Goal: Information Seeking & Learning: Learn about a topic

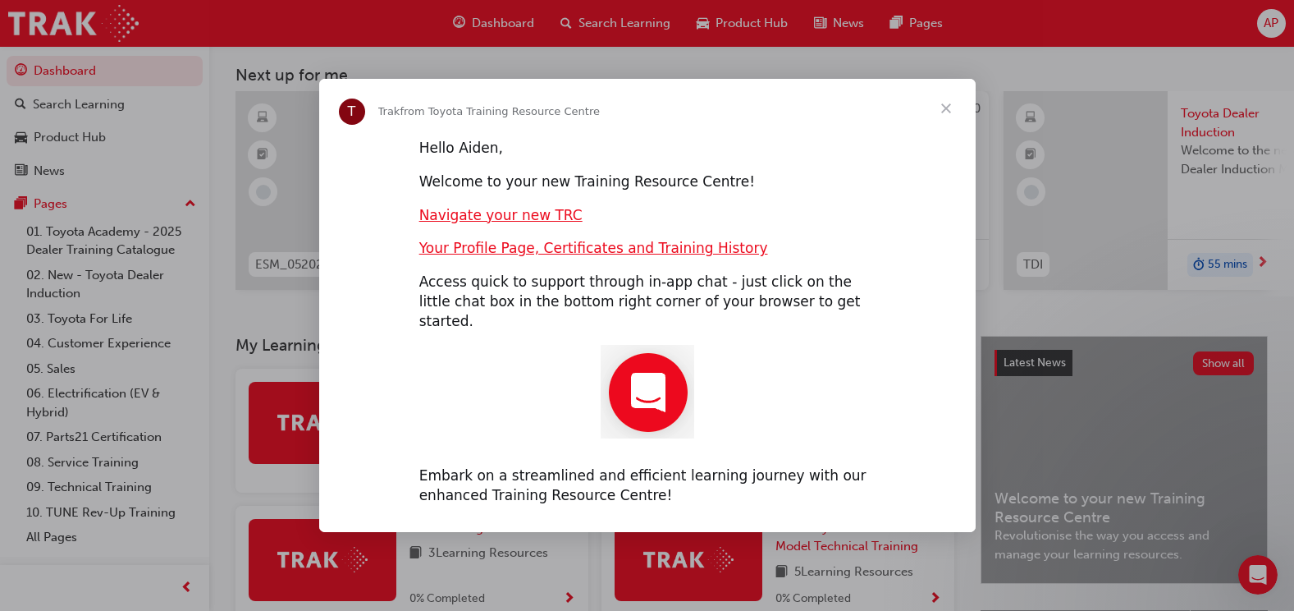
click at [951, 113] on span "Close" at bounding box center [946, 108] width 59 height 59
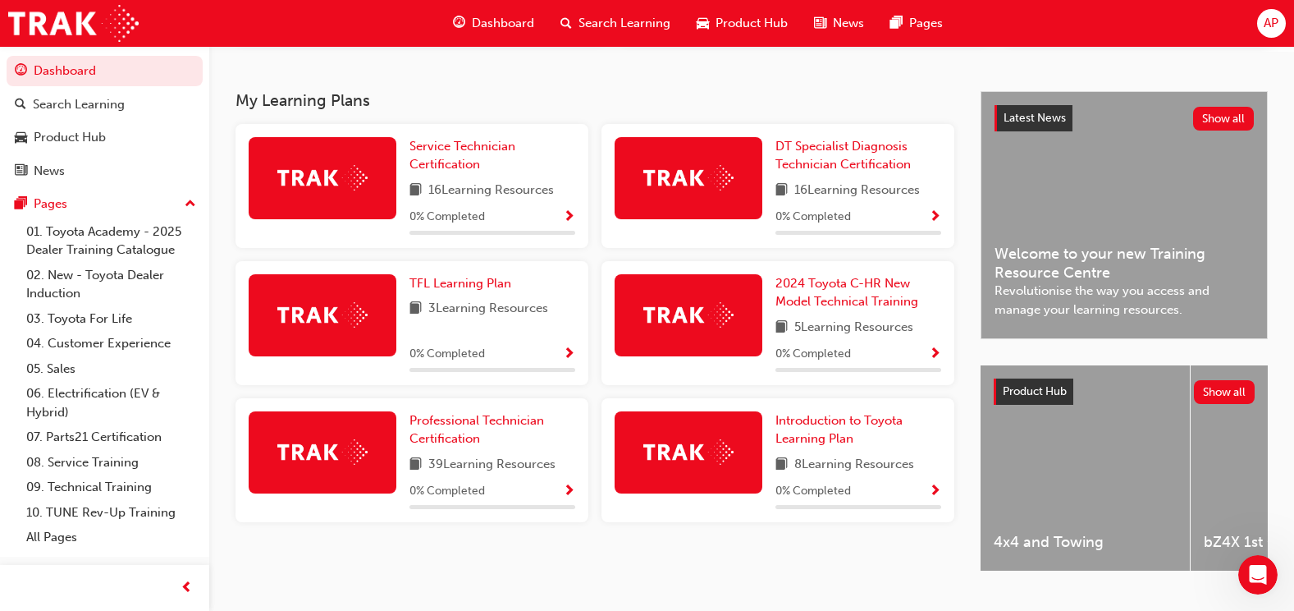
scroll to position [328, 0]
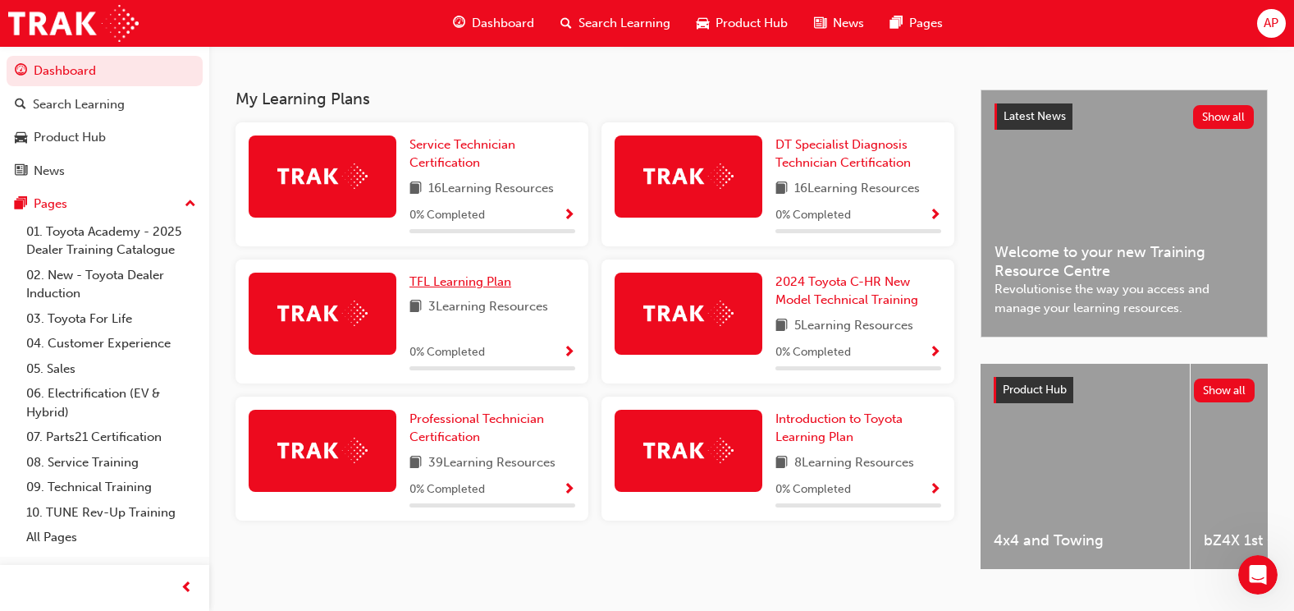
click at [452, 289] on span "TFL Learning Plan" at bounding box center [460, 281] width 102 height 15
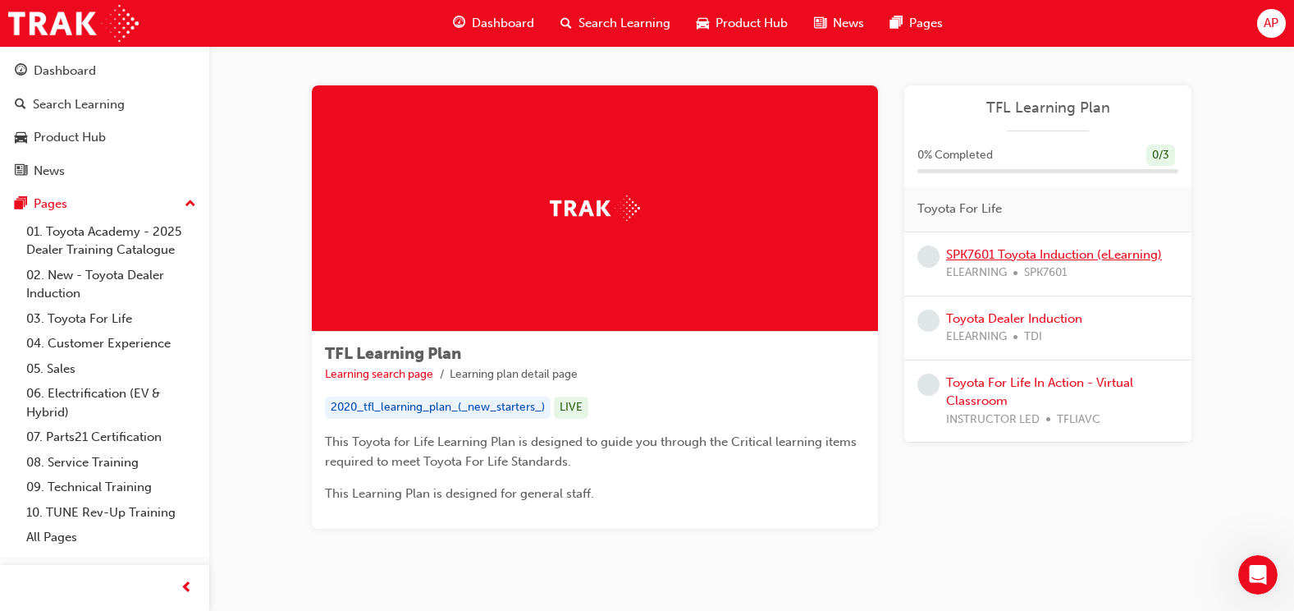
click at [1030, 260] on link "SPK7601 Toyota Induction (eLearning)" at bounding box center [1054, 254] width 216 height 15
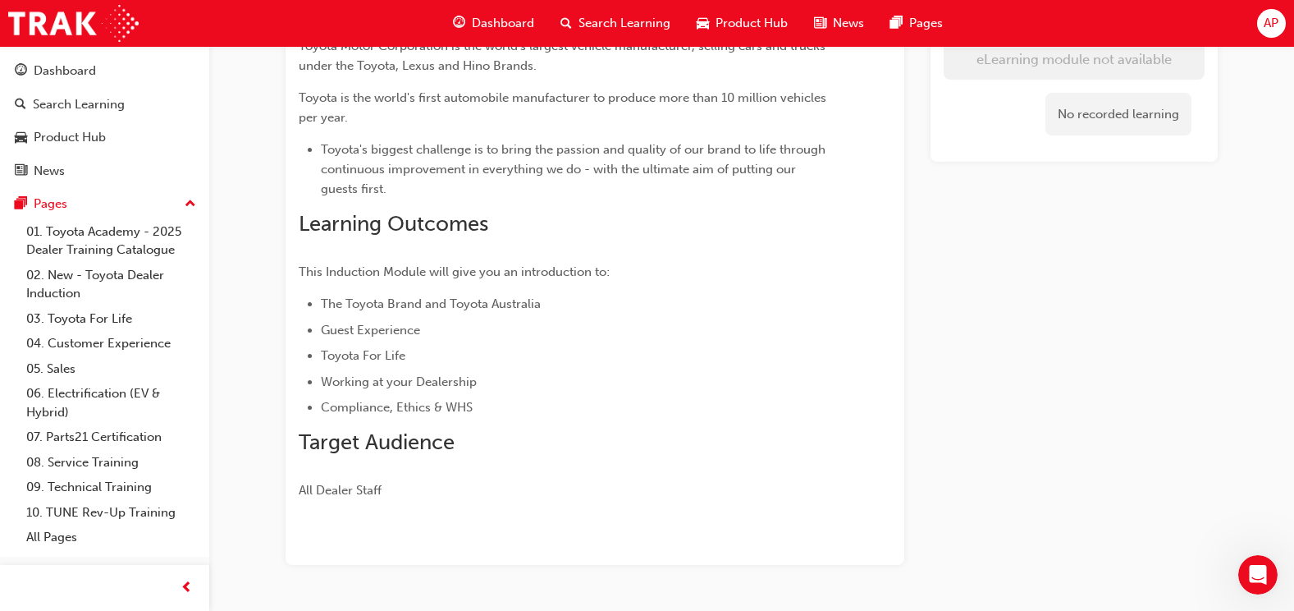
scroll to position [294, 0]
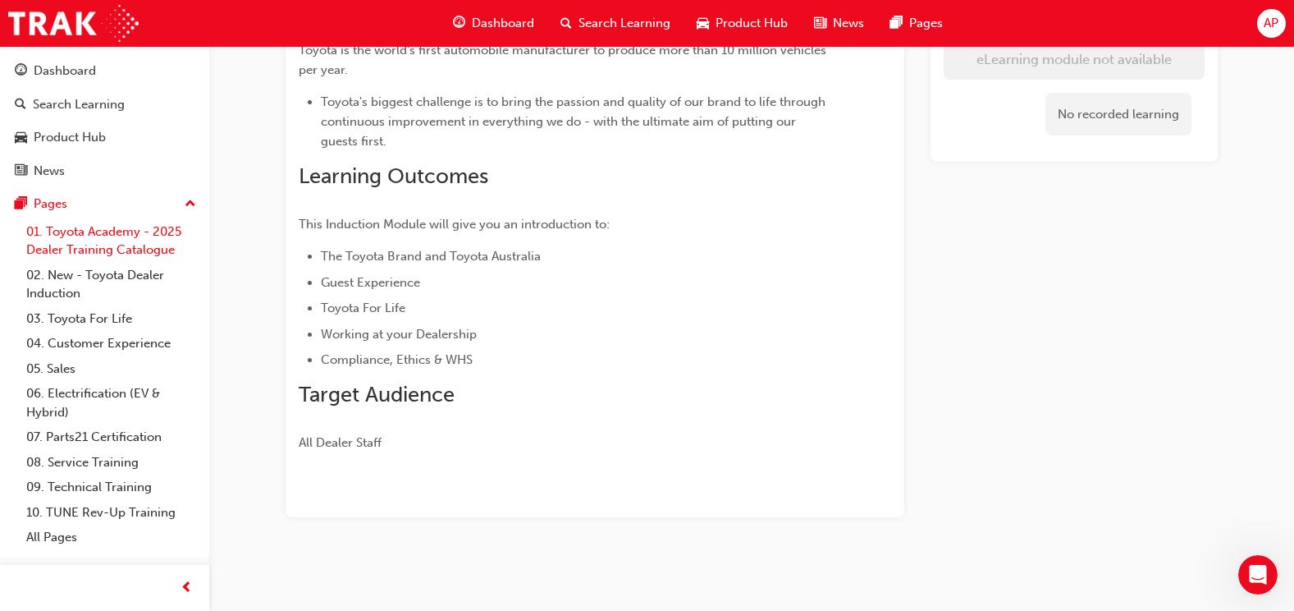
click at [98, 238] on link "01. Toyota Academy - 2025 Dealer Training Catalogue" at bounding box center [111, 240] width 183 height 43
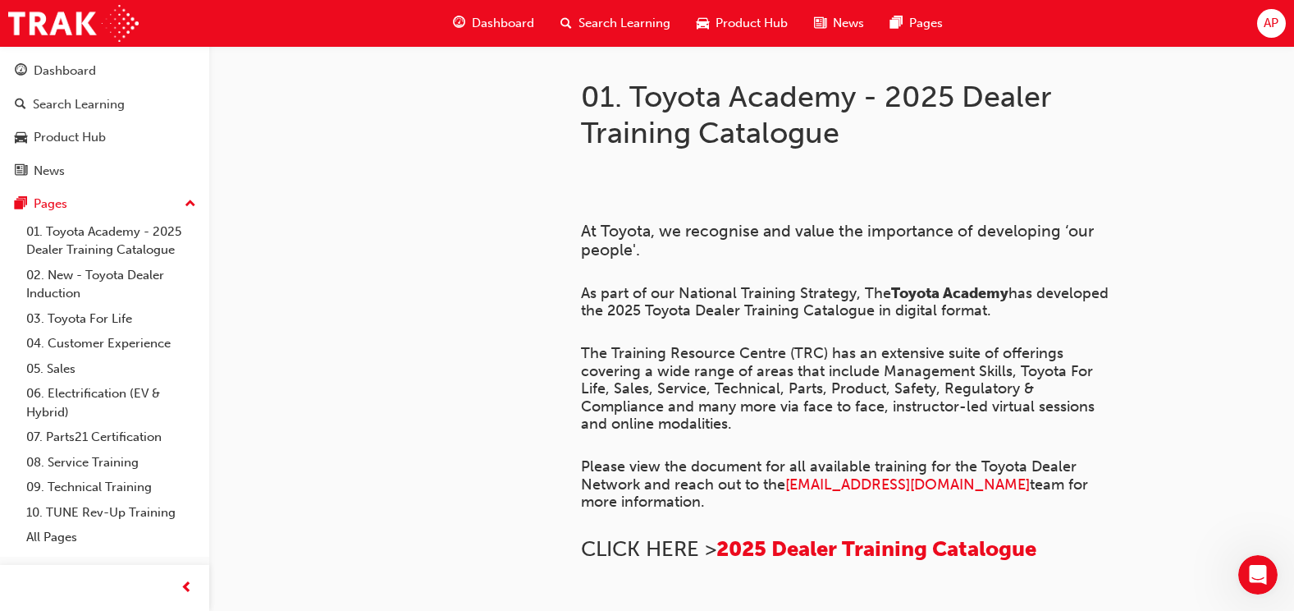
scroll to position [294, 0]
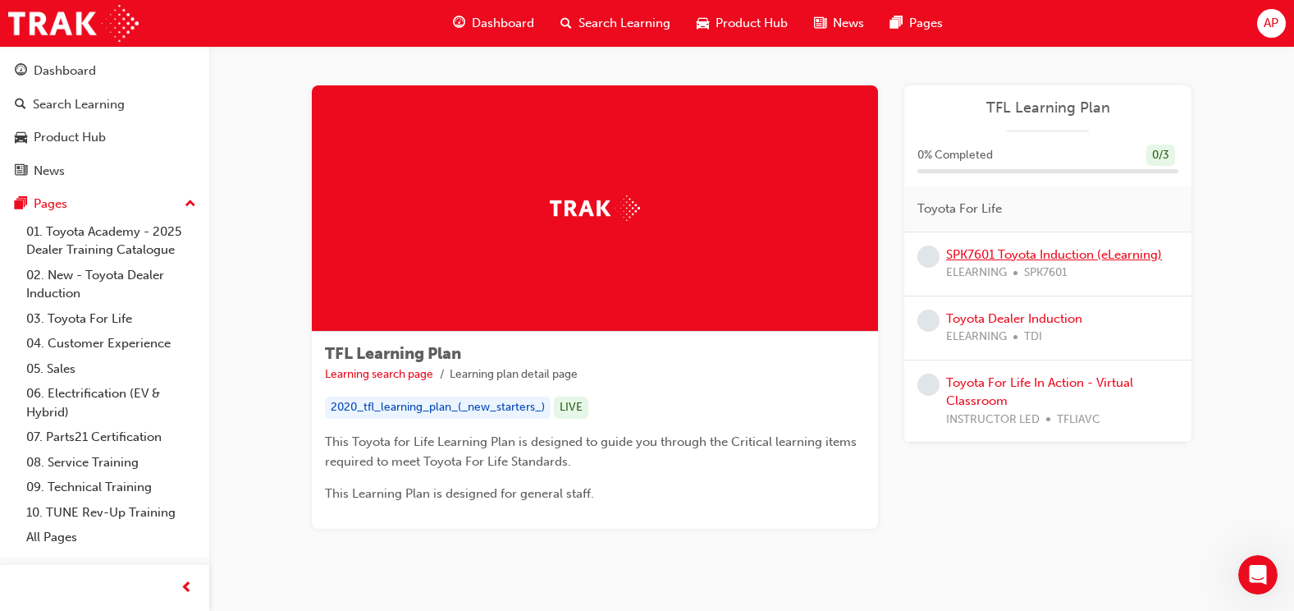
click at [1017, 256] on link "SPK7601 Toyota Induction (eLearning)" at bounding box center [1054, 254] width 216 height 15
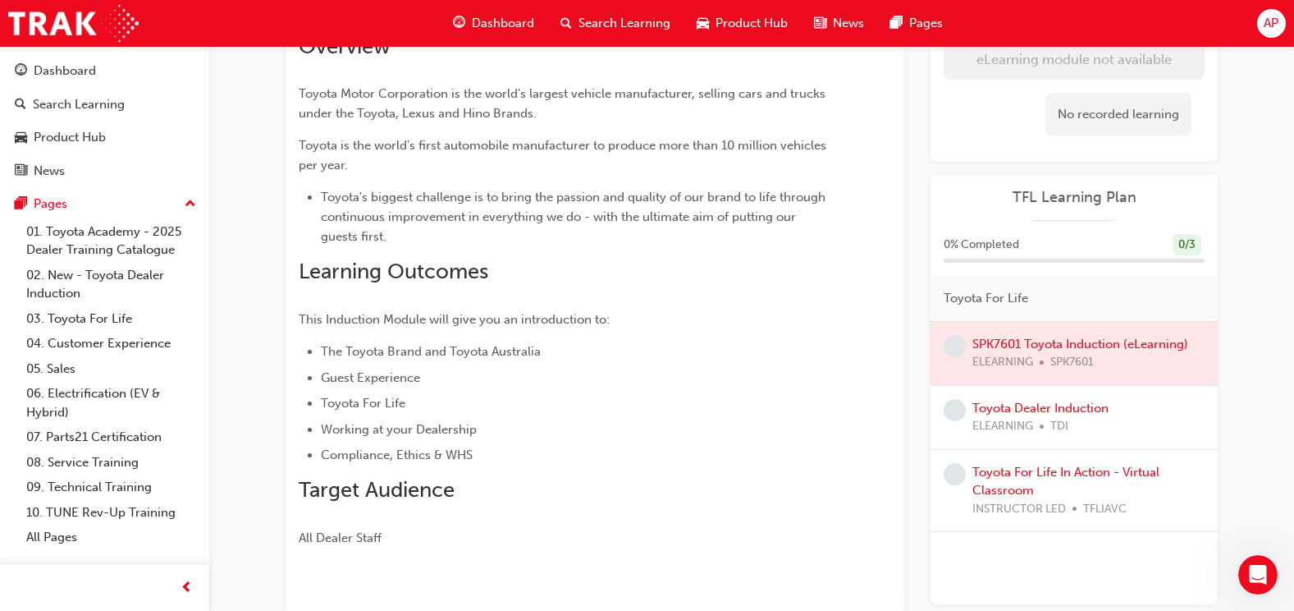
scroll to position [294, 0]
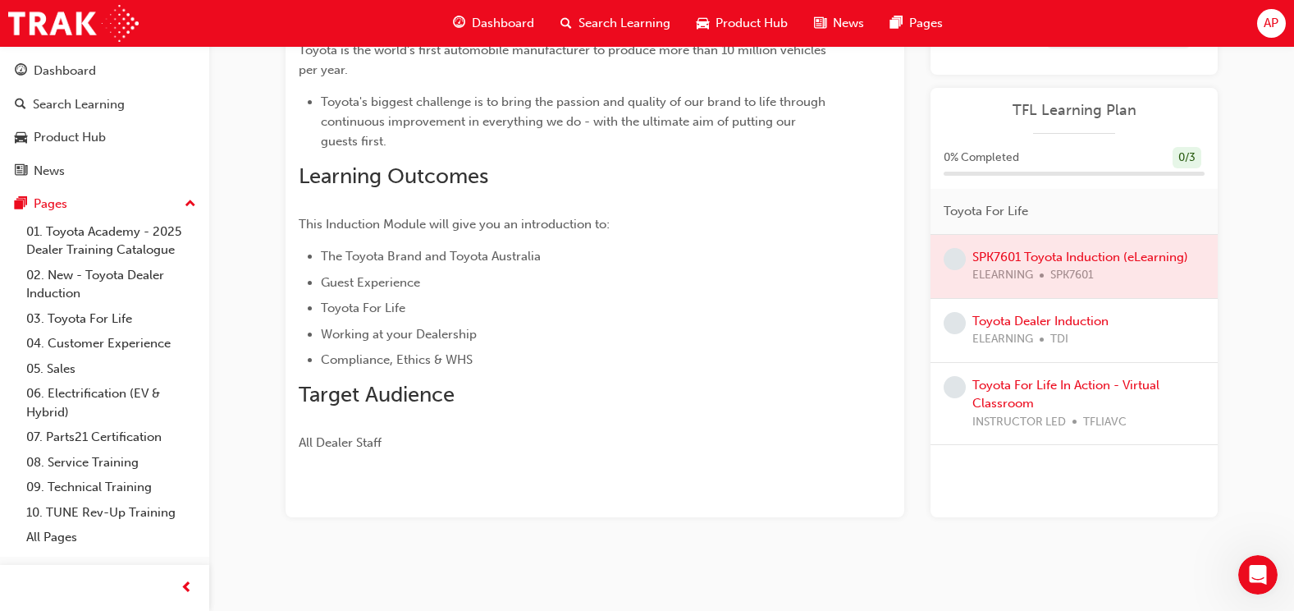
click at [1068, 257] on div at bounding box center [1074, 266] width 287 height 63
click at [1067, 257] on div at bounding box center [1074, 266] width 287 height 63
click at [1060, 258] on div at bounding box center [1074, 266] width 287 height 63
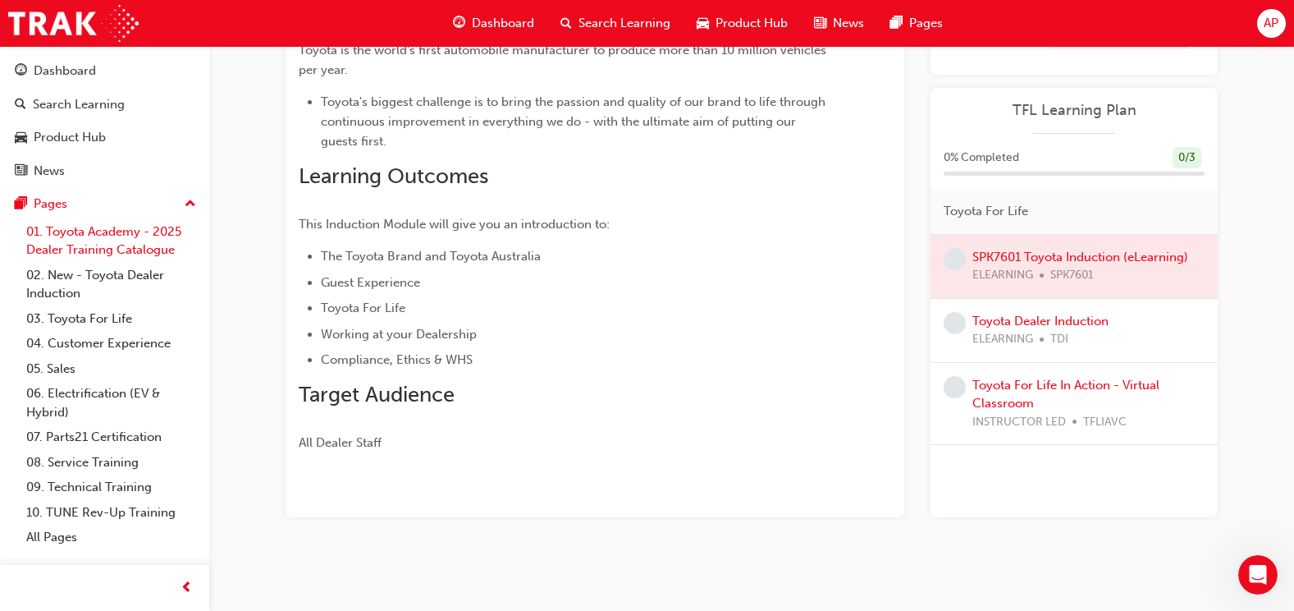
click at [117, 240] on link "01. Toyota Academy - 2025 Dealer Training Catalogue" at bounding box center [111, 240] width 183 height 43
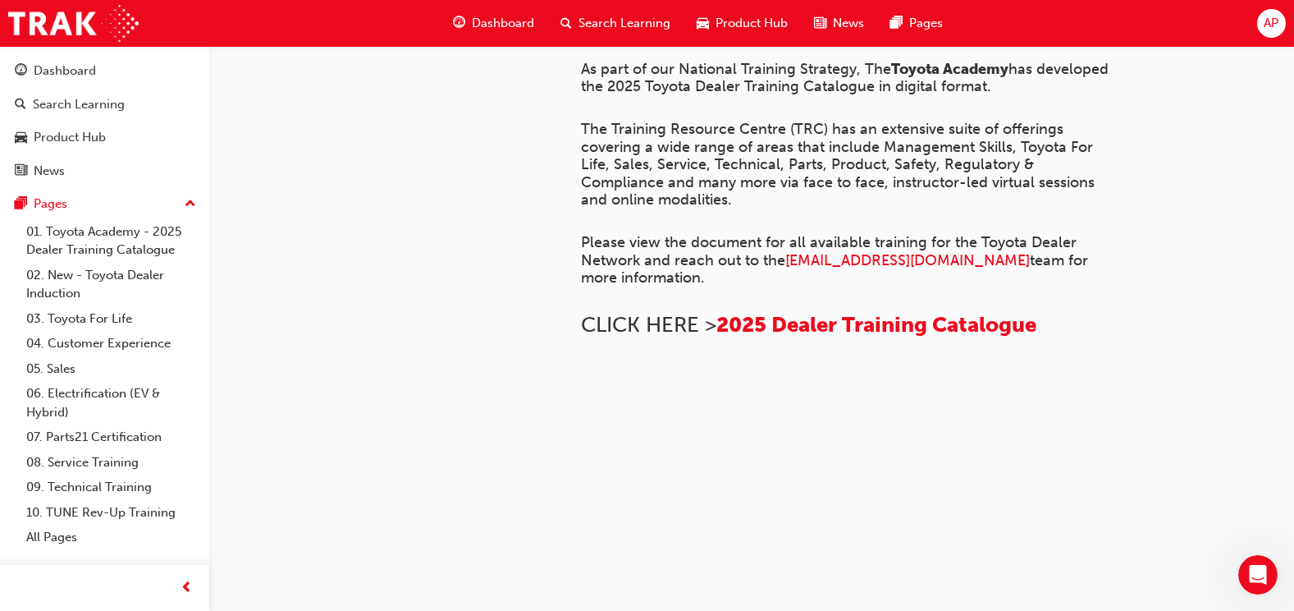
scroll to position [898, 0]
click at [135, 285] on link "02. New - Toyota Dealer Induction" at bounding box center [111, 284] width 183 height 43
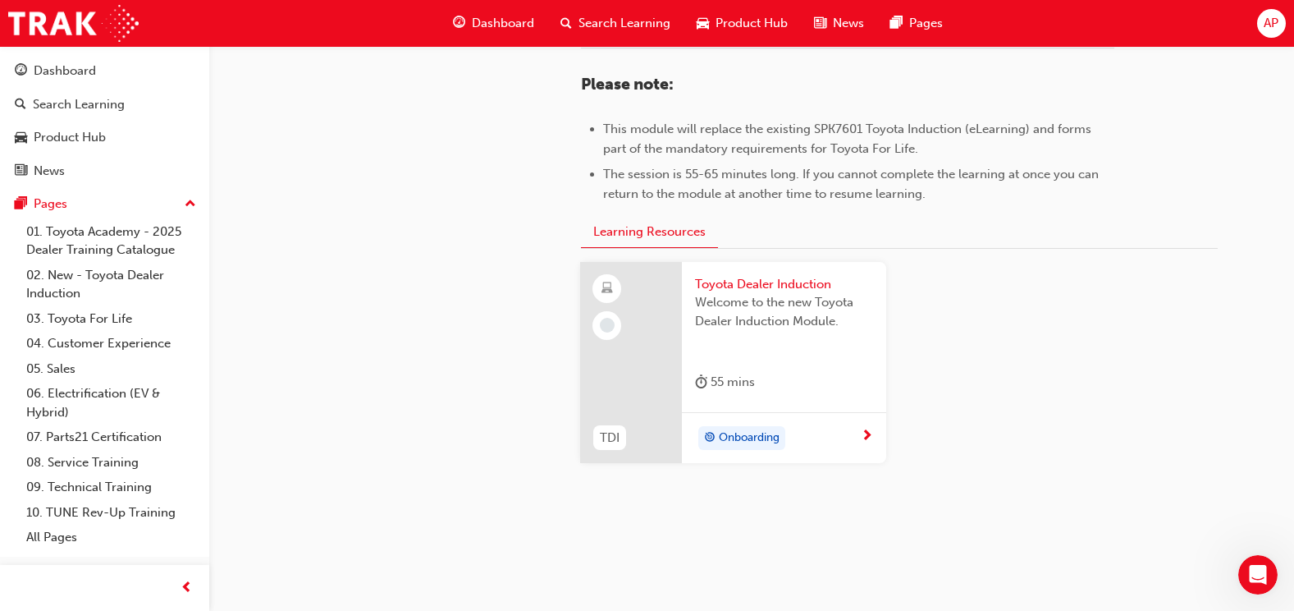
scroll to position [859, 0]
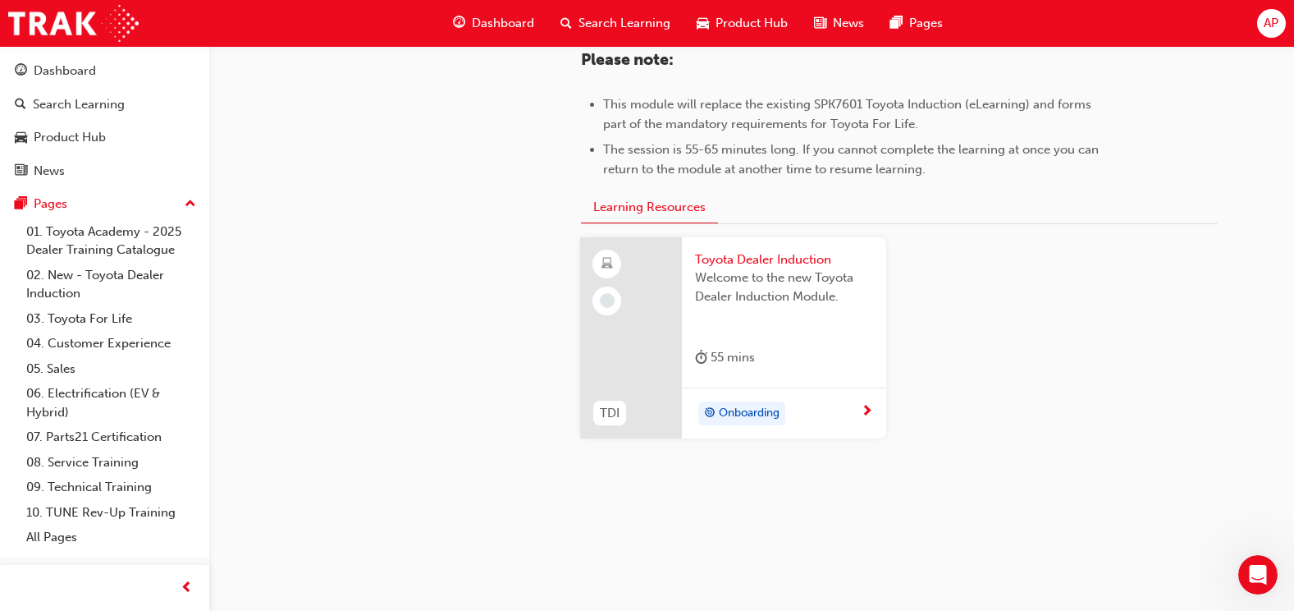
click at [870, 415] on span "next-icon" at bounding box center [867, 412] width 12 height 15
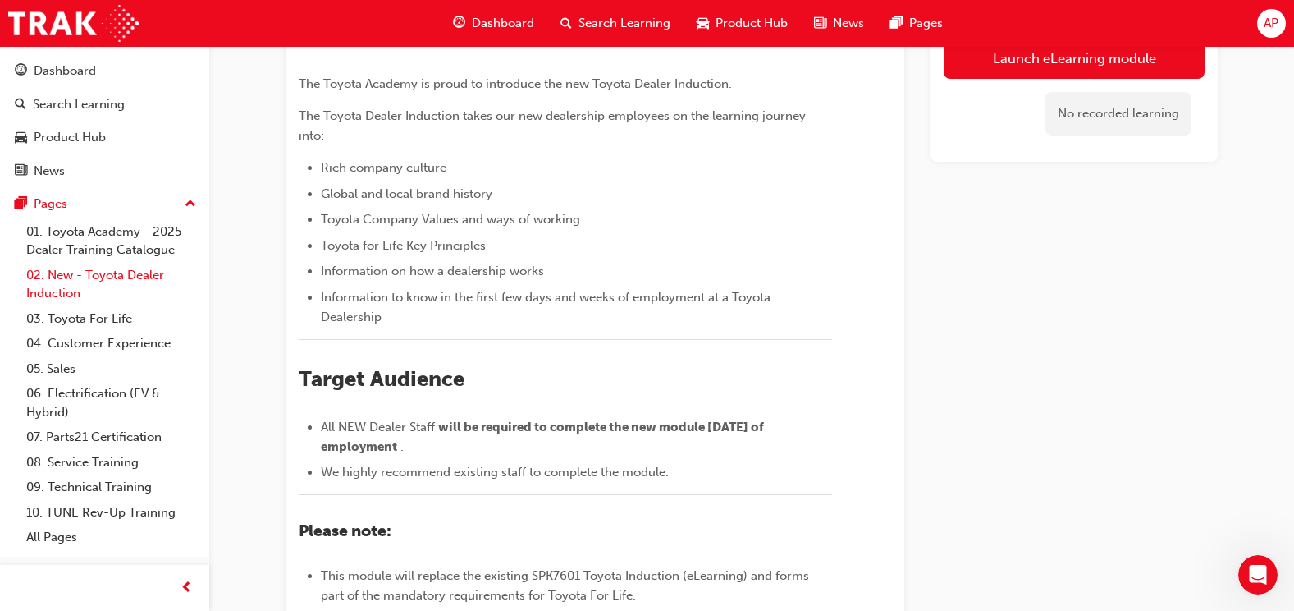
scroll to position [246, 0]
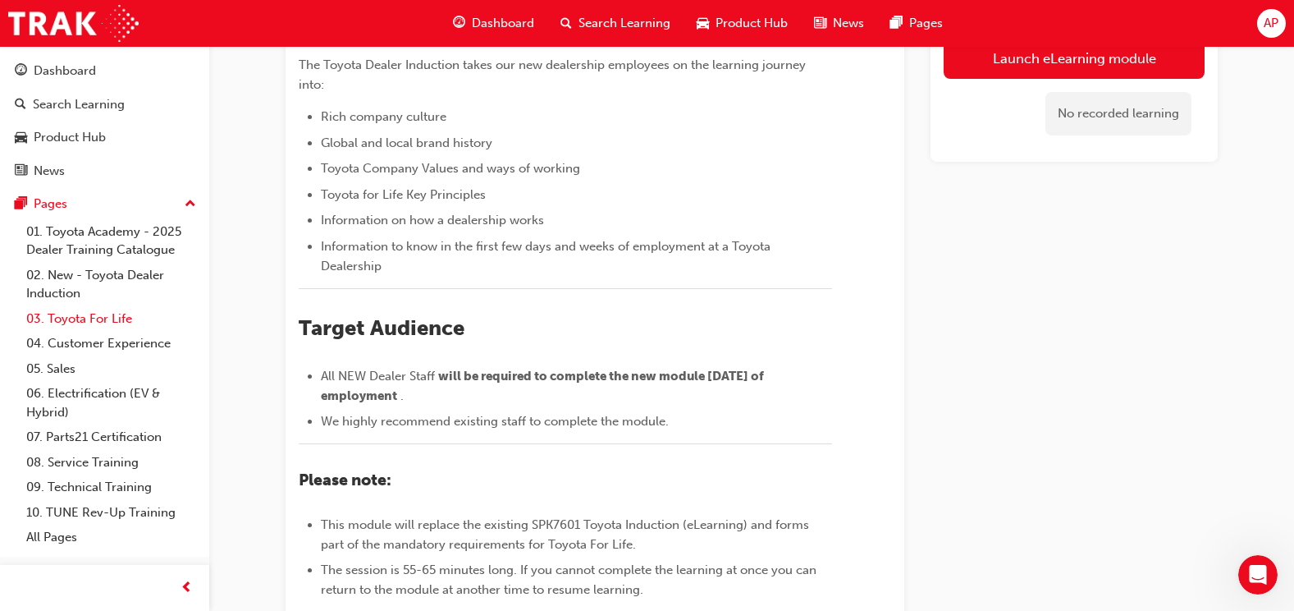
click at [71, 316] on link "03. Toyota For Life" at bounding box center [111, 318] width 183 height 25
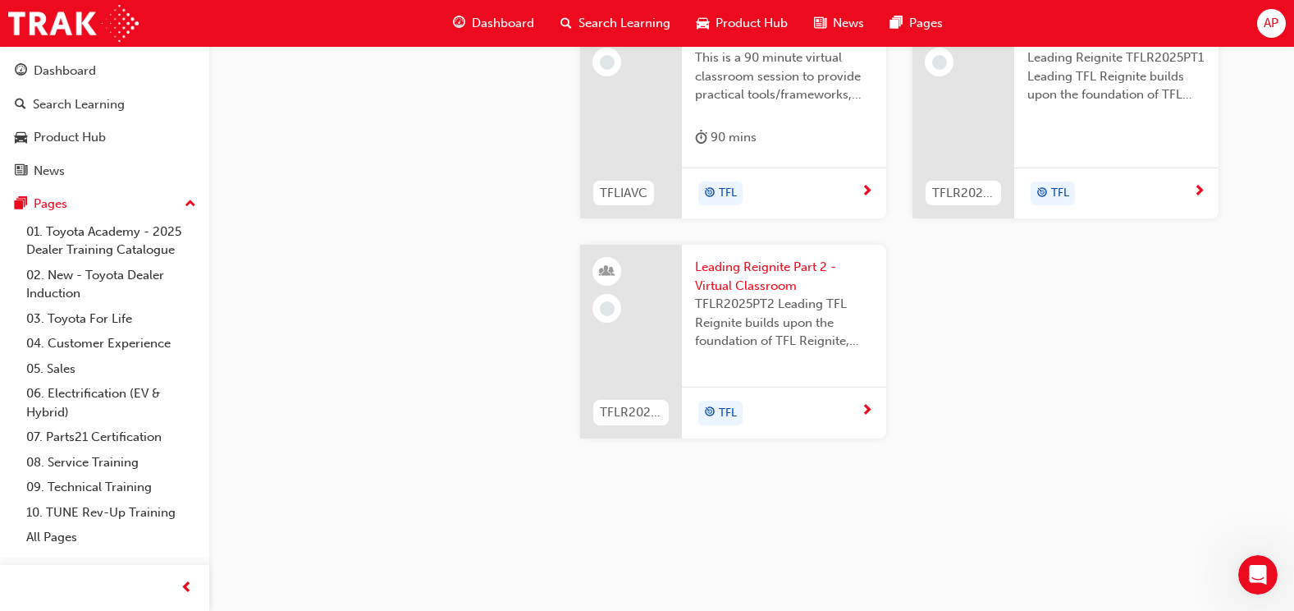
scroll to position [1641, 0]
click at [739, 48] on span "Toyota For Life In Action - Virtual Classroom" at bounding box center [784, 29] width 178 height 37
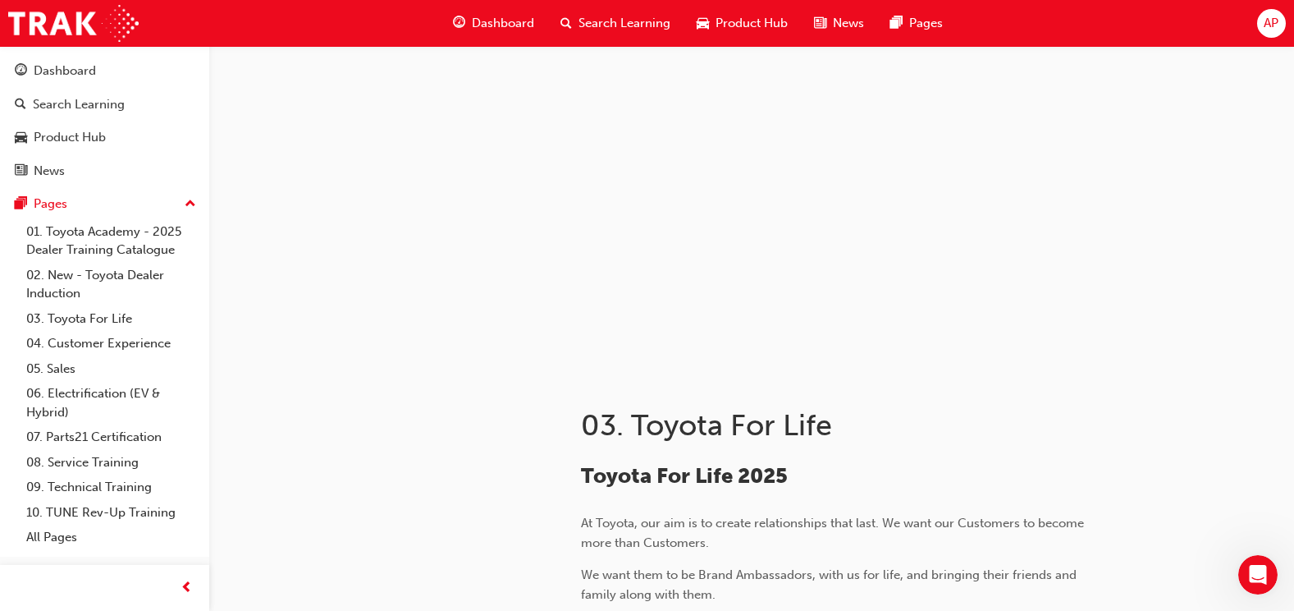
scroll to position [1641, 0]
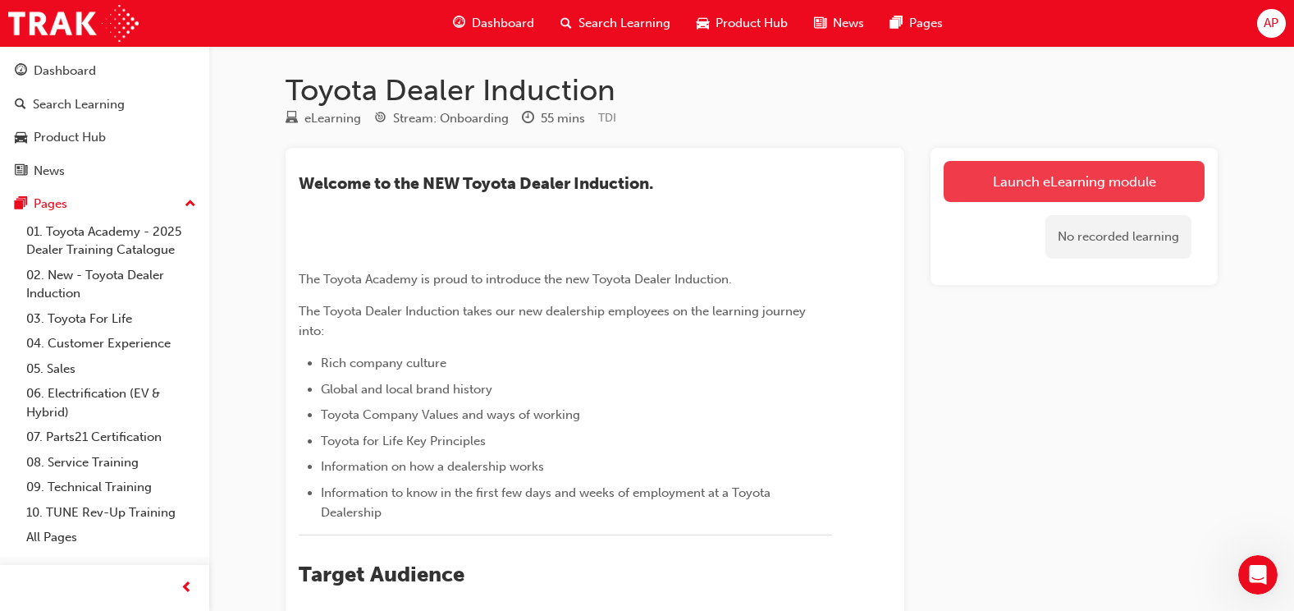
click at [980, 181] on link "Launch eLearning module" at bounding box center [1074, 181] width 261 height 41
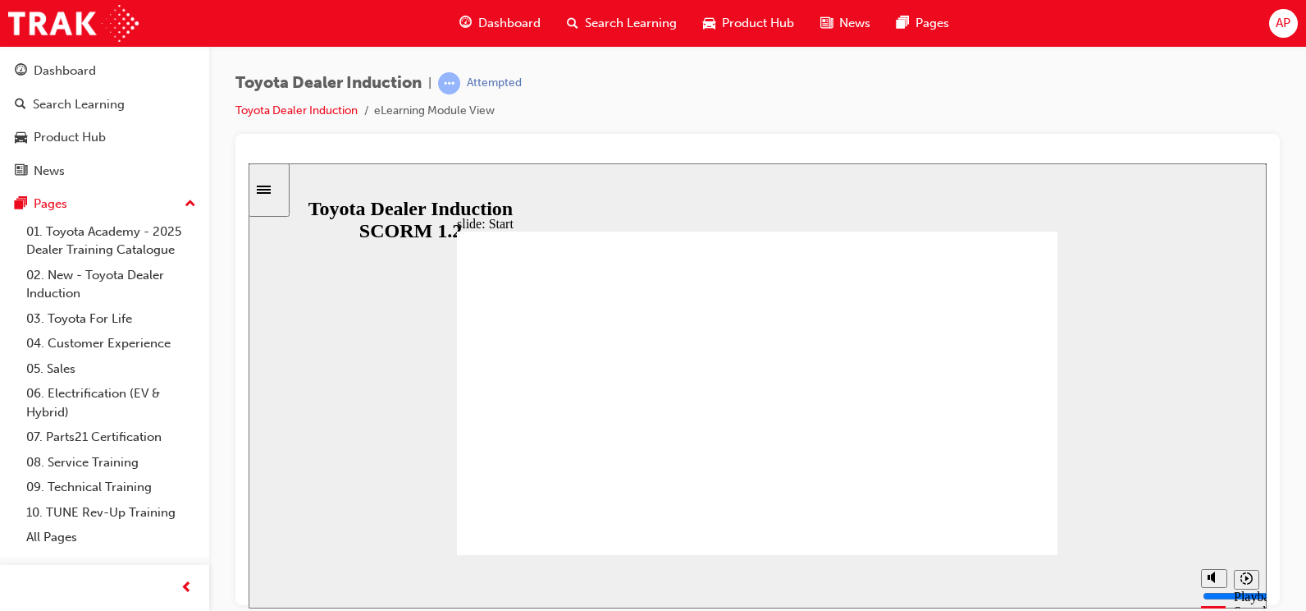
drag, startPoint x: 750, startPoint y: 556, endPoint x: 698, endPoint y: 519, distance: 63.5
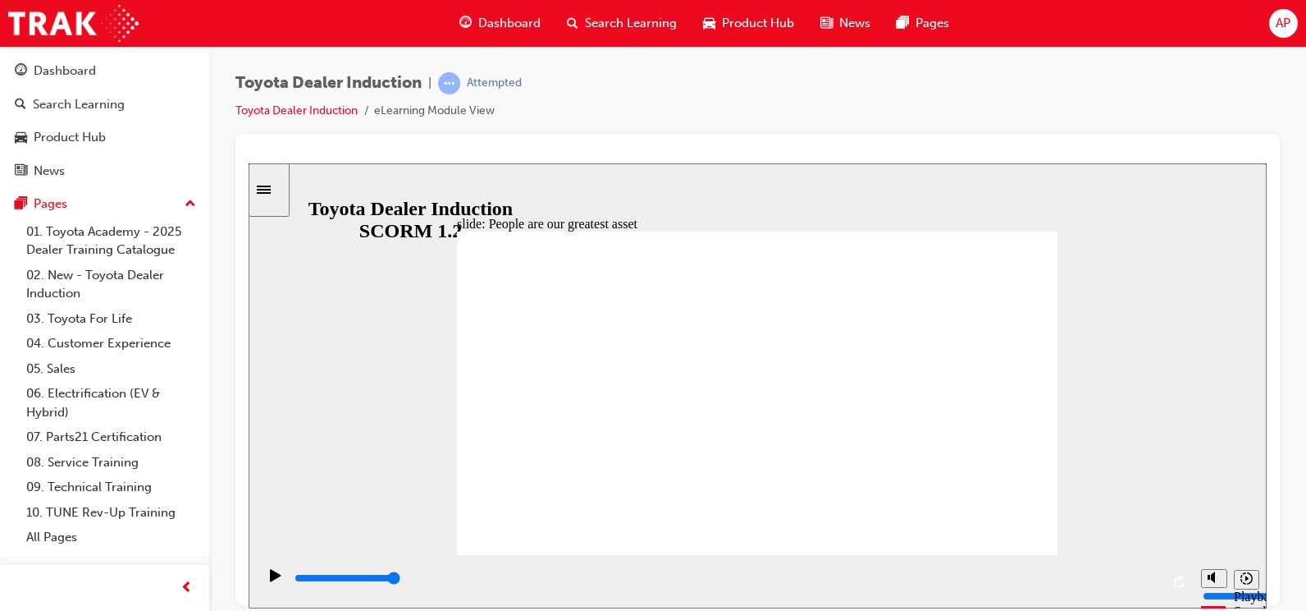
click at [277, 578] on rect "Pause (Ctrl+Alt+P)" at bounding box center [278, 573] width 2 height 11
click at [272, 578] on icon "Play (Ctrl+Alt+P)" at bounding box center [275, 574] width 11 height 13
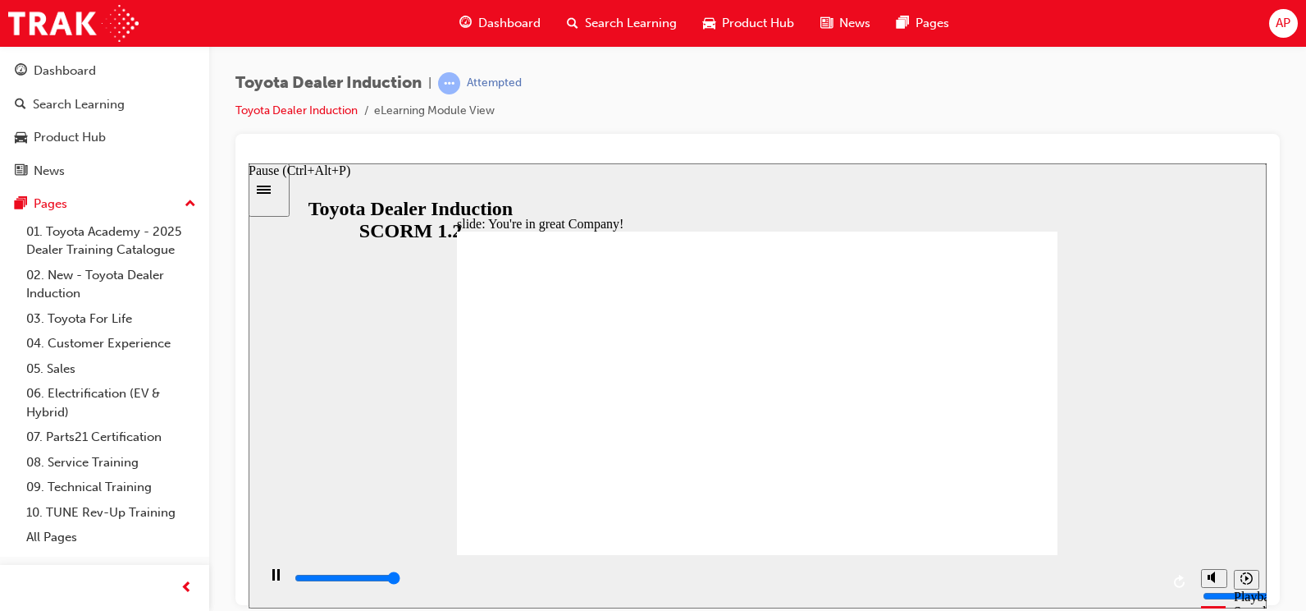
type input "7500"
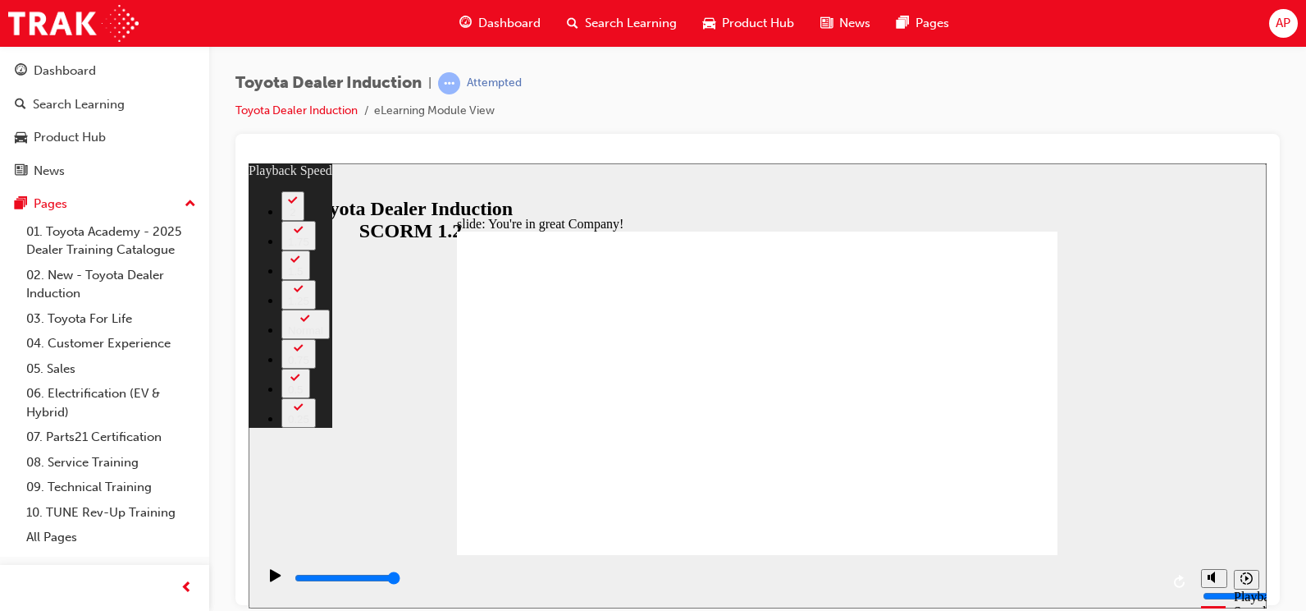
drag, startPoint x: 1008, startPoint y: 239, endPoint x: 1024, endPoint y: 237, distance: 16.5
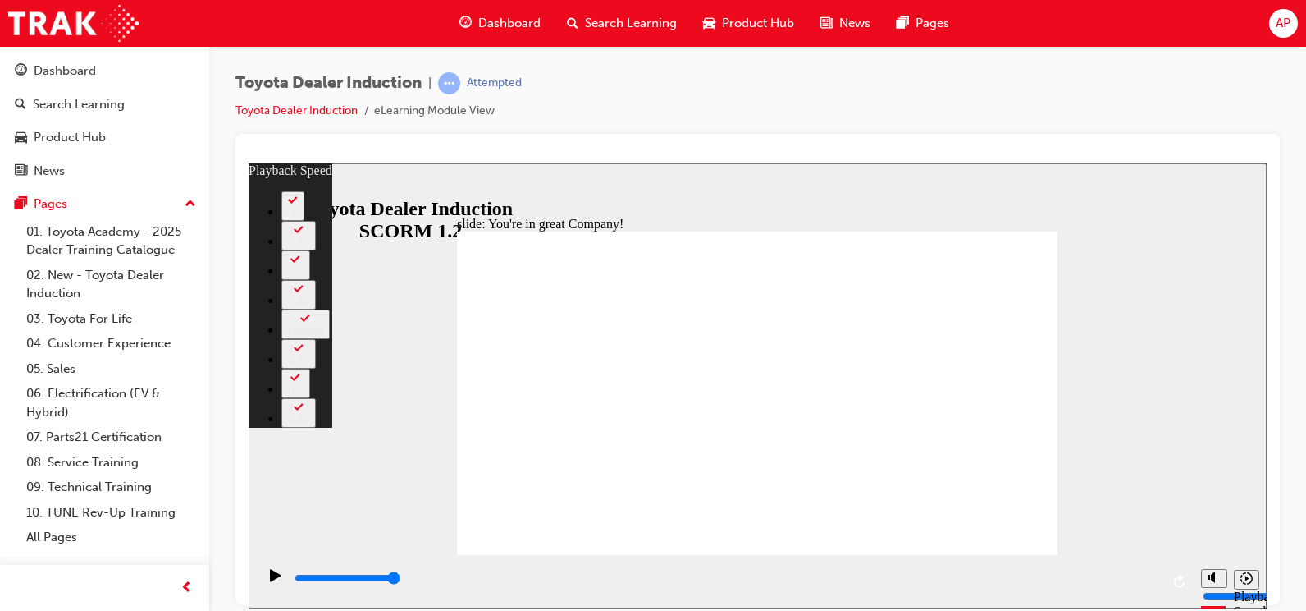
type input "156"
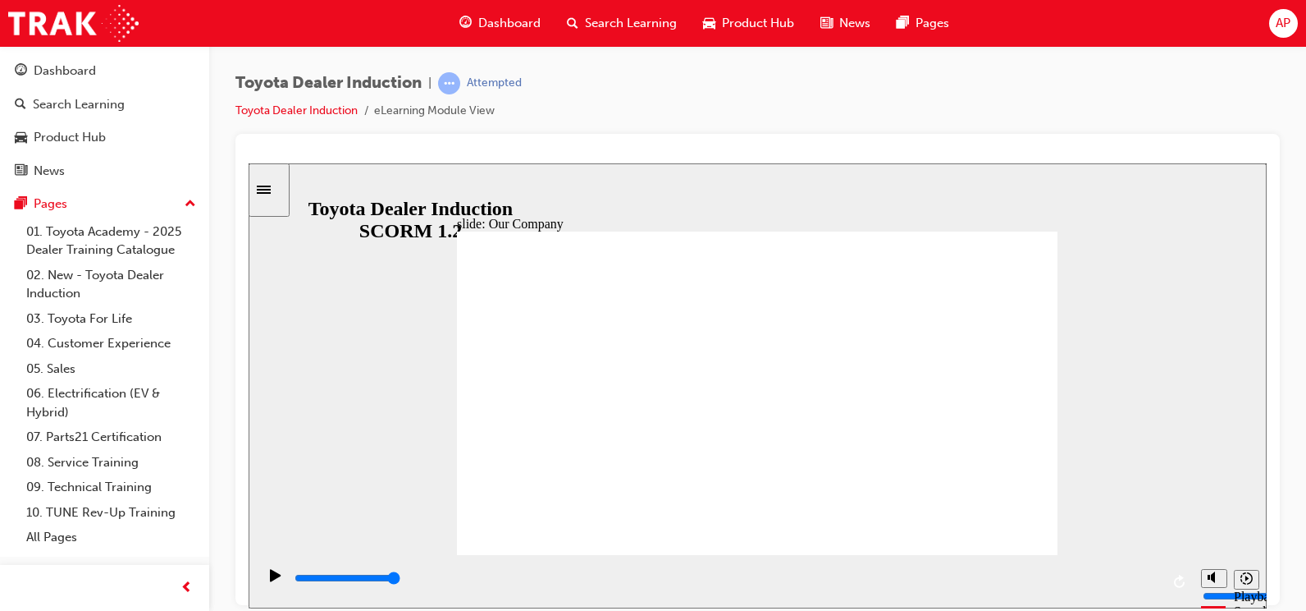
type input "8300"
drag, startPoint x: 588, startPoint y: 487, endPoint x: 602, endPoint y: 491, distance: 14.3
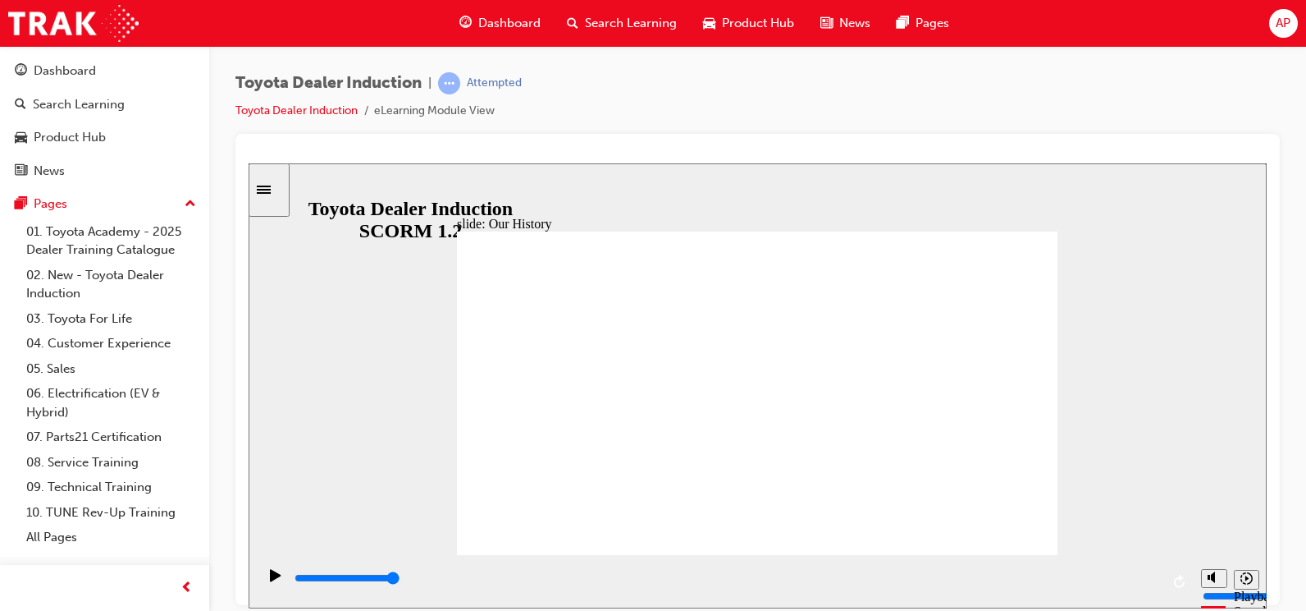
drag, startPoint x: 592, startPoint y: 487, endPoint x: 602, endPoint y: 490, distance: 10.2
drag, startPoint x: 589, startPoint y: 489, endPoint x: 601, endPoint y: 487, distance: 11.6
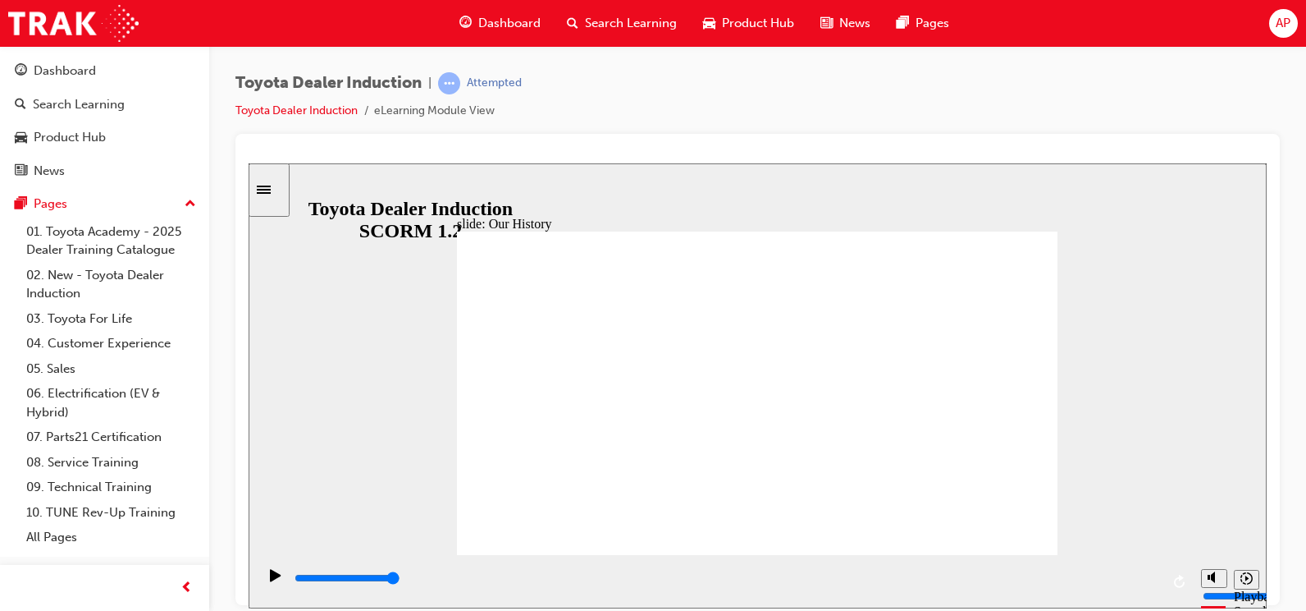
drag, startPoint x: 590, startPoint y: 487, endPoint x: 645, endPoint y: 493, distance: 55.4
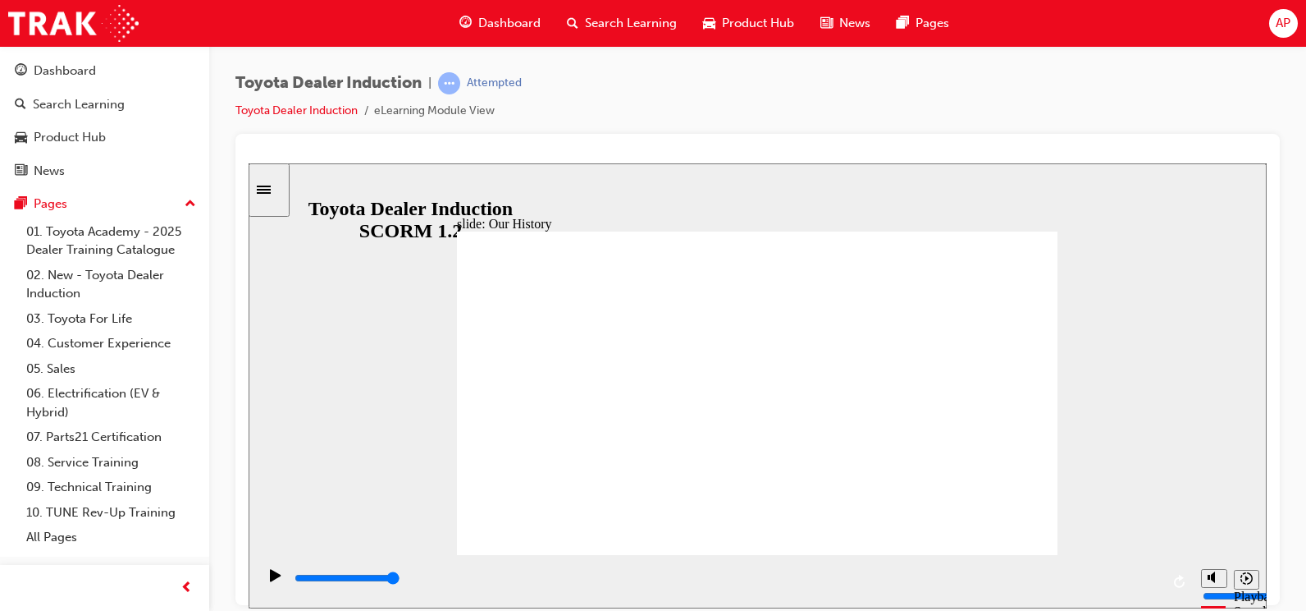
drag, startPoint x: 922, startPoint y: 494, endPoint x: 765, endPoint y: 495, distance: 157.6
drag, startPoint x: 756, startPoint y: 492, endPoint x: 736, endPoint y: 490, distance: 19.8
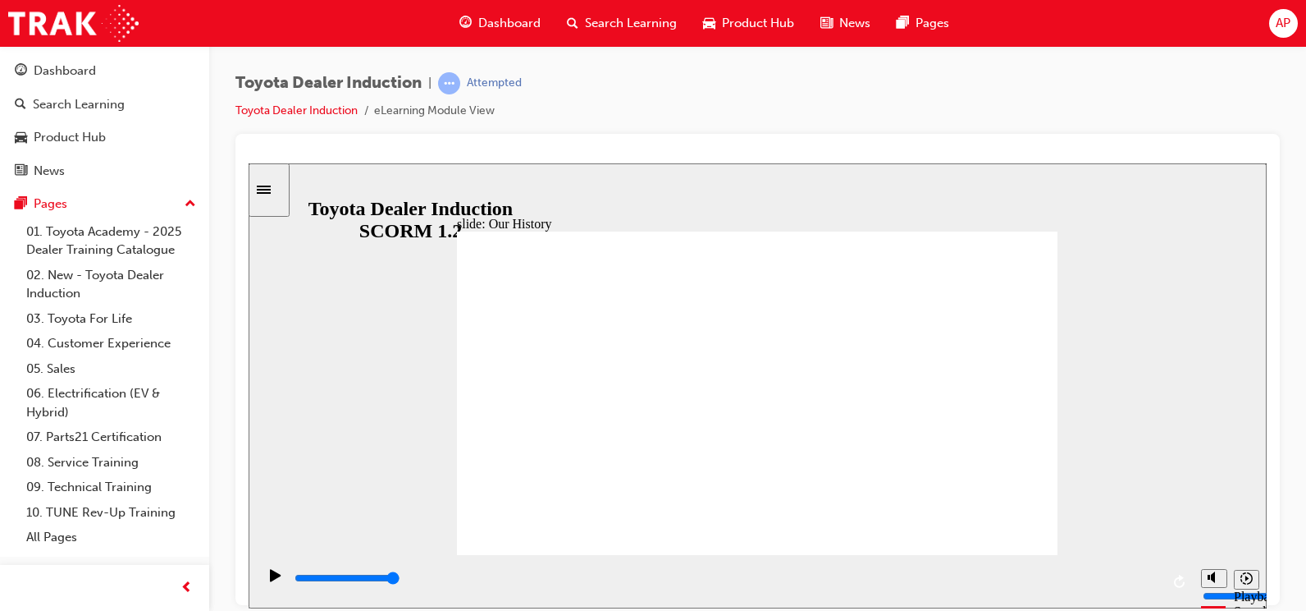
drag, startPoint x: 736, startPoint y: 490, endPoint x: 627, endPoint y: 424, distance: 127.4
drag, startPoint x: 620, startPoint y: 419, endPoint x: 608, endPoint y: 401, distance: 21.9
drag, startPoint x: 608, startPoint y: 401, endPoint x: 901, endPoint y: 405, distance: 293.0
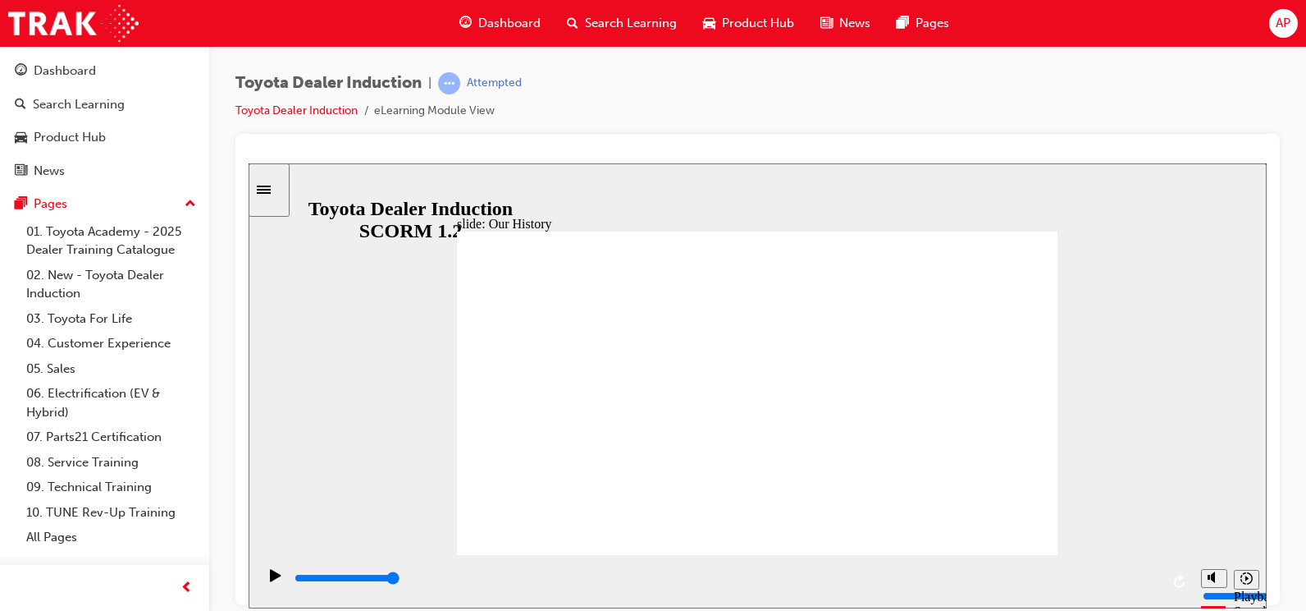
drag, startPoint x: 900, startPoint y: 383, endPoint x: 873, endPoint y: 388, distance: 27.5
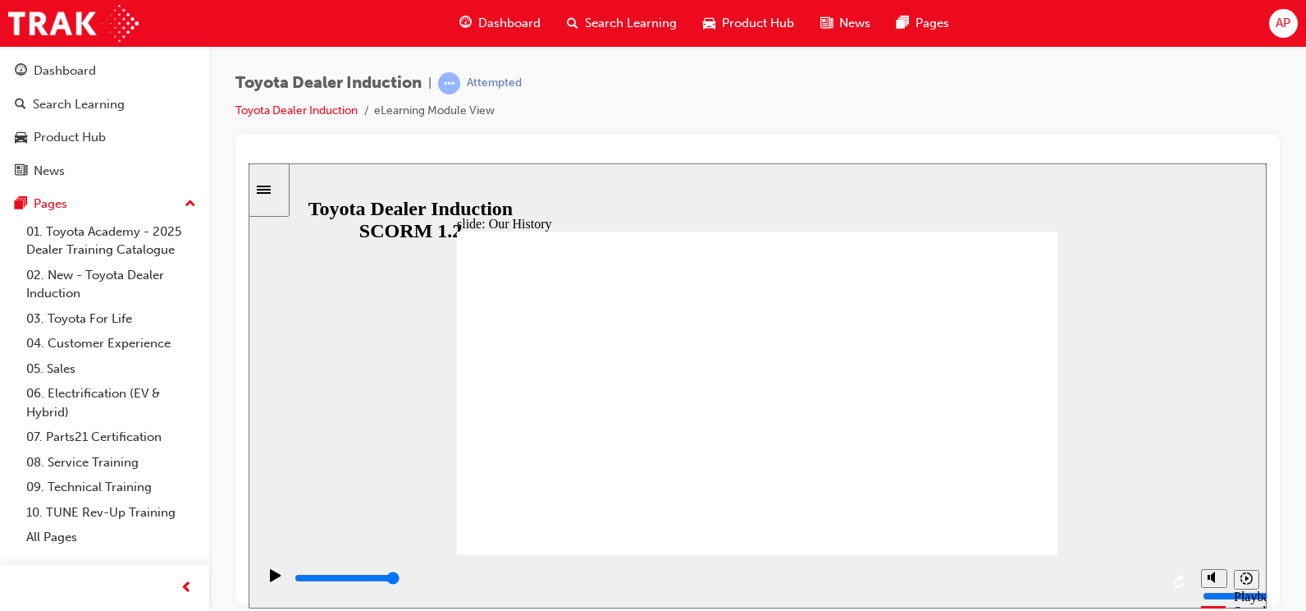
click at [416, 380] on div "slide: Our History Group 1 Freeform 3 Freeform 1 Freeform 2 Freeform 4 Rectangl…" at bounding box center [758, 384] width 1018 height 445
click at [567, 540] on div "slide: Our History Group 1 Freeform 3 Freeform 1 Freeform 2 Freeform 4 Rectangl…" at bounding box center [758, 384] width 1018 height 445
drag, startPoint x: 603, startPoint y: 501, endPoint x: 611, endPoint y: 547, distance: 47.4
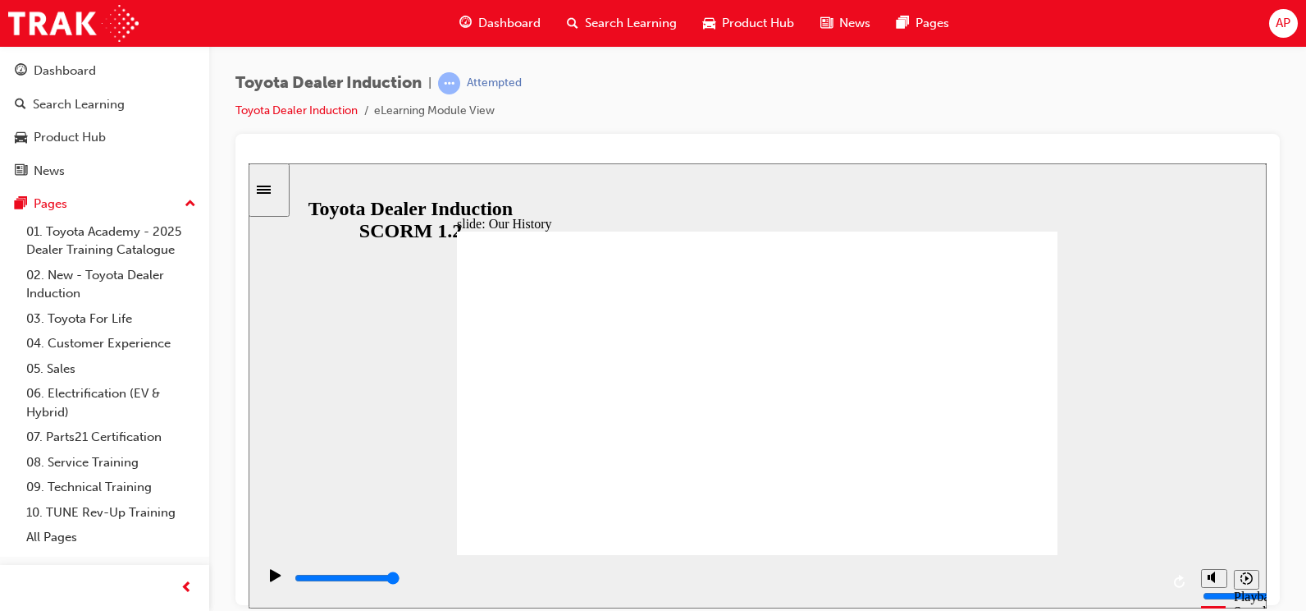
drag, startPoint x: 592, startPoint y: 493, endPoint x: 607, endPoint y: 501, distance: 16.5
drag, startPoint x: 588, startPoint y: 491, endPoint x: 740, endPoint y: 501, distance: 152.2
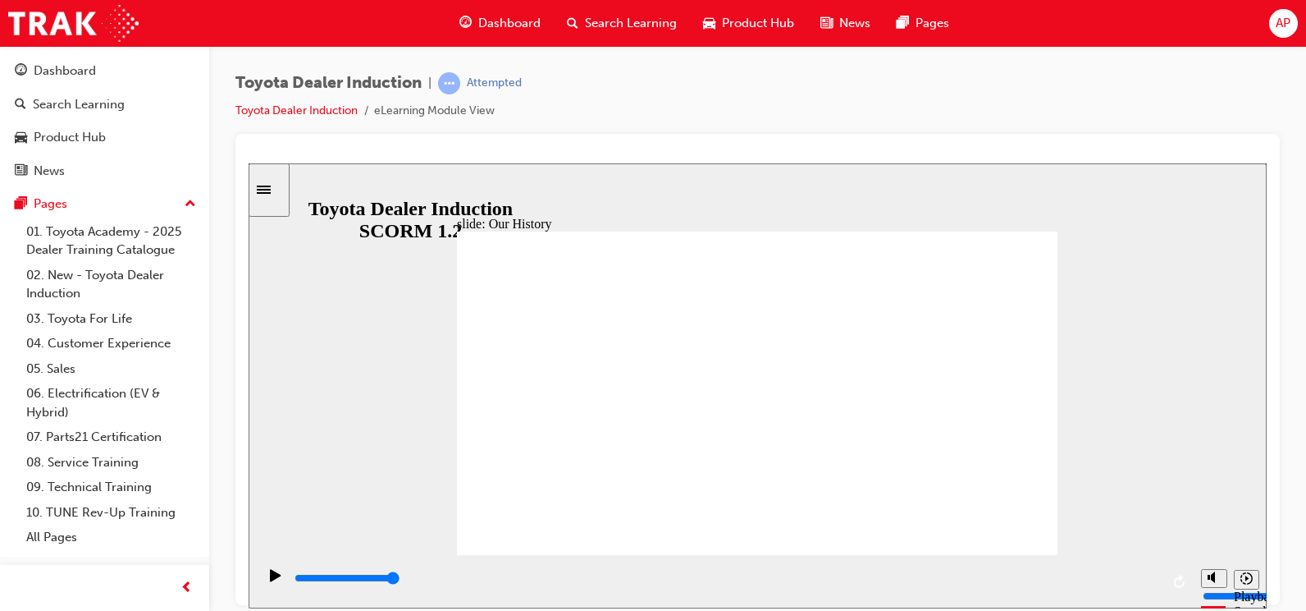
drag, startPoint x: 758, startPoint y: 488, endPoint x: 985, endPoint y: 488, distance: 226.5
drag, startPoint x: 914, startPoint y: 490, endPoint x: 686, endPoint y: 499, distance: 228.3
type input "3"
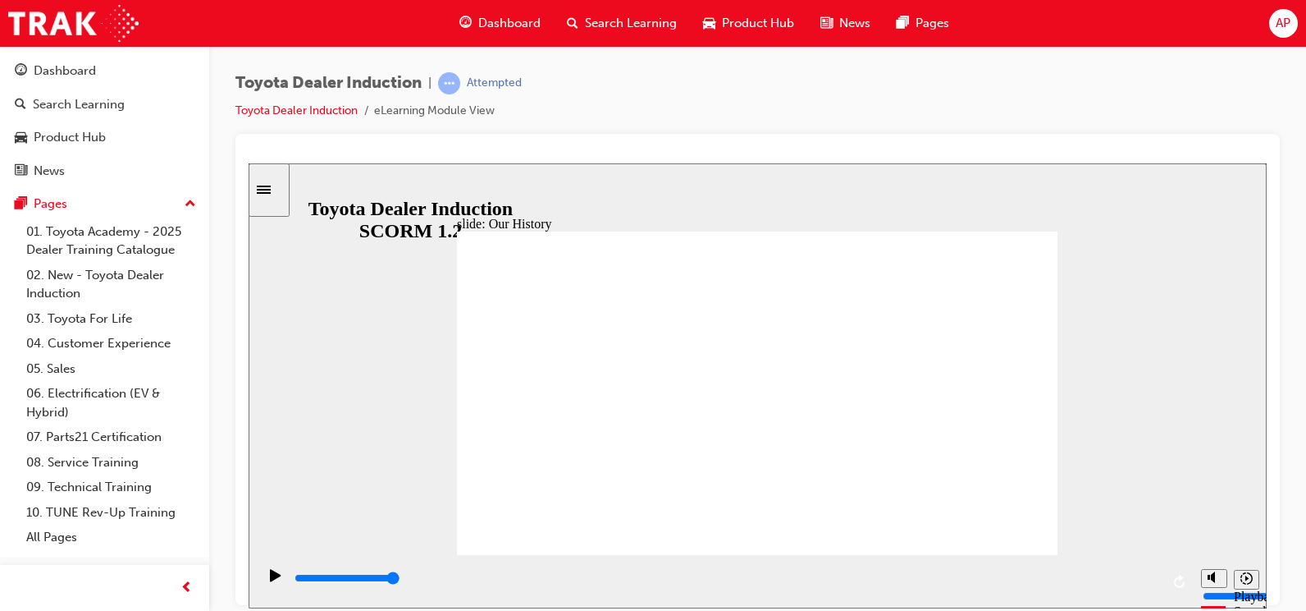
drag, startPoint x: 759, startPoint y: 483, endPoint x: 929, endPoint y: 482, distance: 169.9
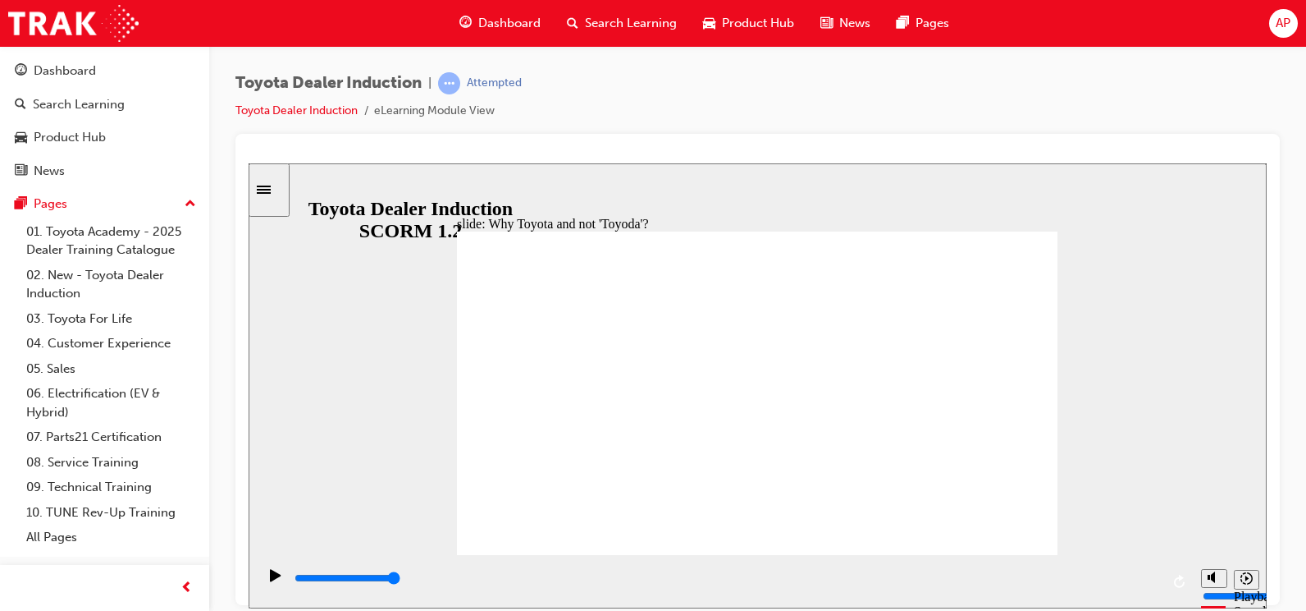
type input "5000"
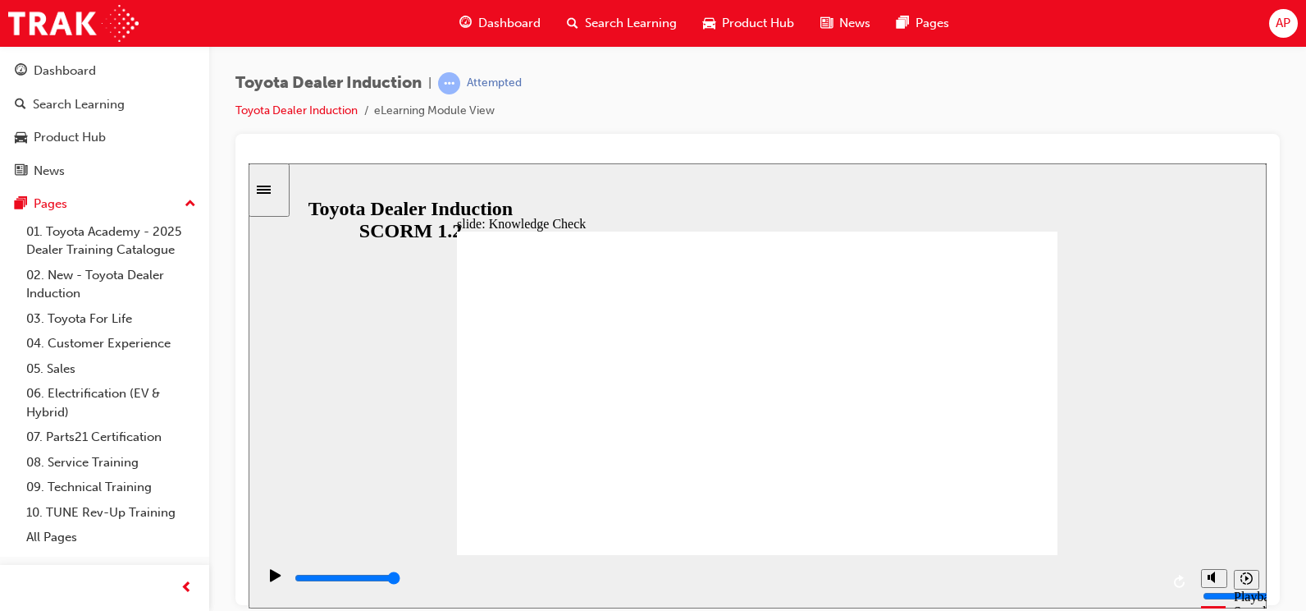
radio input "true"
type input "5000"
radio input "true"
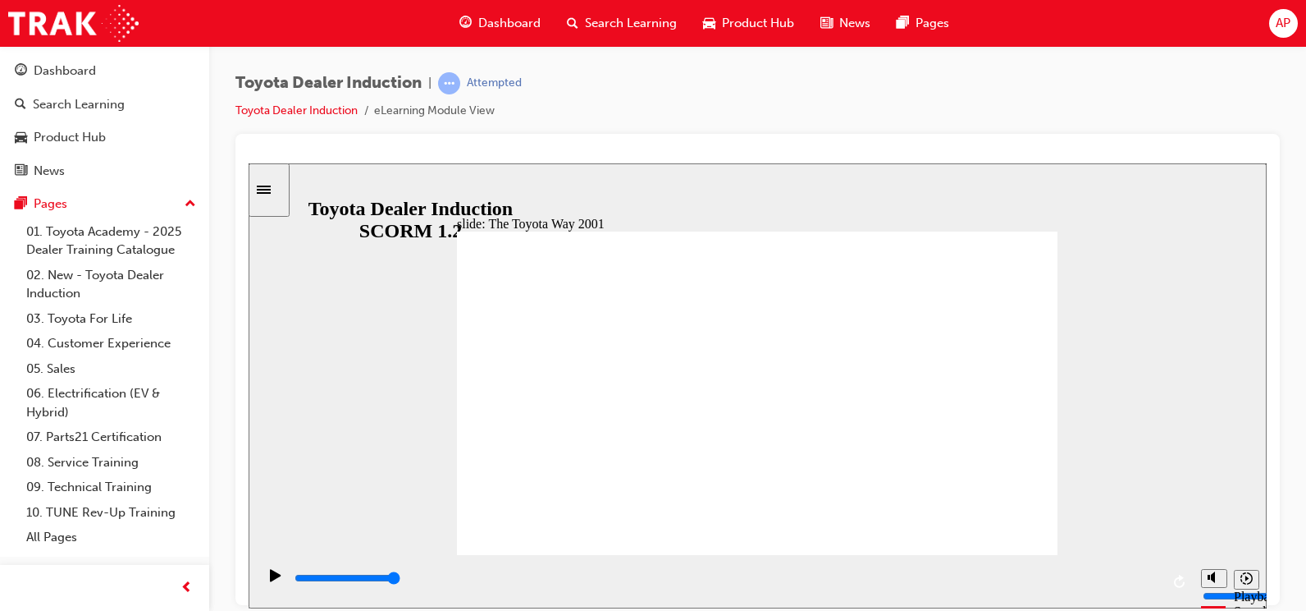
click at [277, 579] on rect "Pause (Ctrl+Alt+P)" at bounding box center [278, 573] width 2 height 11
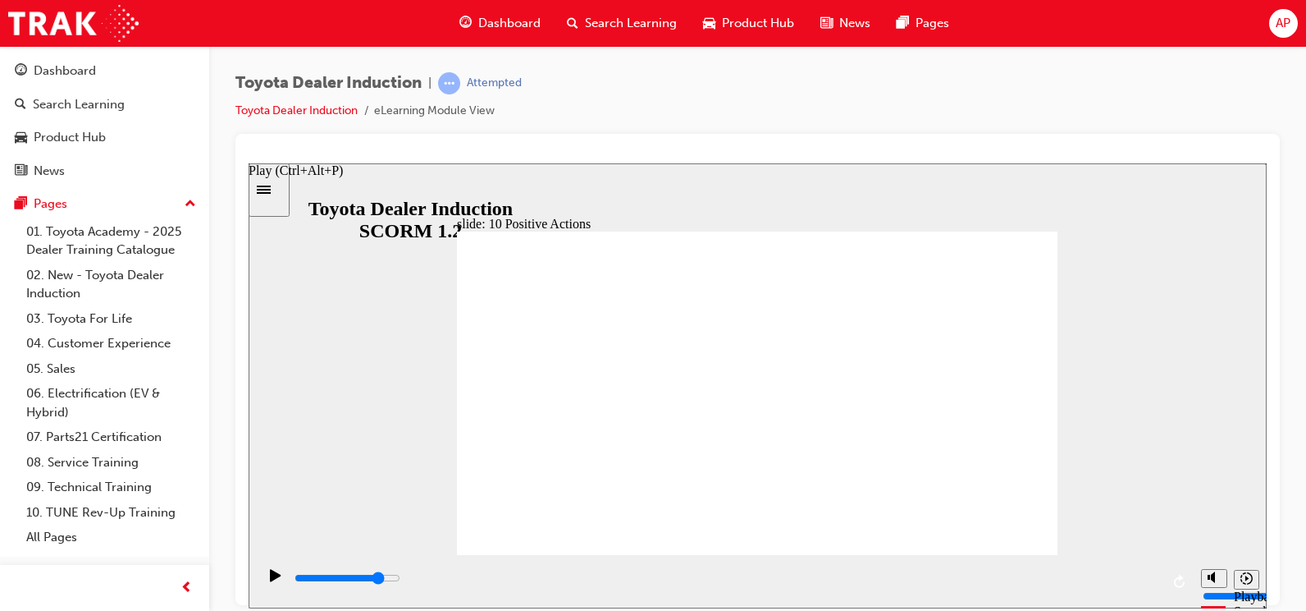
click at [274, 579] on icon "Play (Ctrl+Alt+P)" at bounding box center [275, 574] width 11 height 13
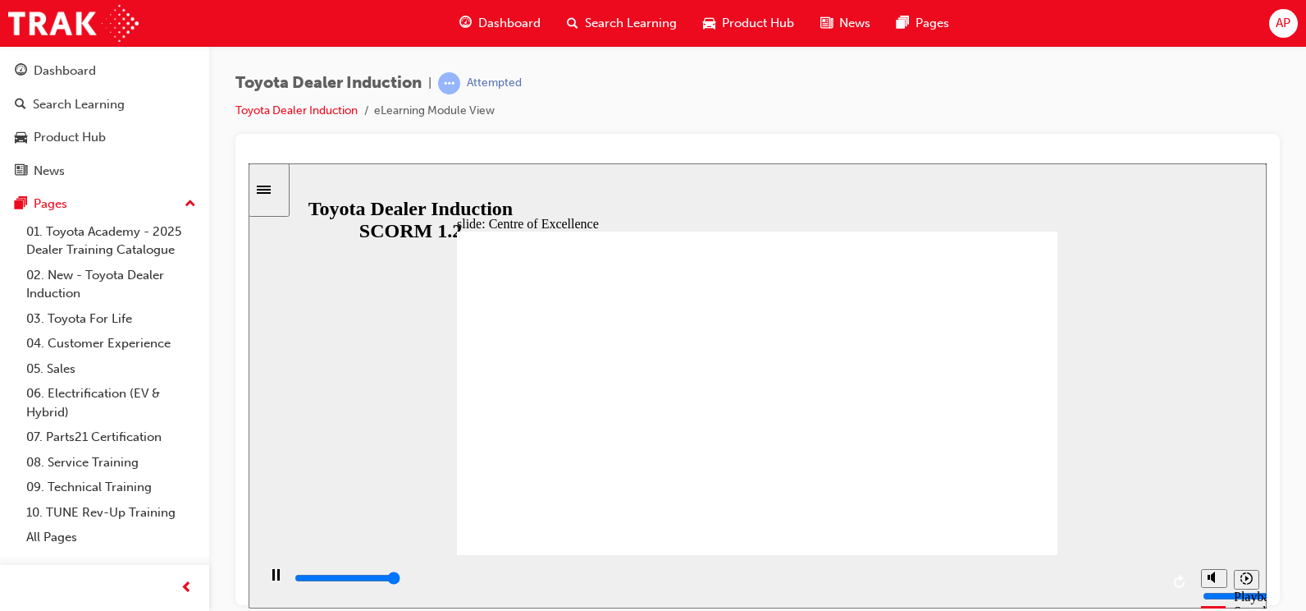
type input "15300"
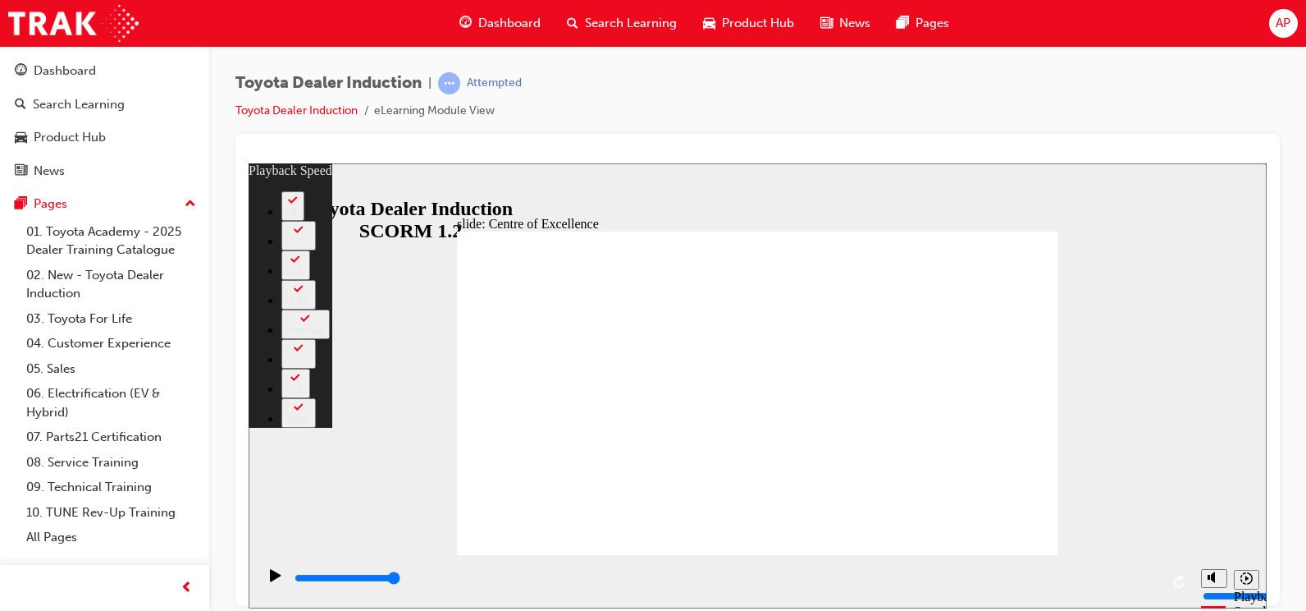
type input "248"
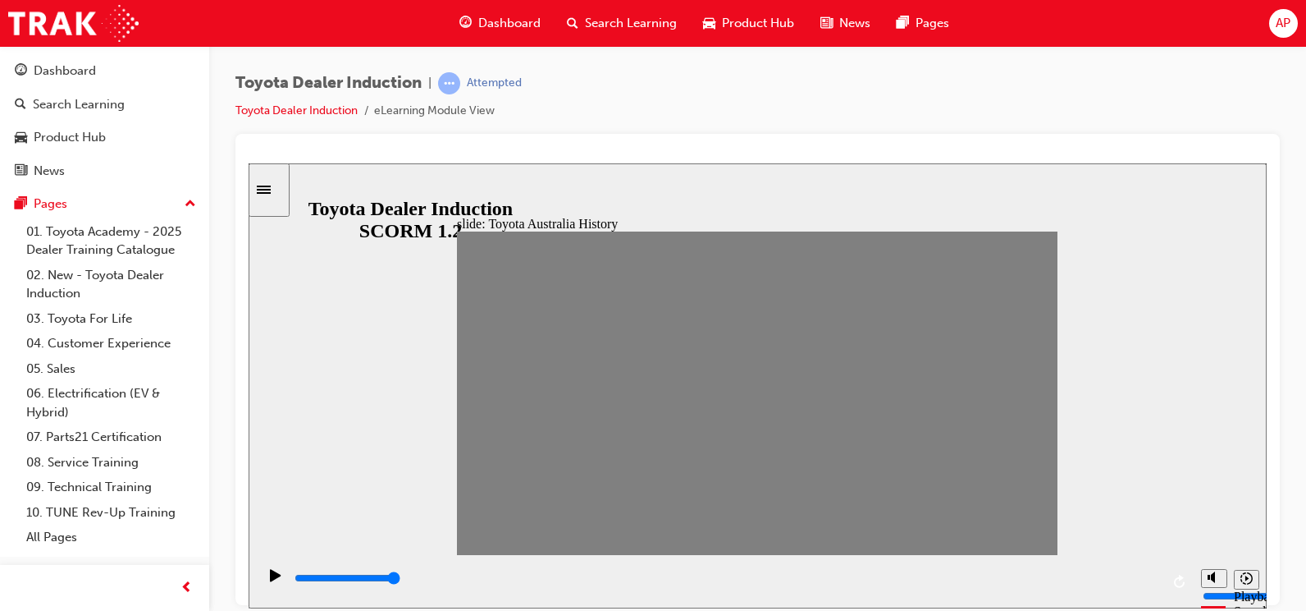
drag, startPoint x: 485, startPoint y: 393, endPoint x: 501, endPoint y: 399, distance: 17.4
drag, startPoint x: 514, startPoint y: 397, endPoint x: 536, endPoint y: 400, distance: 22.4
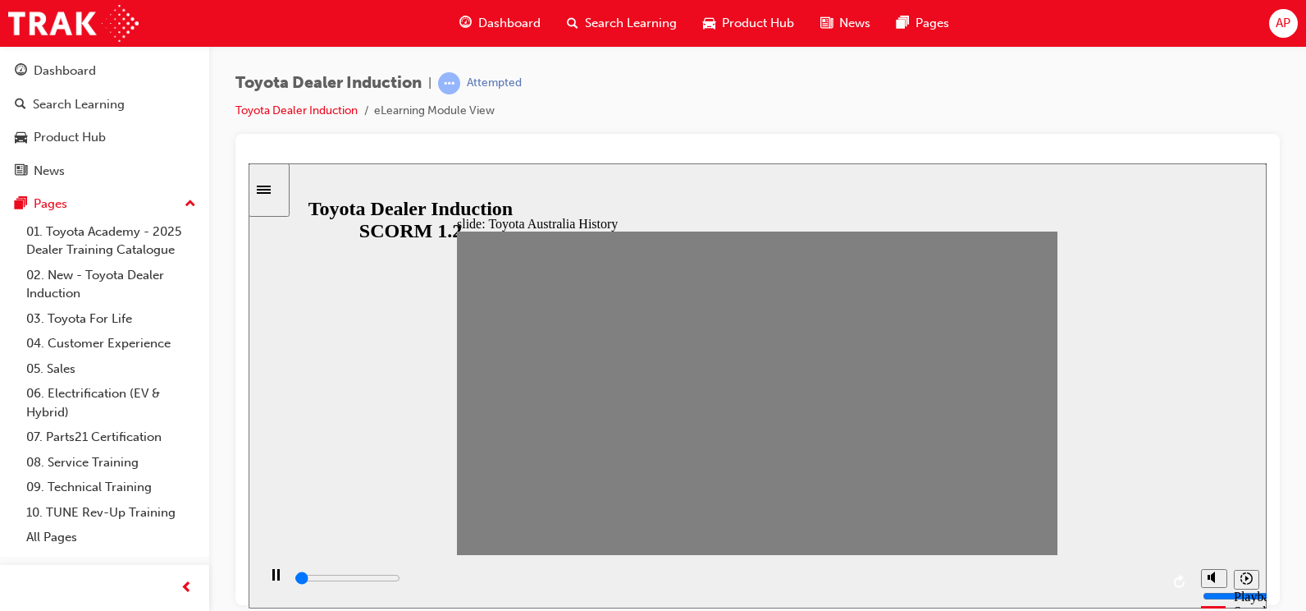
drag, startPoint x: 533, startPoint y: 397, endPoint x: 560, endPoint y: 402, distance: 27.5
drag, startPoint x: 592, startPoint y: 400, endPoint x: 628, endPoint y: 403, distance: 35.4
drag, startPoint x: 611, startPoint y: 398, endPoint x: 679, endPoint y: 404, distance: 68.4
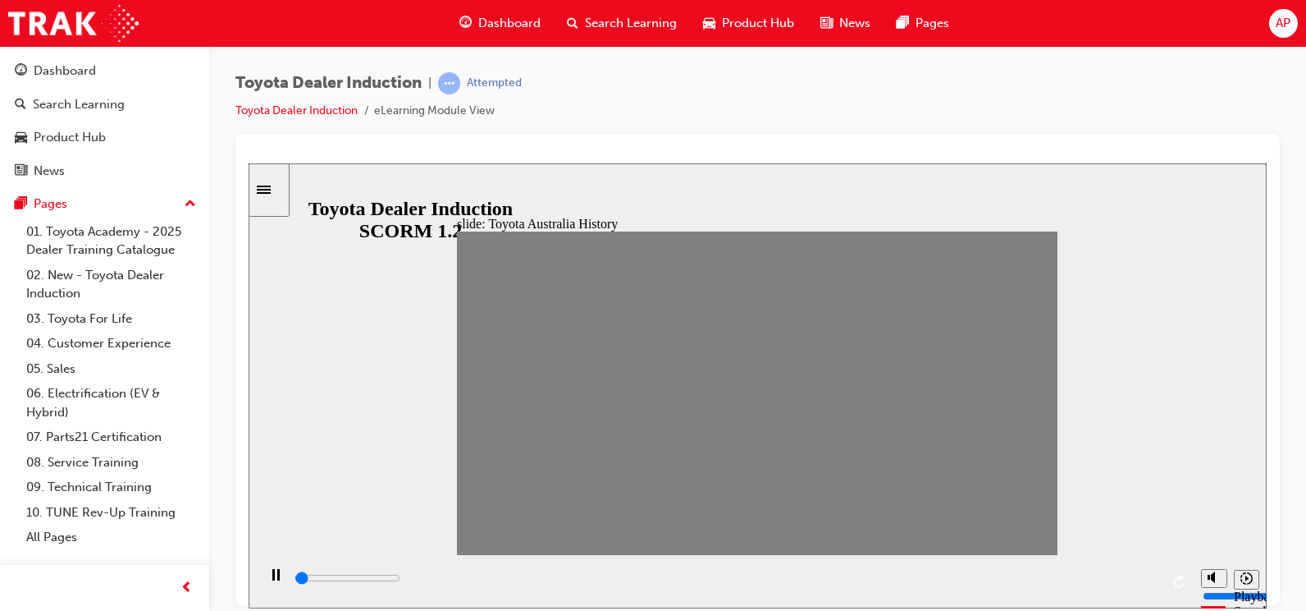
type input "0"
type input "6"
drag, startPoint x: 664, startPoint y: 402, endPoint x: 643, endPoint y: 405, distance: 21.5
type input "0"
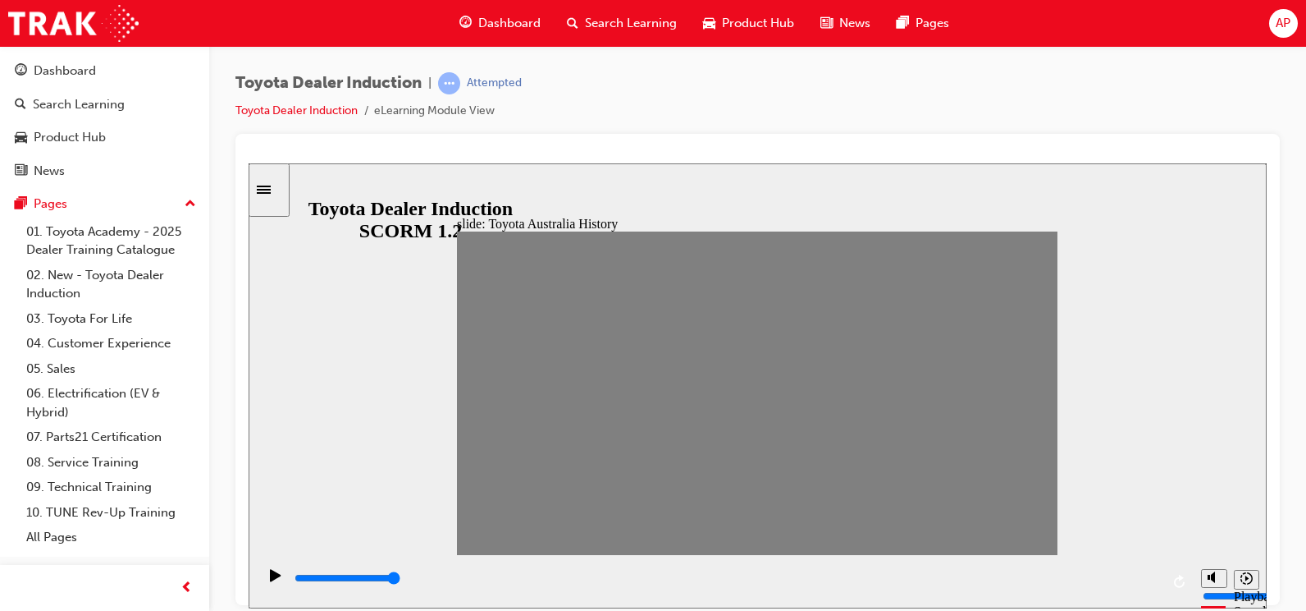
type input "7"
drag, startPoint x: 638, startPoint y: 398, endPoint x: 669, endPoint y: 401, distance: 30.5
drag, startPoint x: 671, startPoint y: 392, endPoint x: 693, endPoint y: 389, distance: 22.4
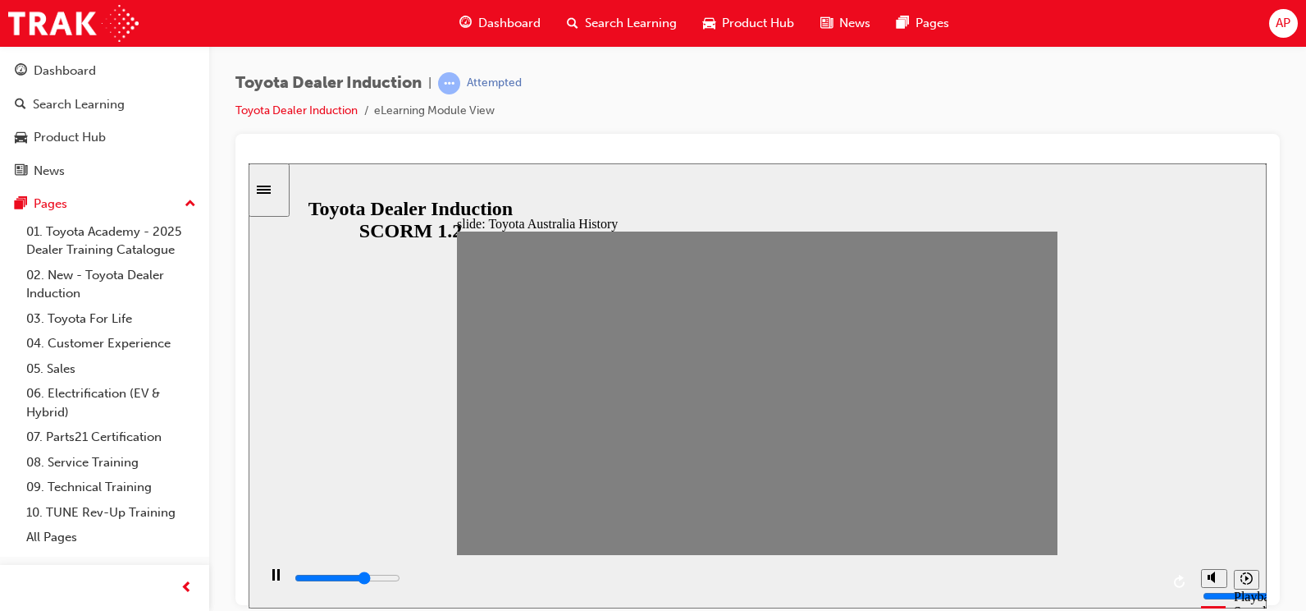
drag, startPoint x: 698, startPoint y: 400, endPoint x: 721, endPoint y: 405, distance: 24.1
drag, startPoint x: 730, startPoint y: 404, endPoint x: 753, endPoint y: 401, distance: 23.1
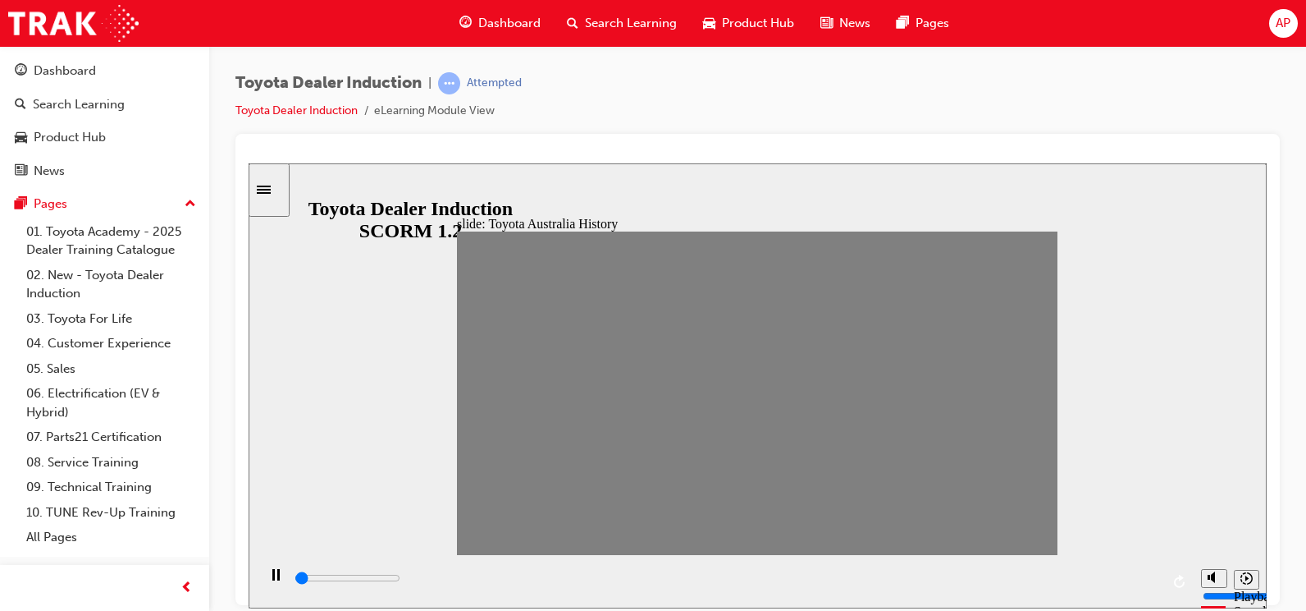
drag, startPoint x: 752, startPoint y: 397, endPoint x: 777, endPoint y: 400, distance: 25.7
drag, startPoint x: 782, startPoint y: 400, endPoint x: 798, endPoint y: 401, distance: 16.4
drag, startPoint x: 811, startPoint y: 403, endPoint x: 833, endPoint y: 405, distance: 22.2
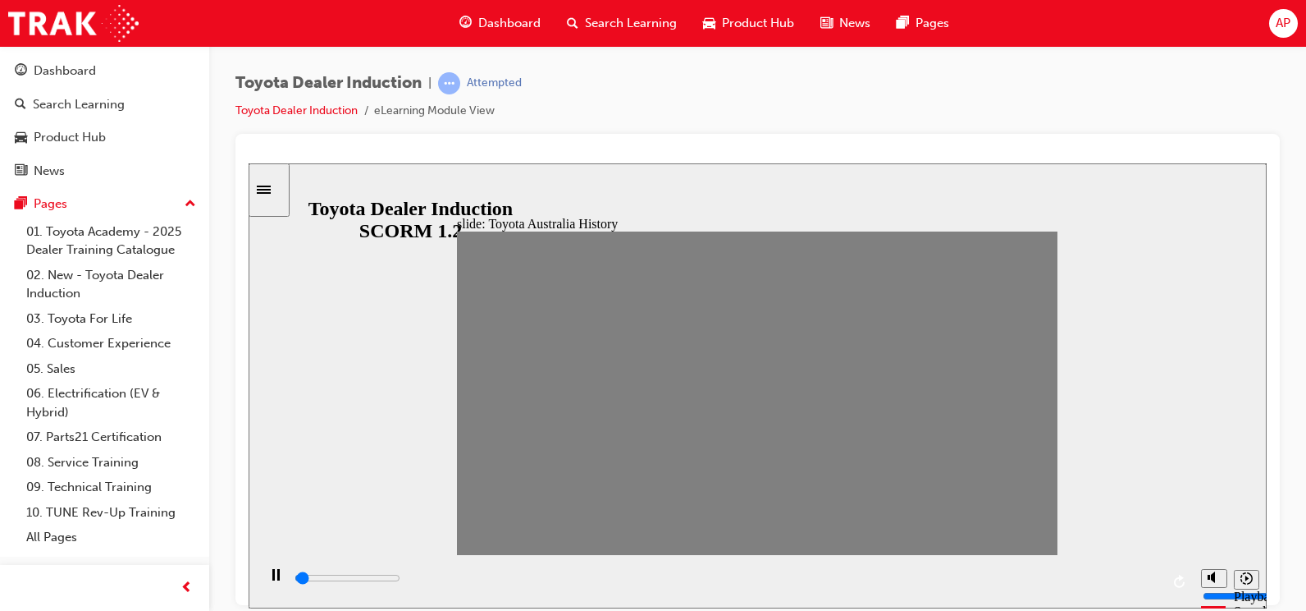
drag, startPoint x: 833, startPoint y: 400, endPoint x: 853, endPoint y: 404, distance: 20.9
drag, startPoint x: 858, startPoint y: 391, endPoint x: 881, endPoint y: 397, distance: 23.9
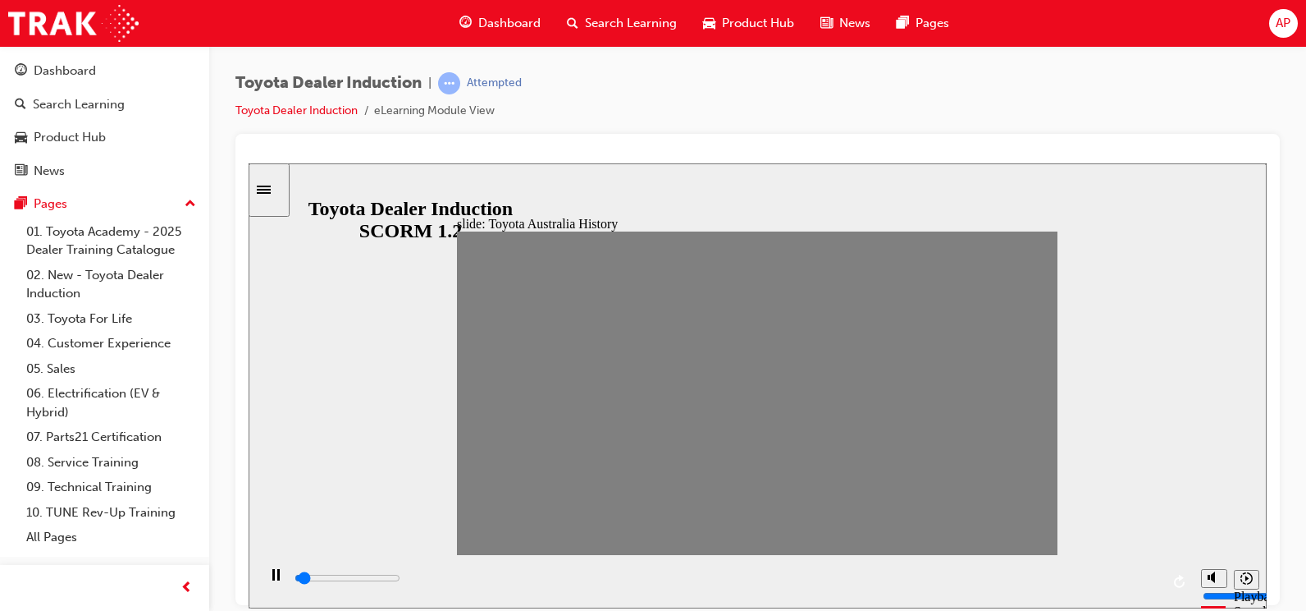
drag, startPoint x: 888, startPoint y: 401, endPoint x: 911, endPoint y: 400, distance: 23.0
drag, startPoint x: 918, startPoint y: 400, endPoint x: 948, endPoint y: 409, distance: 30.9
drag, startPoint x: 954, startPoint y: 405, endPoint x: 974, endPoint y: 404, distance: 19.8
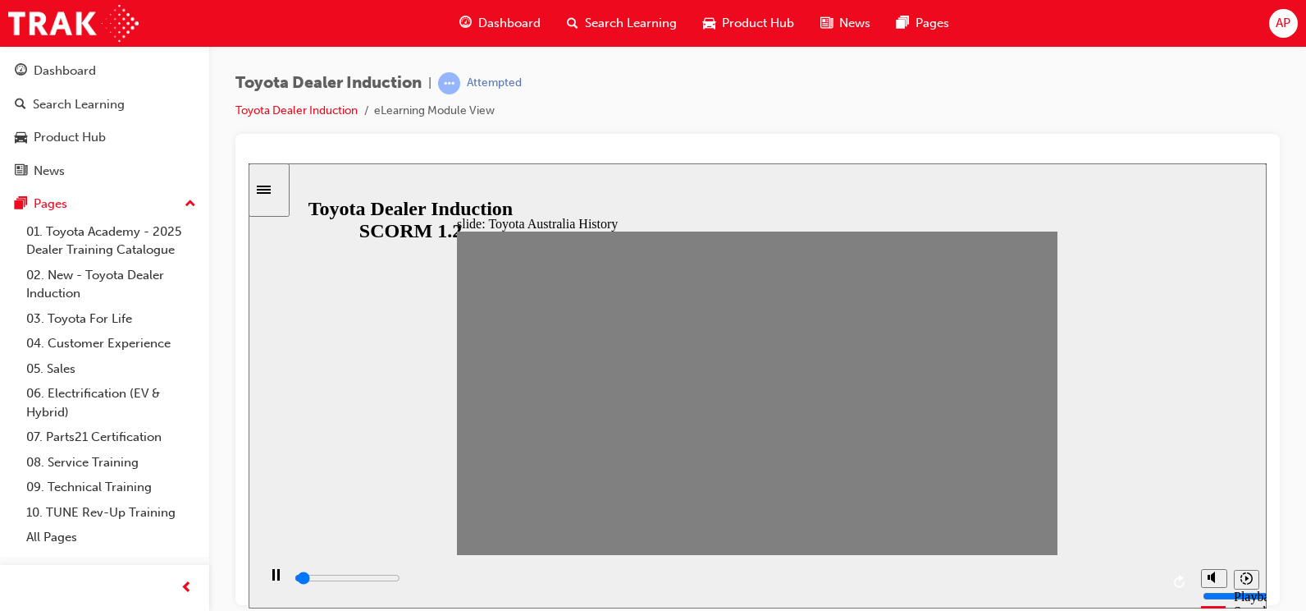
drag, startPoint x: 974, startPoint y: 402, endPoint x: 993, endPoint y: 403, distance: 18.9
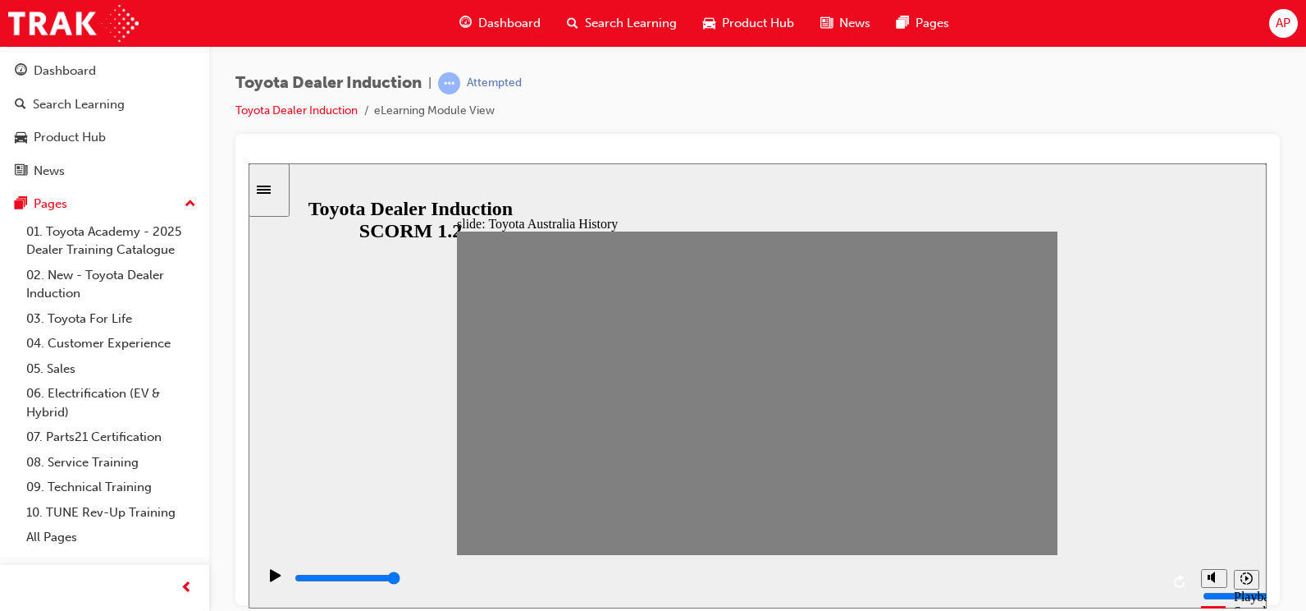
drag, startPoint x: 1000, startPoint y: 400, endPoint x: 1013, endPoint y: 400, distance: 13.1
drag, startPoint x: 1004, startPoint y: 398, endPoint x: 1017, endPoint y: 402, distance: 13.0
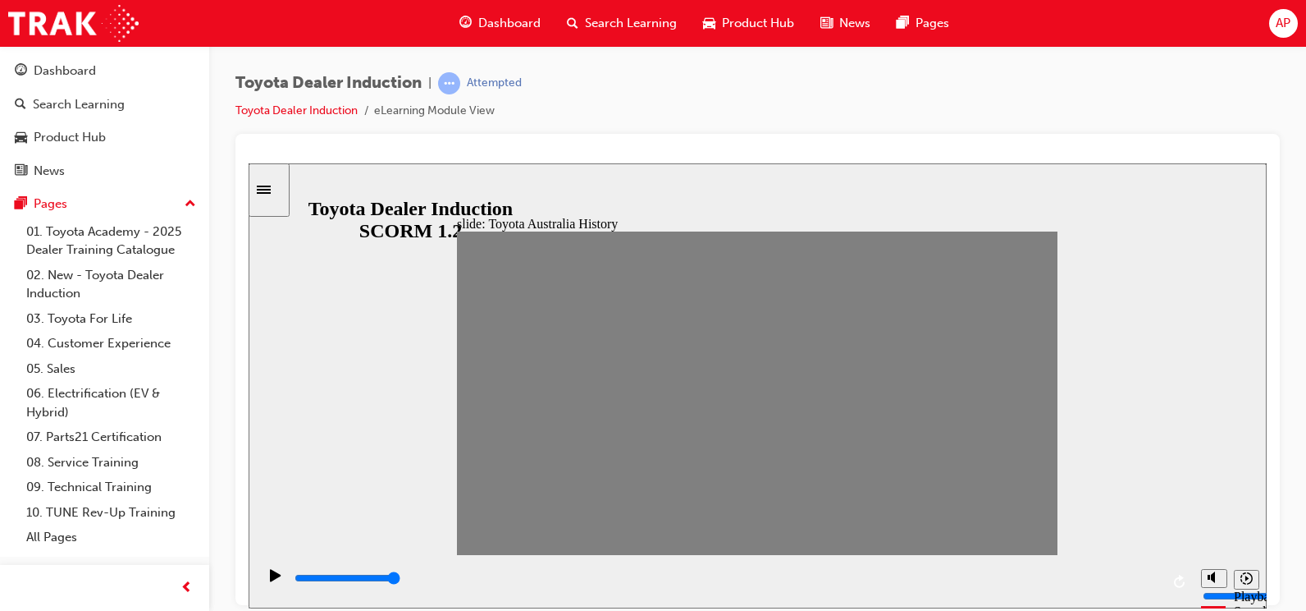
drag, startPoint x: 1028, startPoint y: 394, endPoint x: 1052, endPoint y: 397, distance: 24.0
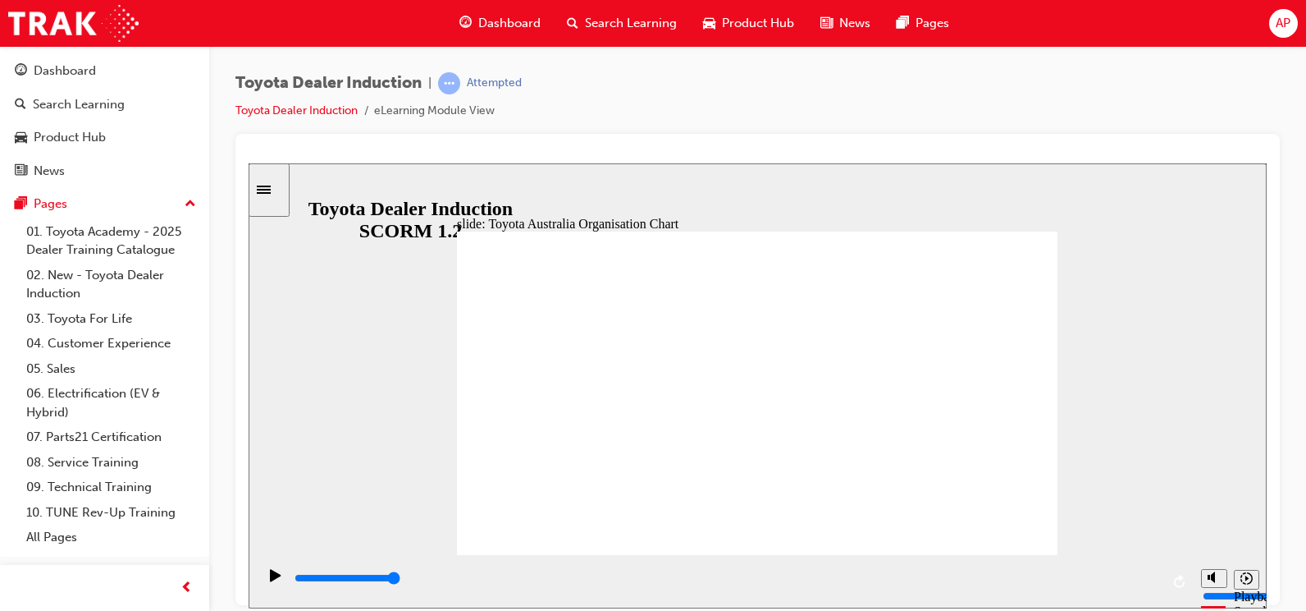
type input "5000"
radio input "false"
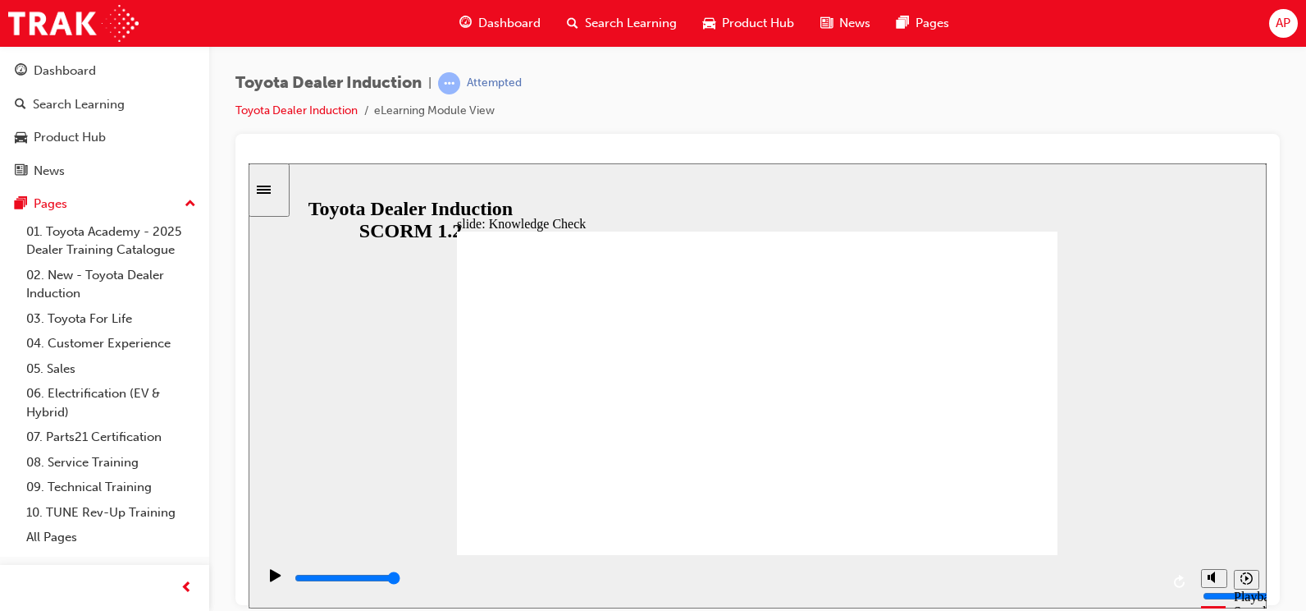
radio input "true"
type input "5000"
radio input "true"
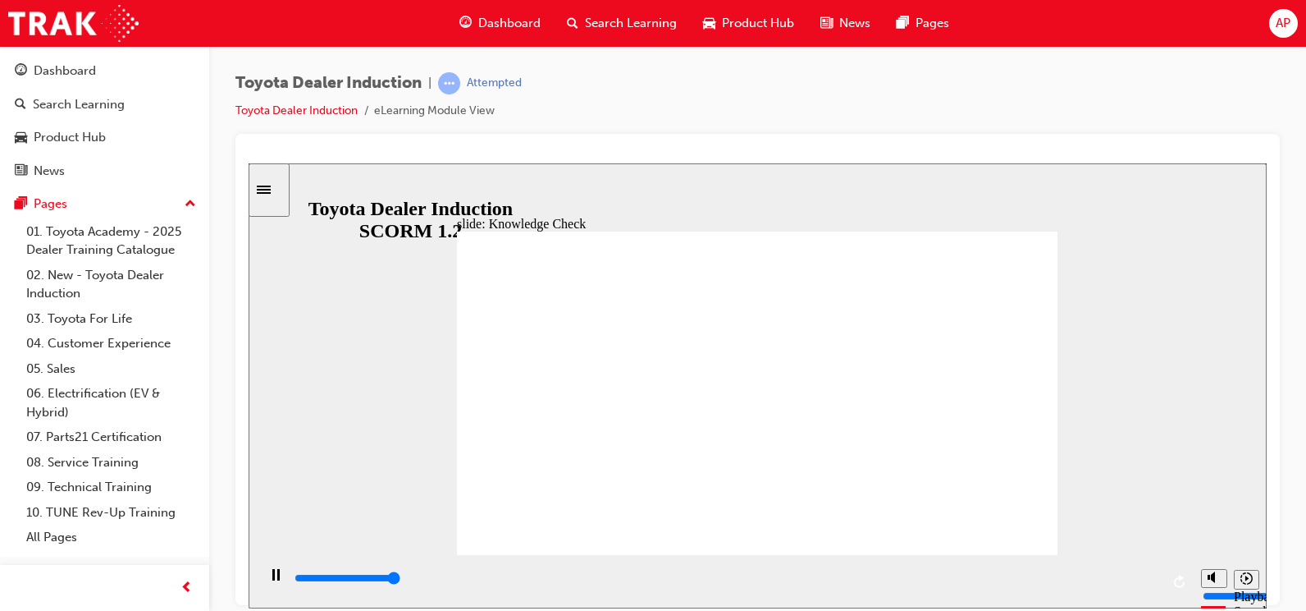
type input "5000"
radio input "true"
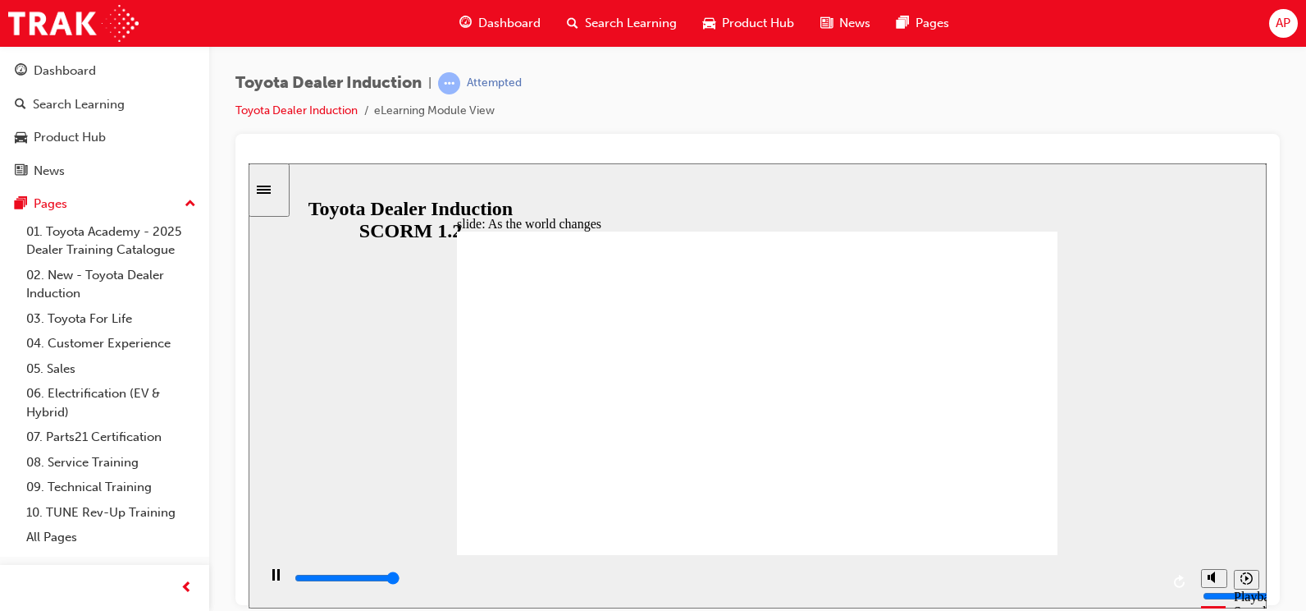
type input "9200"
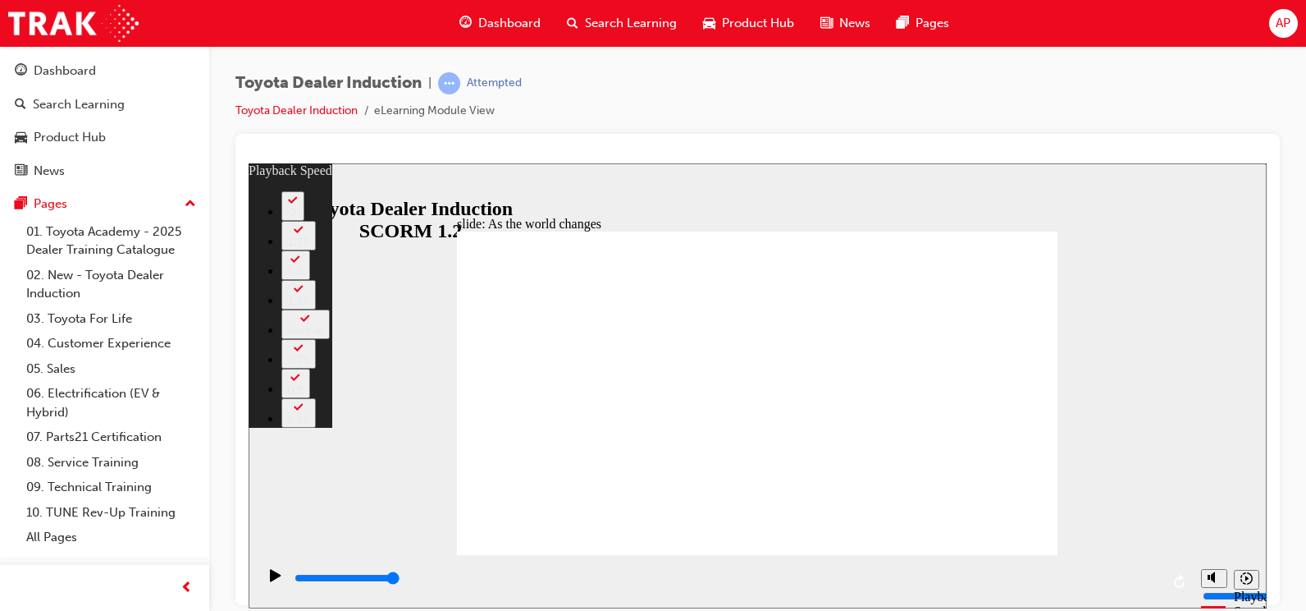
type input "128"
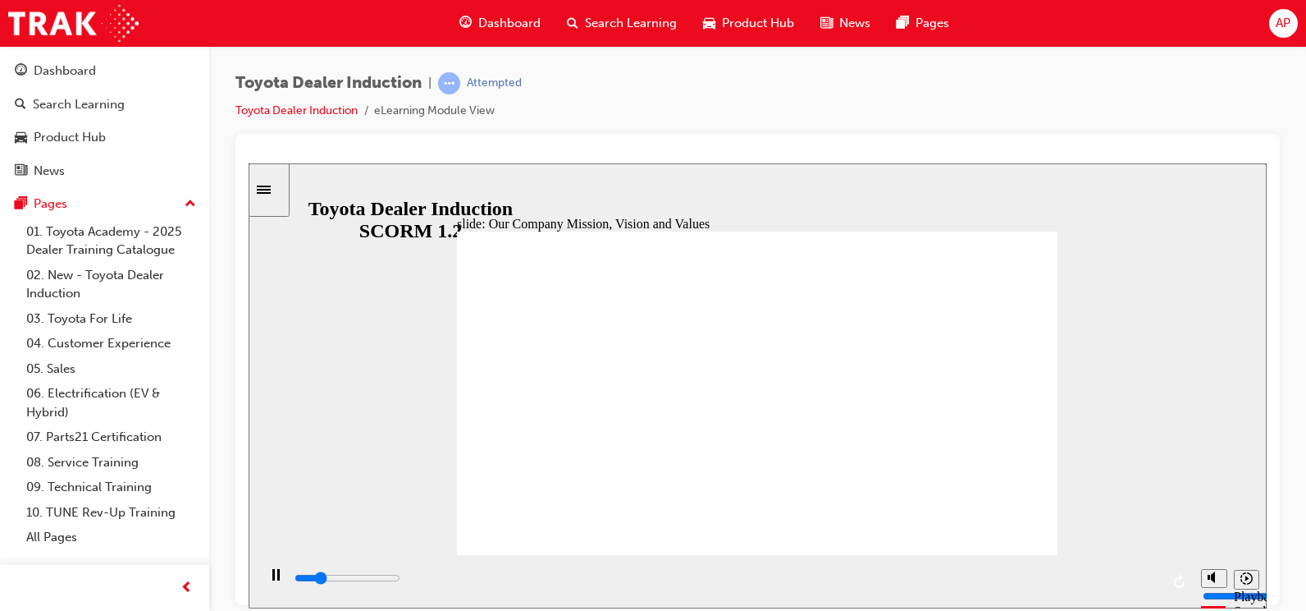
type input "21100"
click at [277, 579] on rect "Pause (Ctrl+Alt+P)" at bounding box center [278, 573] width 2 height 11
click at [270, 581] on icon "Play (Ctrl+Alt+P)" at bounding box center [275, 574] width 11 height 13
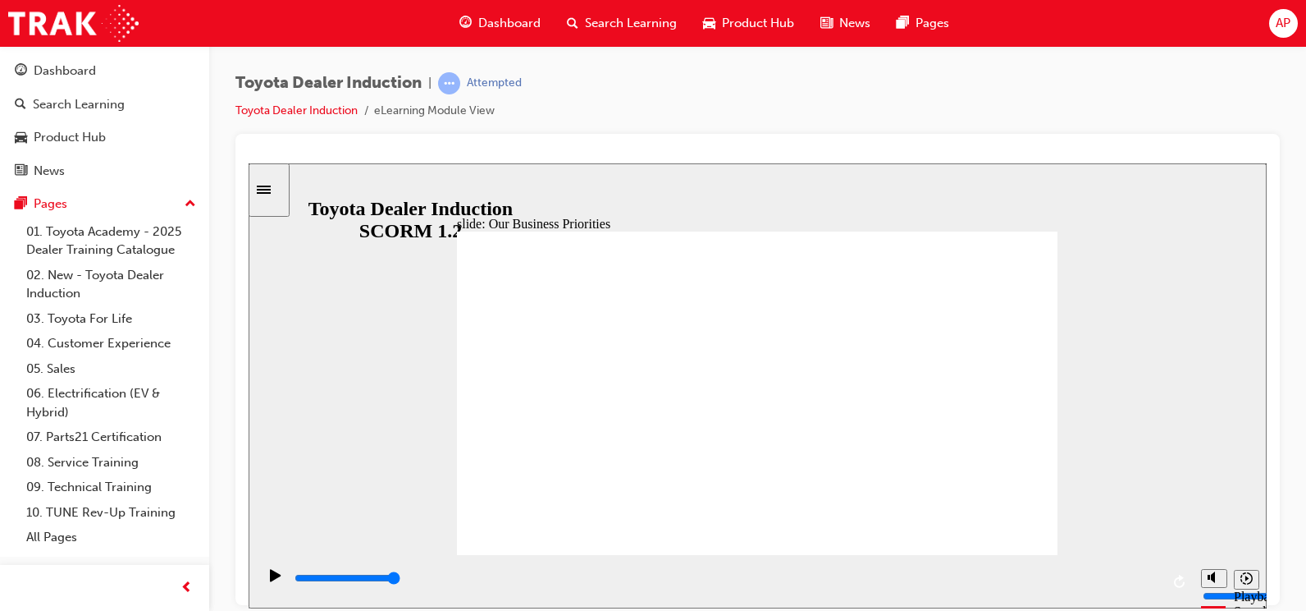
type input "5000"
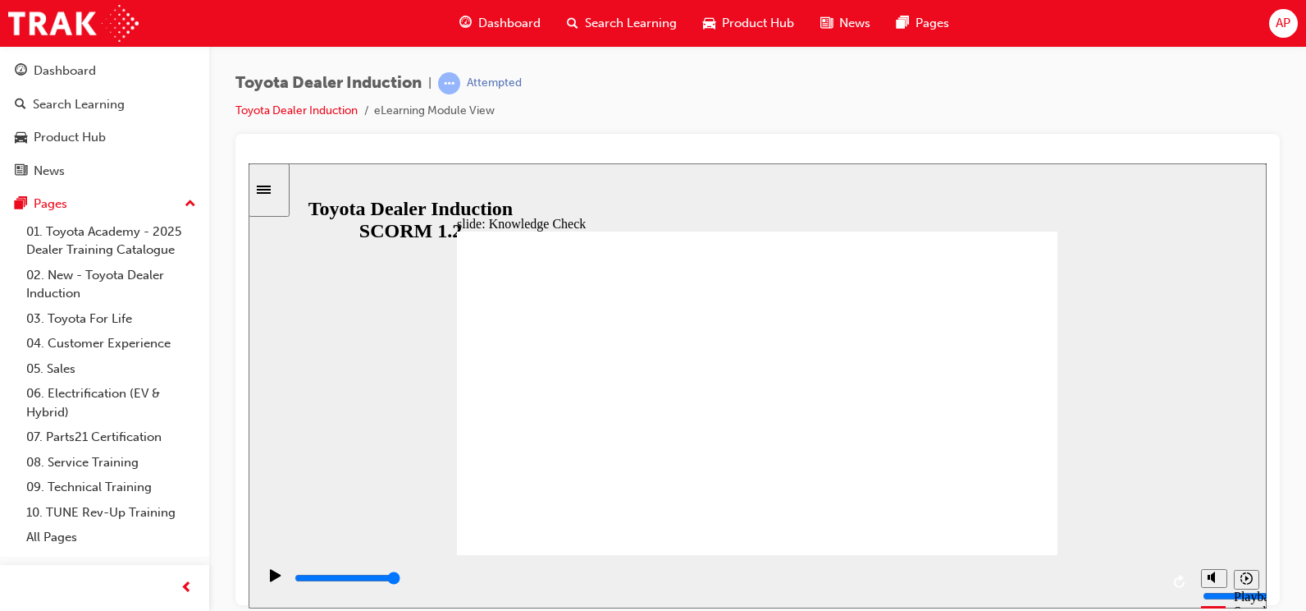
type input "h"
type input "ha"
type input "hap"
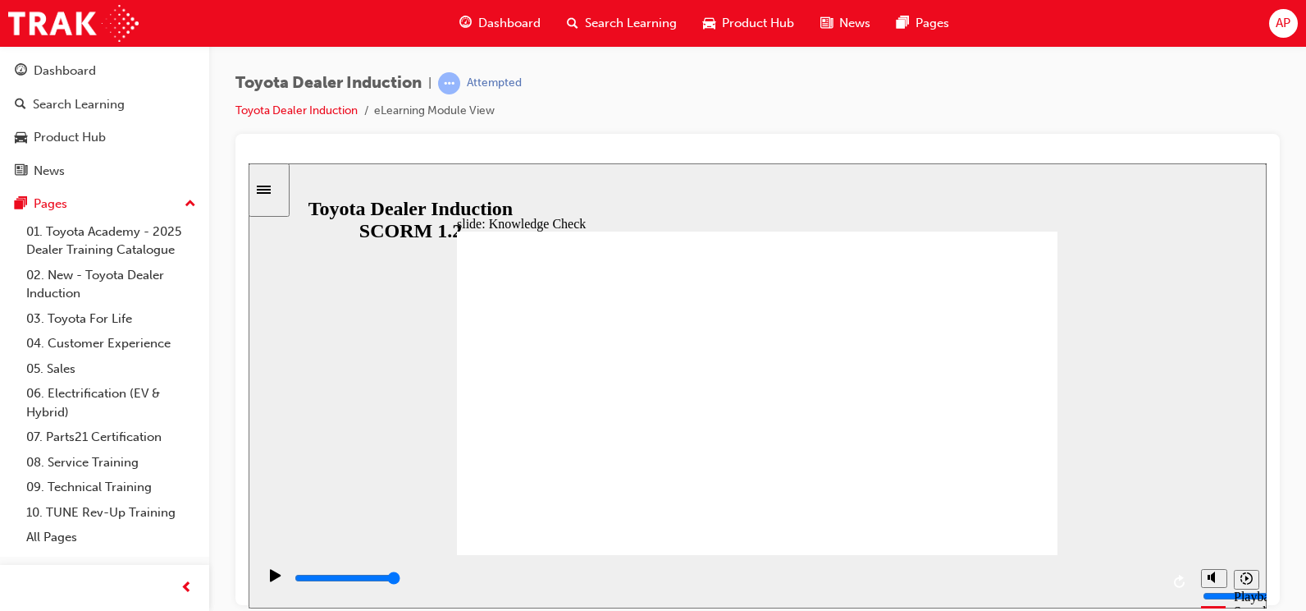
type input "hap"
type input "happ"
type input "happy"
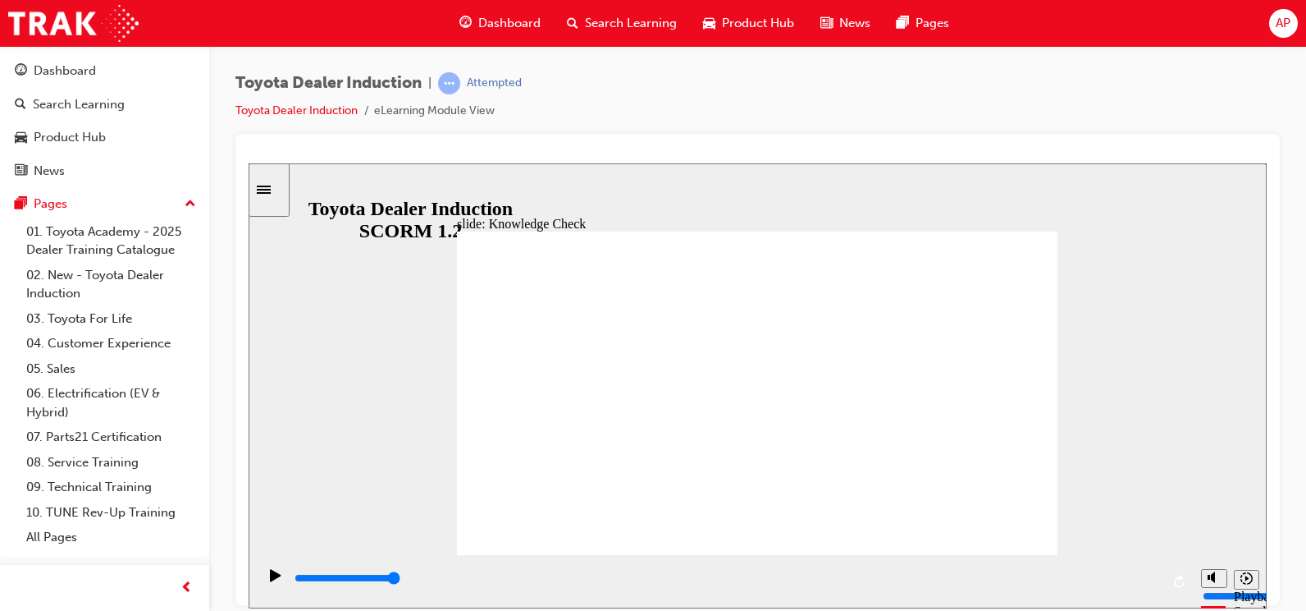
type input "happyn"
type input "happyne"
type input "happynes"
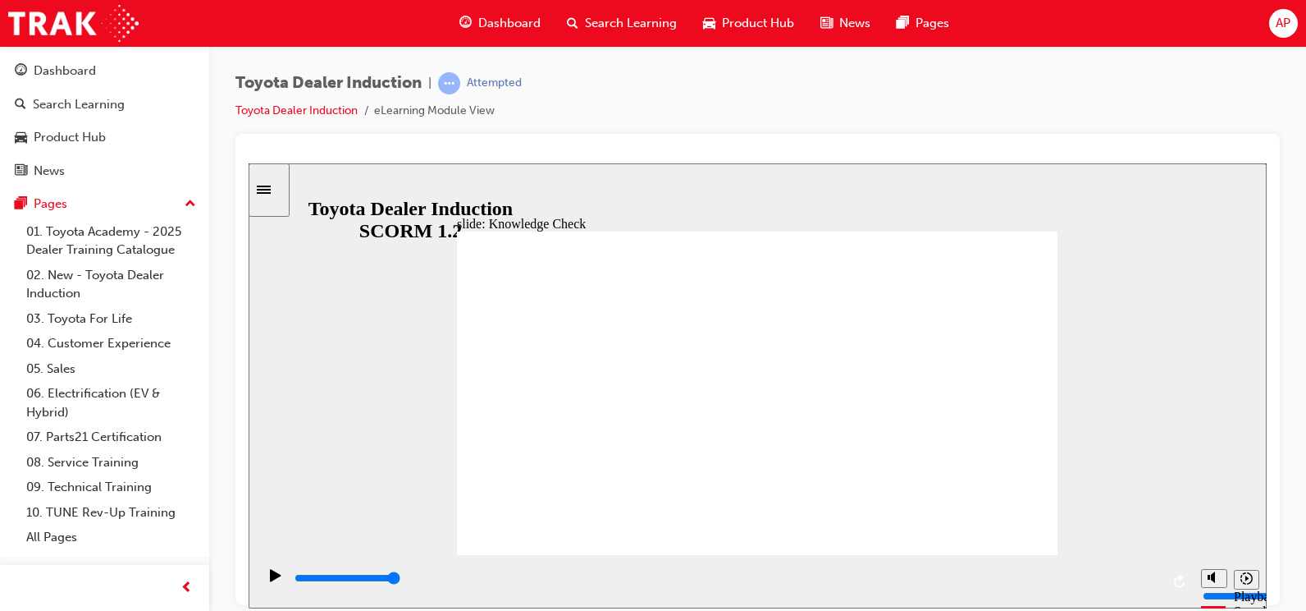
type input "happynes"
type input "happyness"
type input "5000"
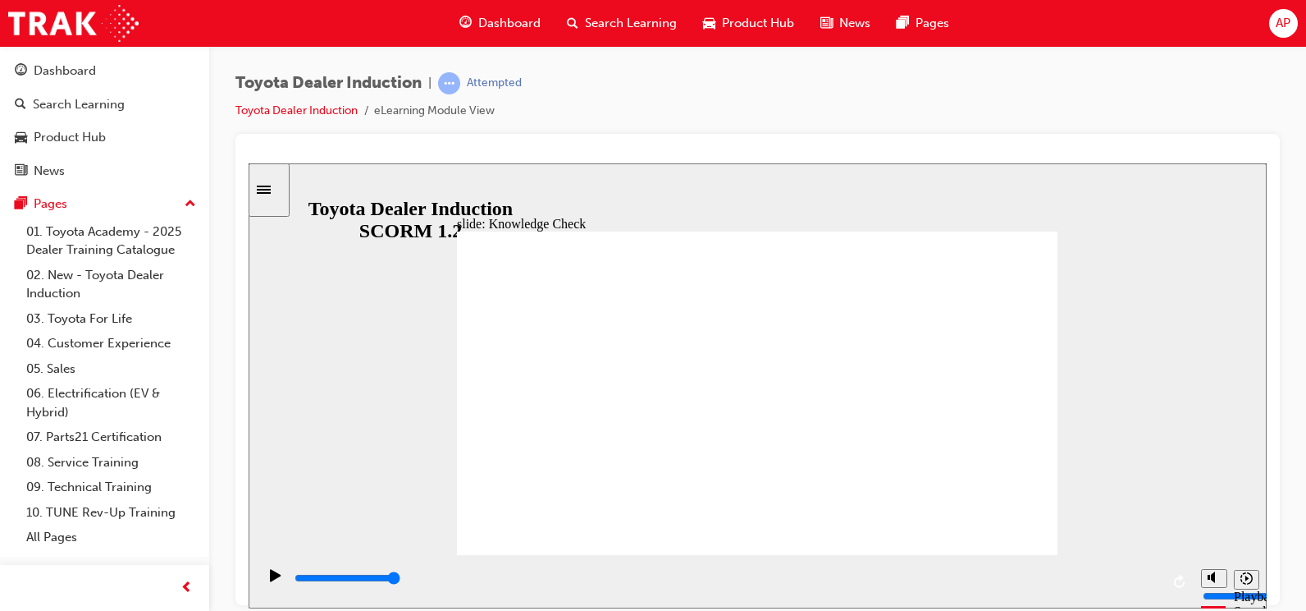
type input "m"
type input "mo"
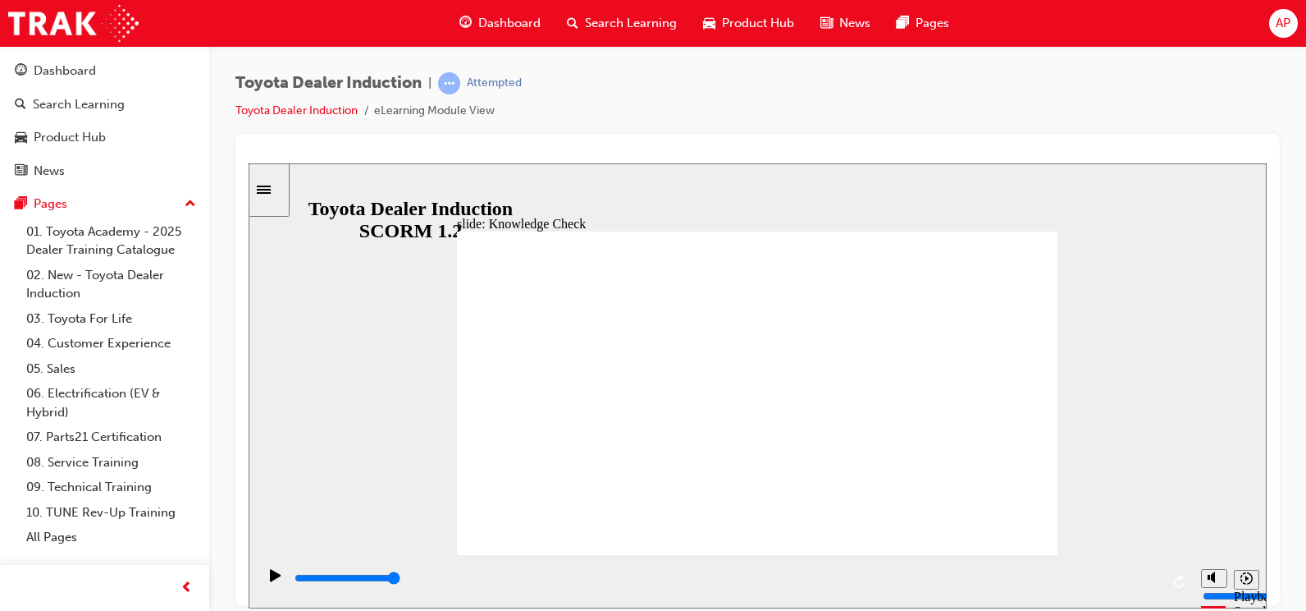
type input "mov"
type input "move"
type input "moved"
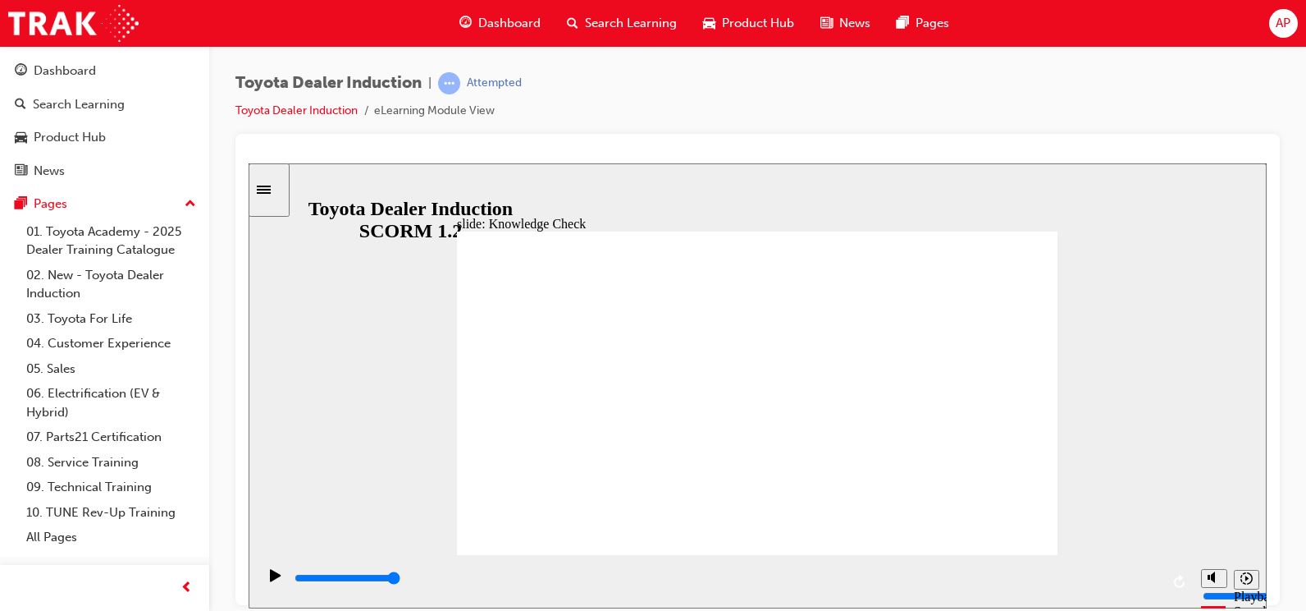
type input "moved"
type input "6500"
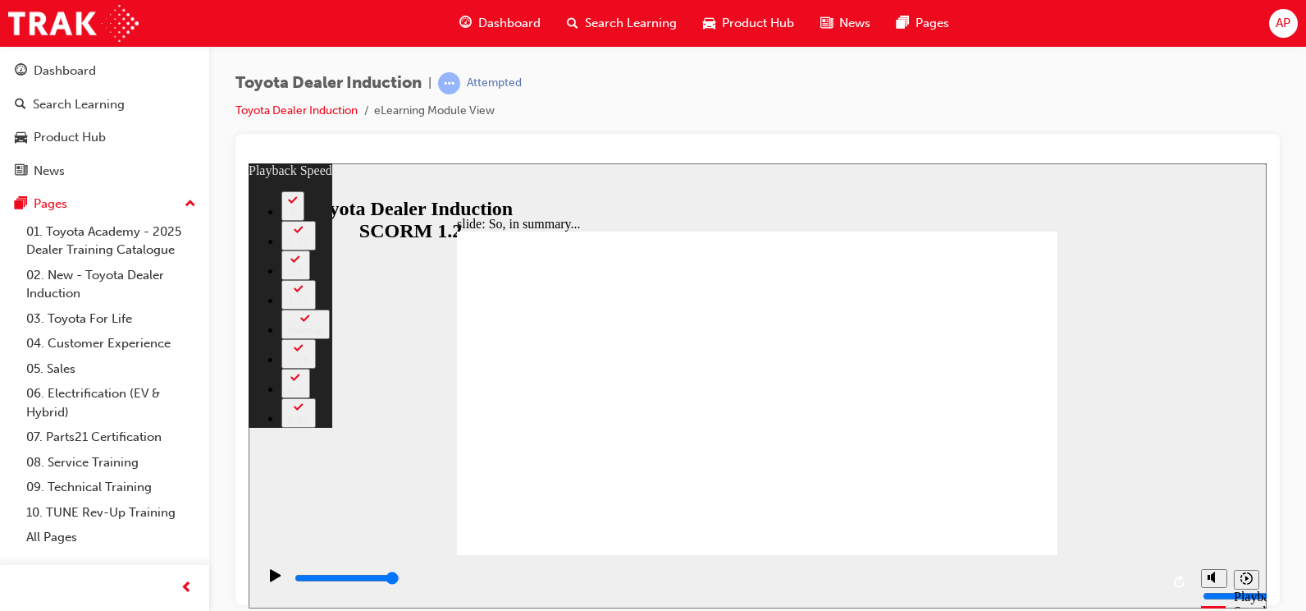
drag, startPoint x: 757, startPoint y: 521, endPoint x: 803, endPoint y: 524, distance: 46.1
type input "128"
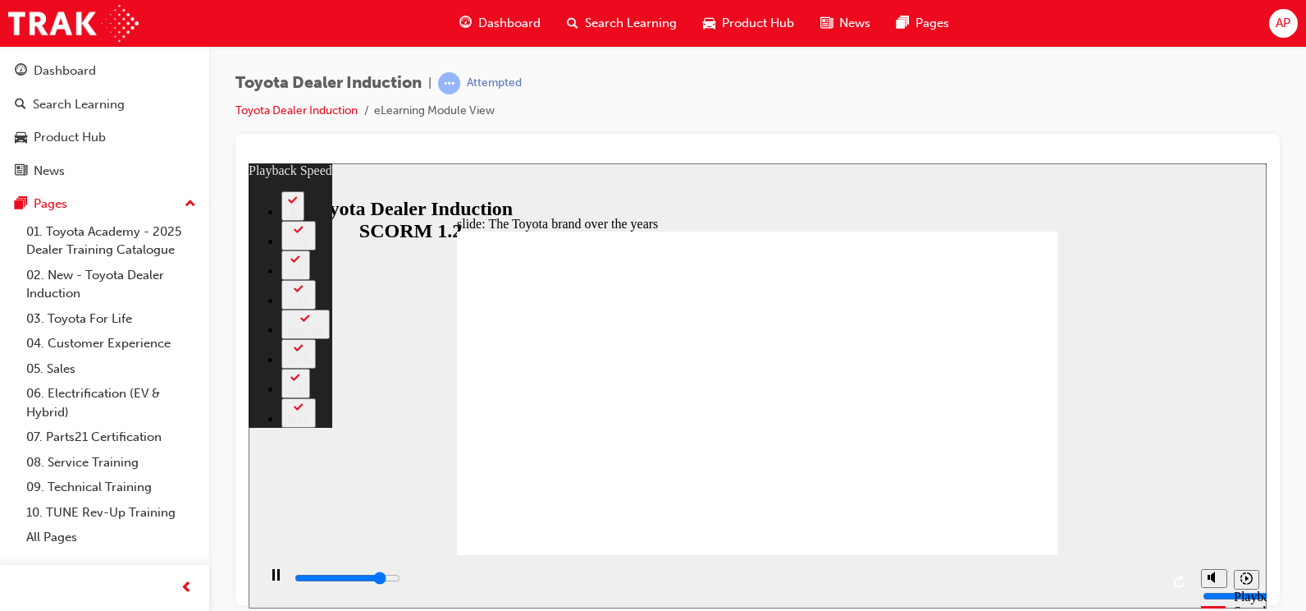
type input "7200"
type input "0"
type input "7500"
type input "1"
type input "7800"
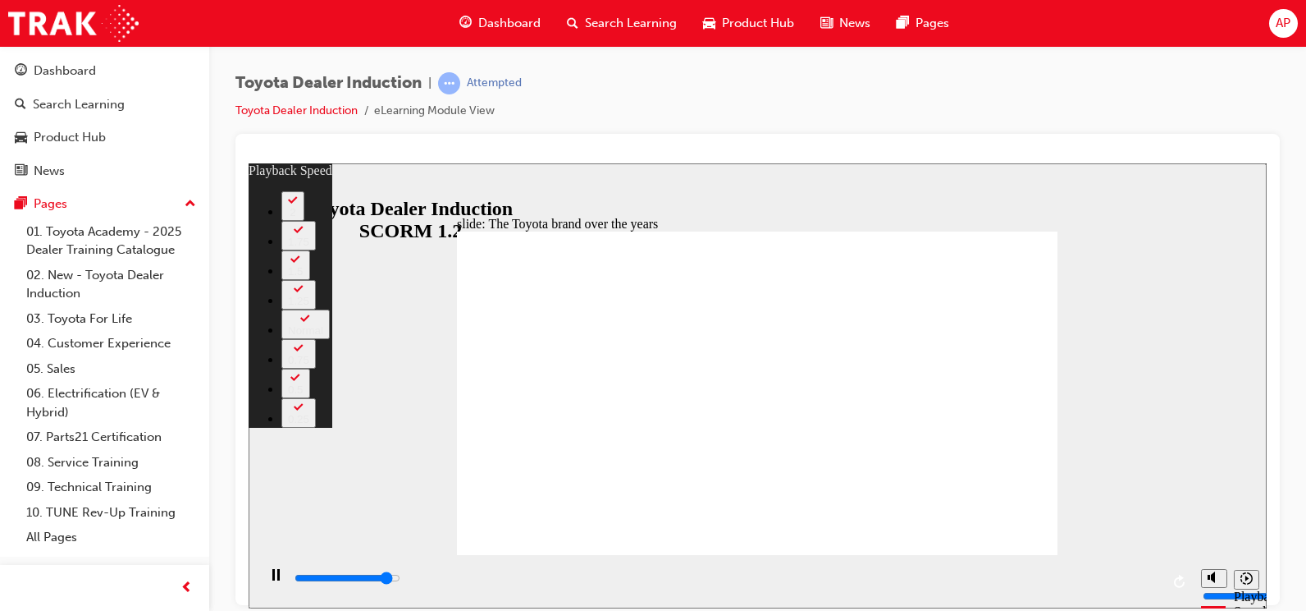
type input "1"
type input "8000"
type input "1"
type input "8300"
type input "1"
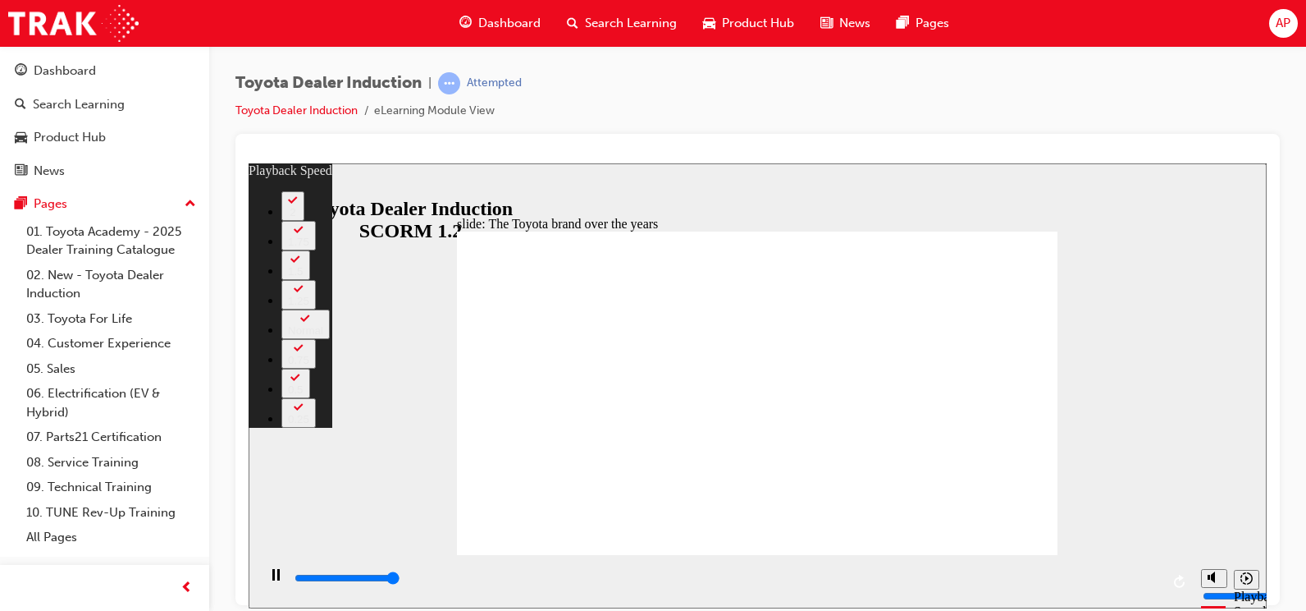
type input "8400"
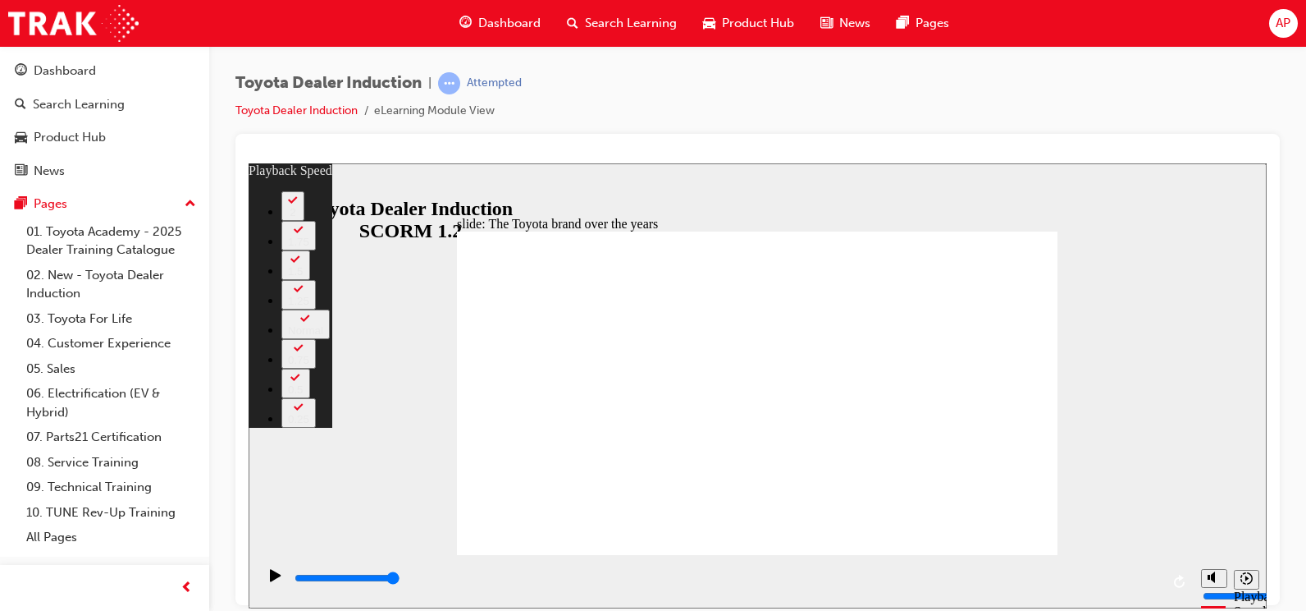
type input "165"
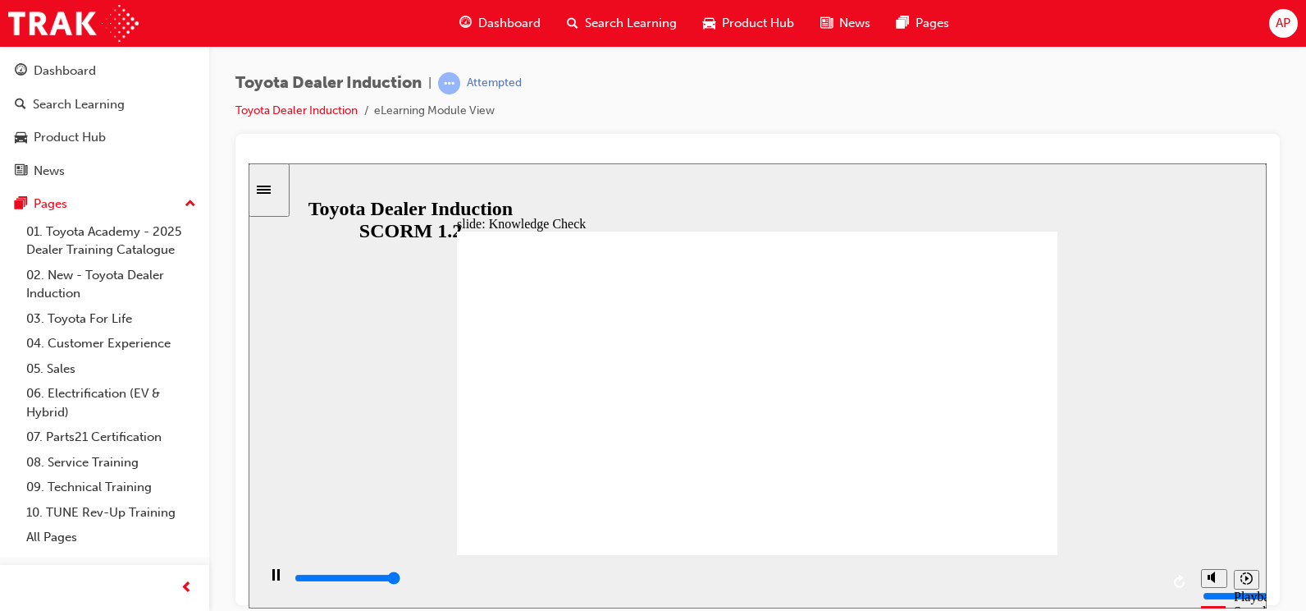
type input "5000"
radio input "true"
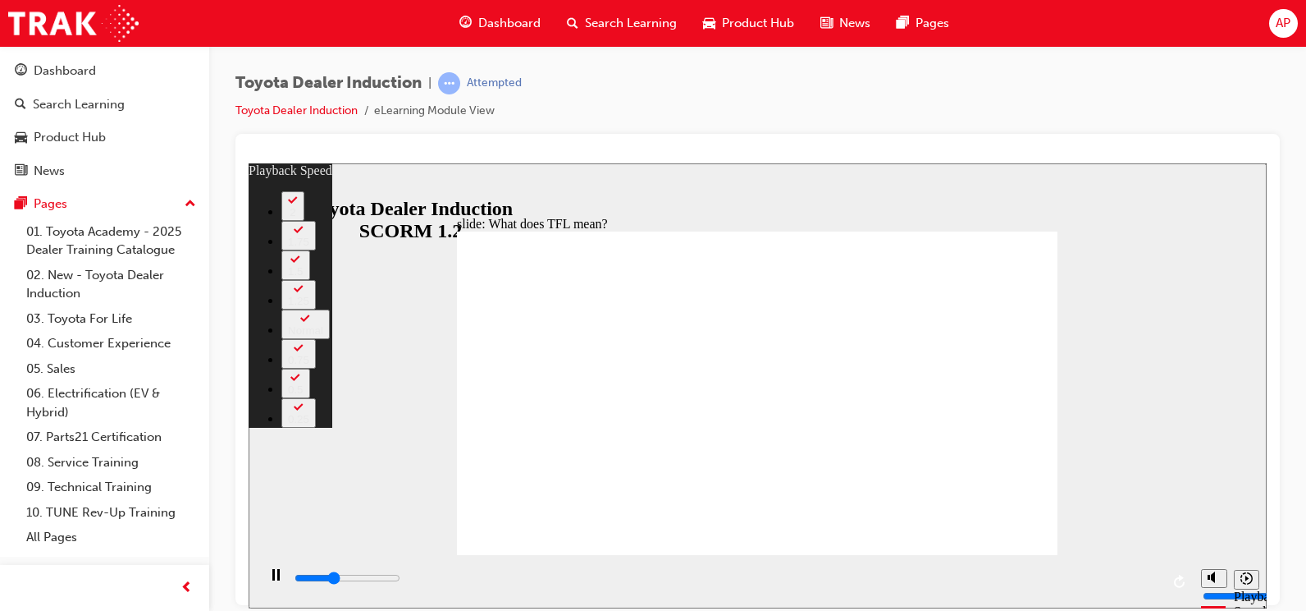
type input "3800"
type input "0"
type input "4000"
type input "0"
type input "4300"
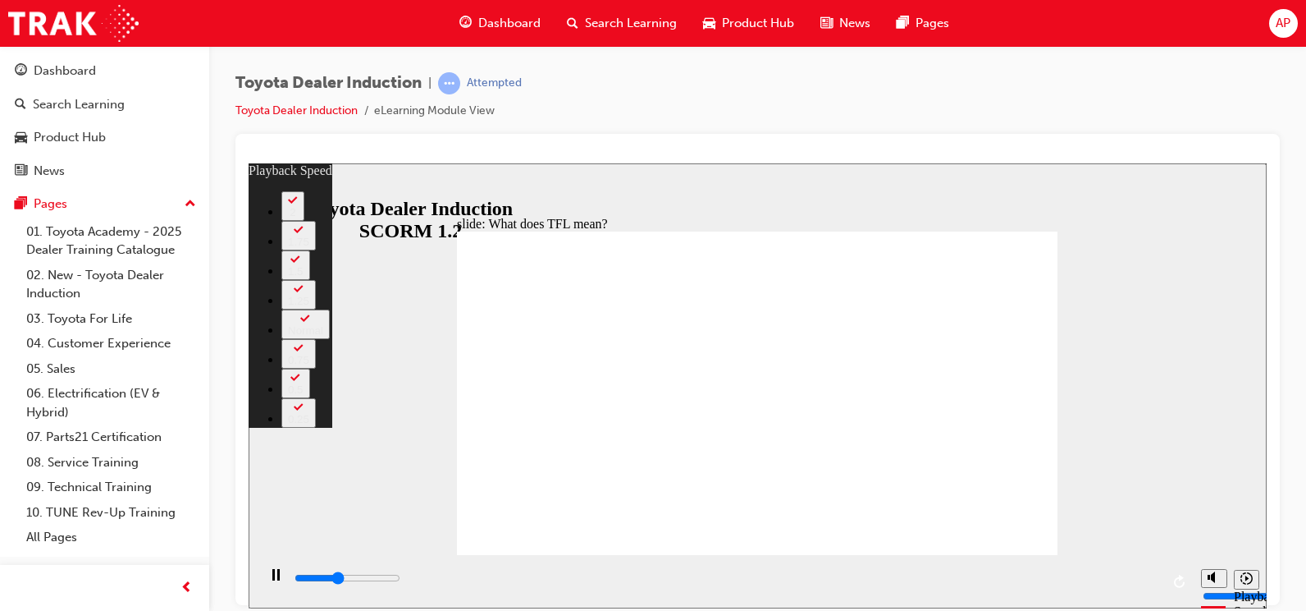
type input "1"
type input "4500"
type input "1"
type input "4800"
type input "1"
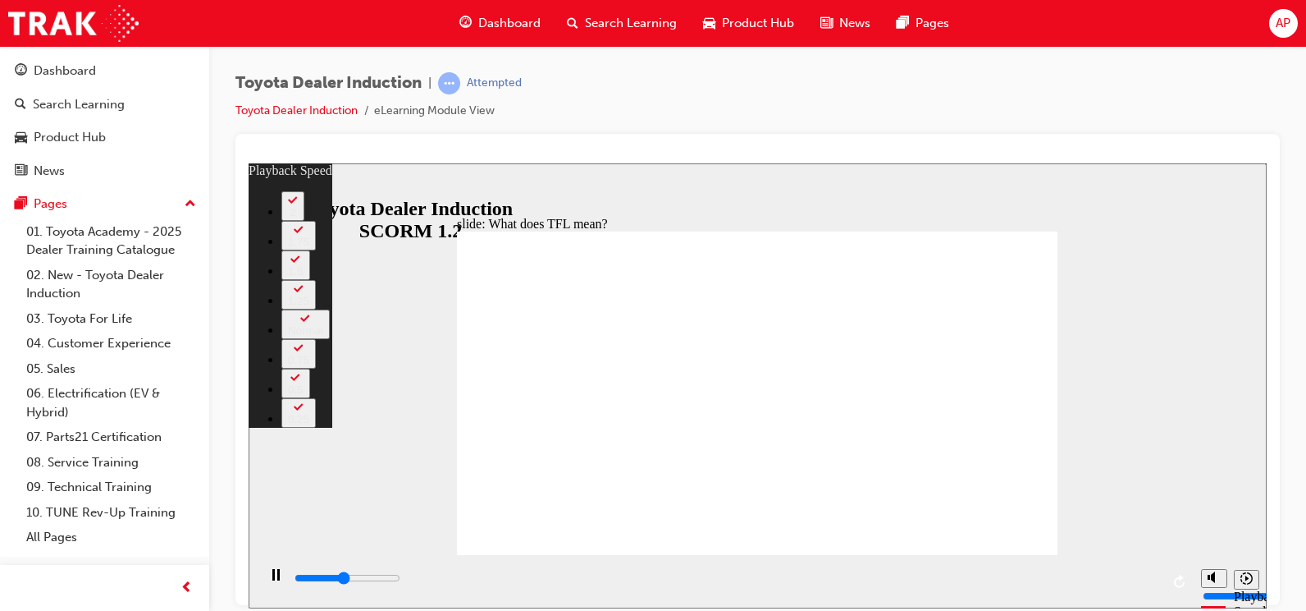
type input "5100"
type input "1"
type input "5300"
type input "2"
type input "5600"
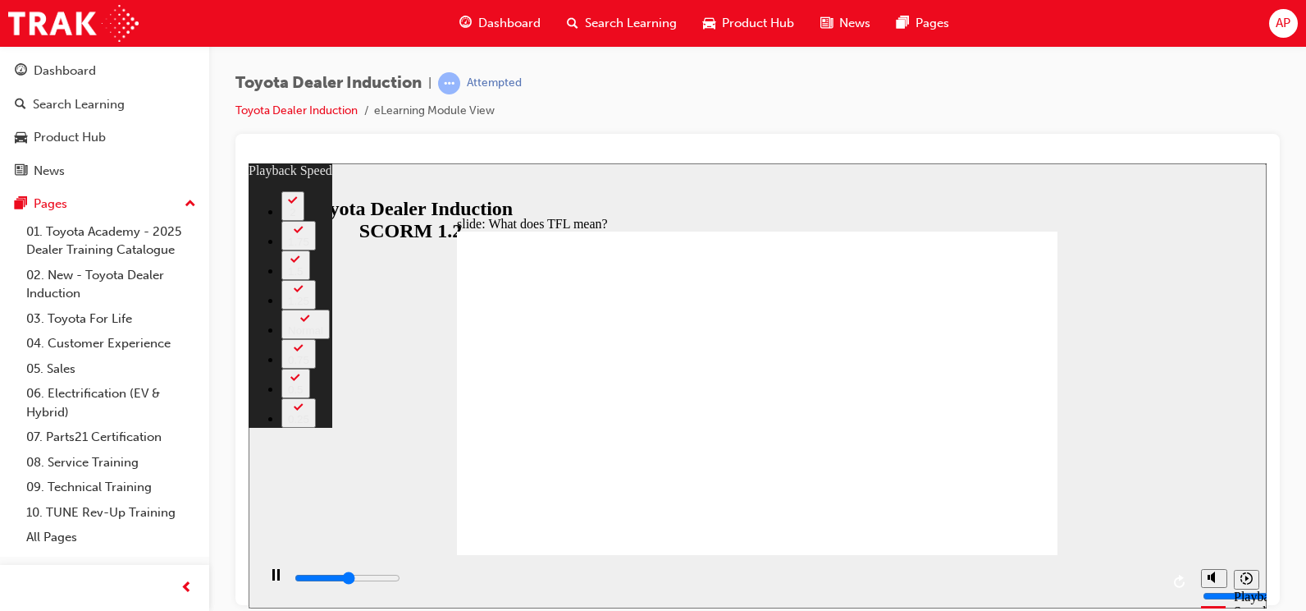
type input "2"
type input "5900"
type input "2"
type input "6100"
type input "2"
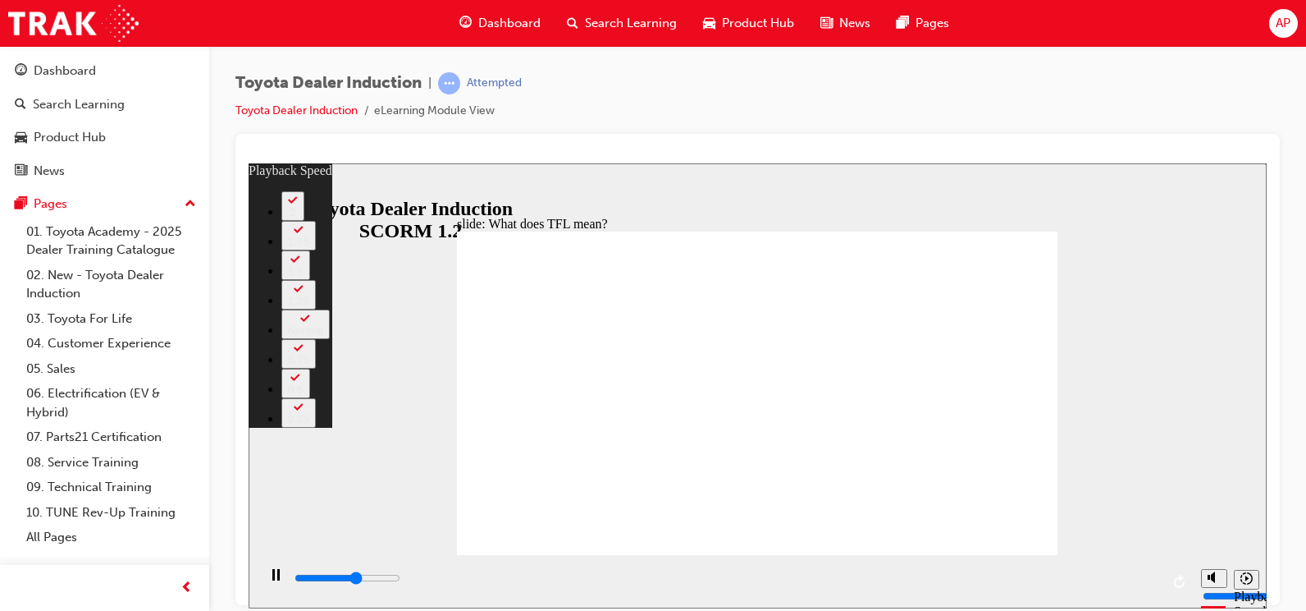
type input "6400"
type input "3"
type input "6700"
type input "3"
type input "6900"
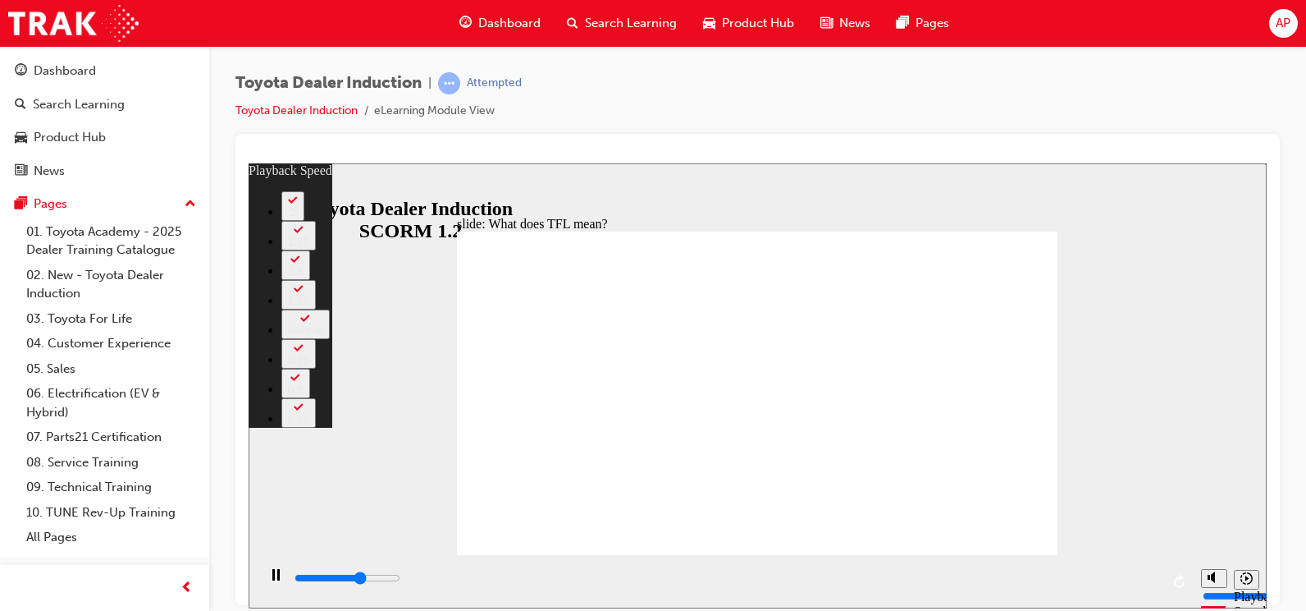
type input "3"
type input "7200"
type input "3"
type input "7500"
type input "4"
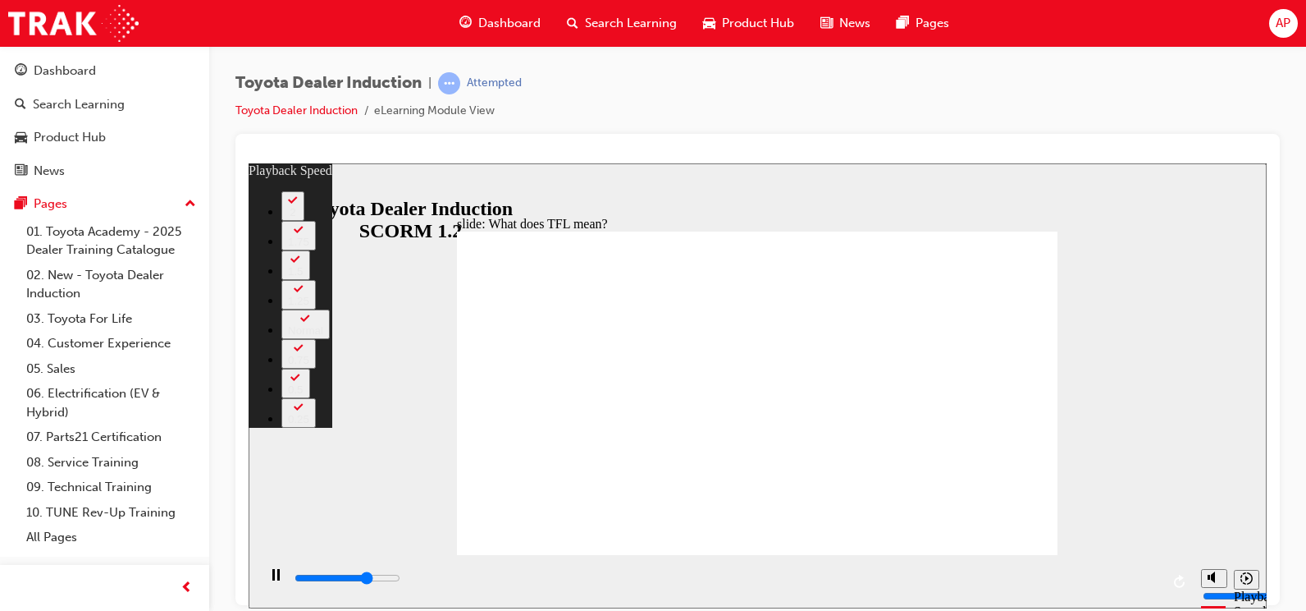
type input "7700"
type input "4"
type input "7700"
type input "4"
type input "8000"
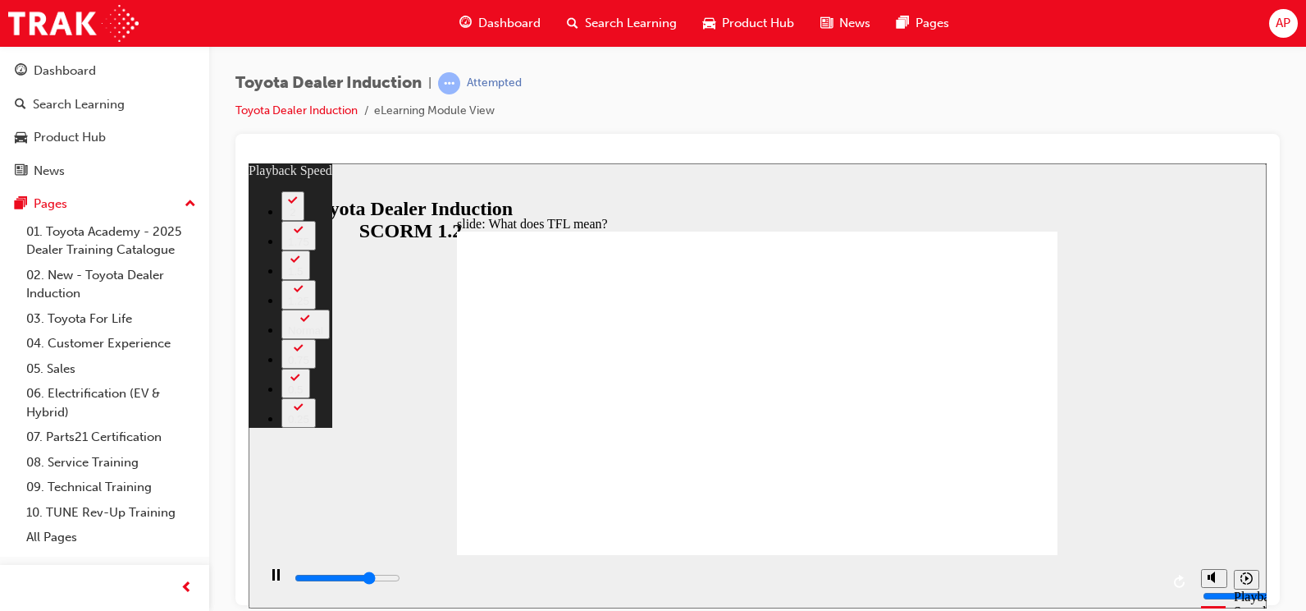
type input "4"
type input "8300"
type input "5"
type input "8500"
type input "5"
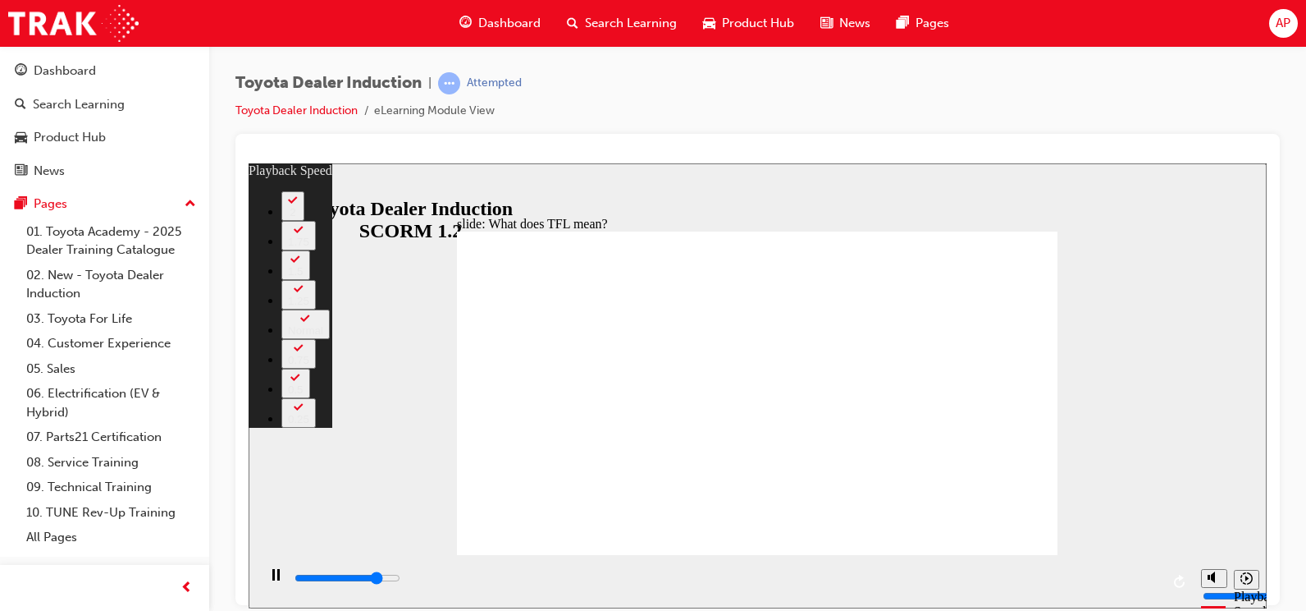
type input "8800"
type input "5"
type input "9100"
type input "5"
type input "9300"
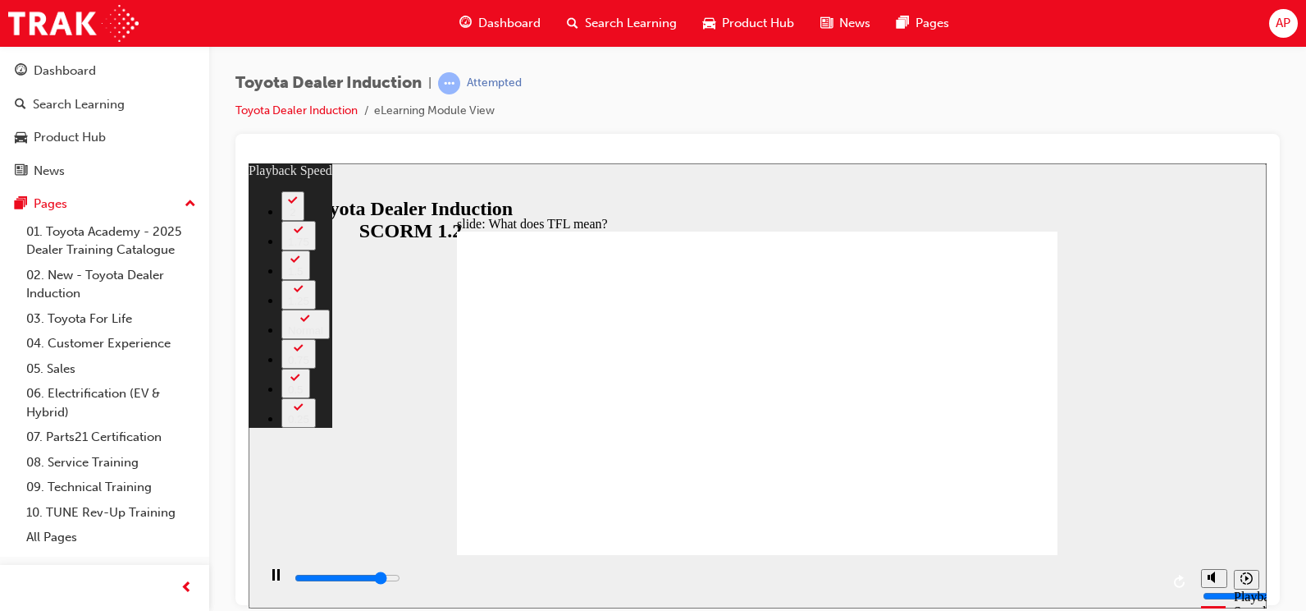
type input "6"
type input "9600"
type input "6"
type input "9900"
type input "6"
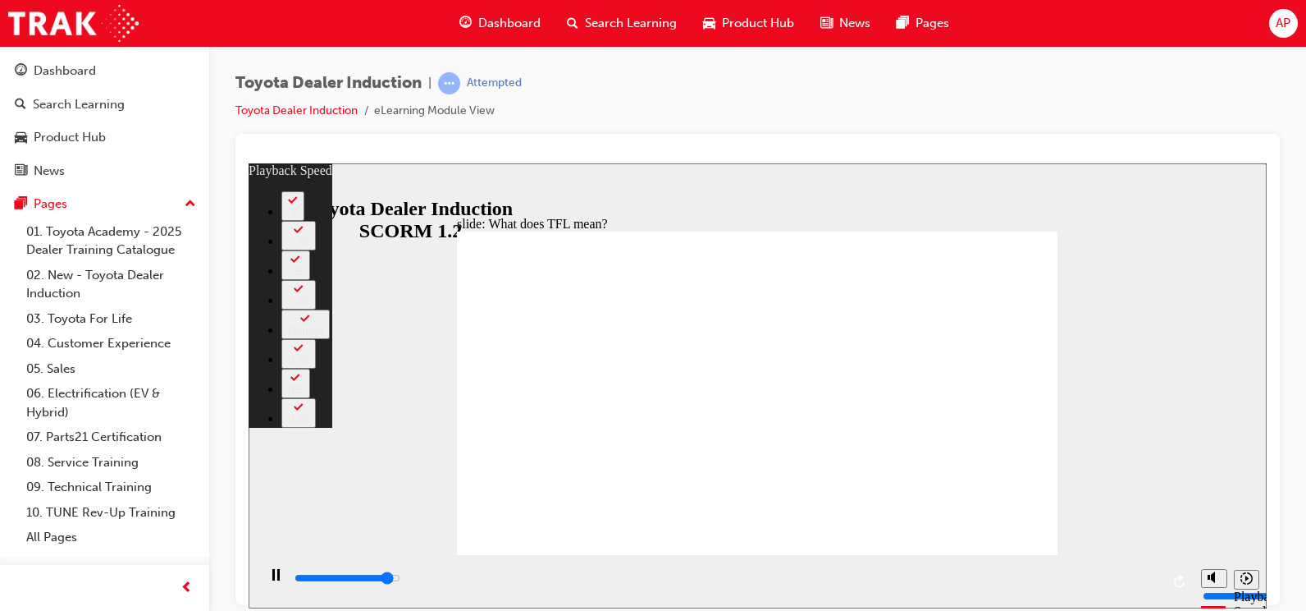
type input "10200"
type input "6"
type input "10400"
type input "7"
type input "10700"
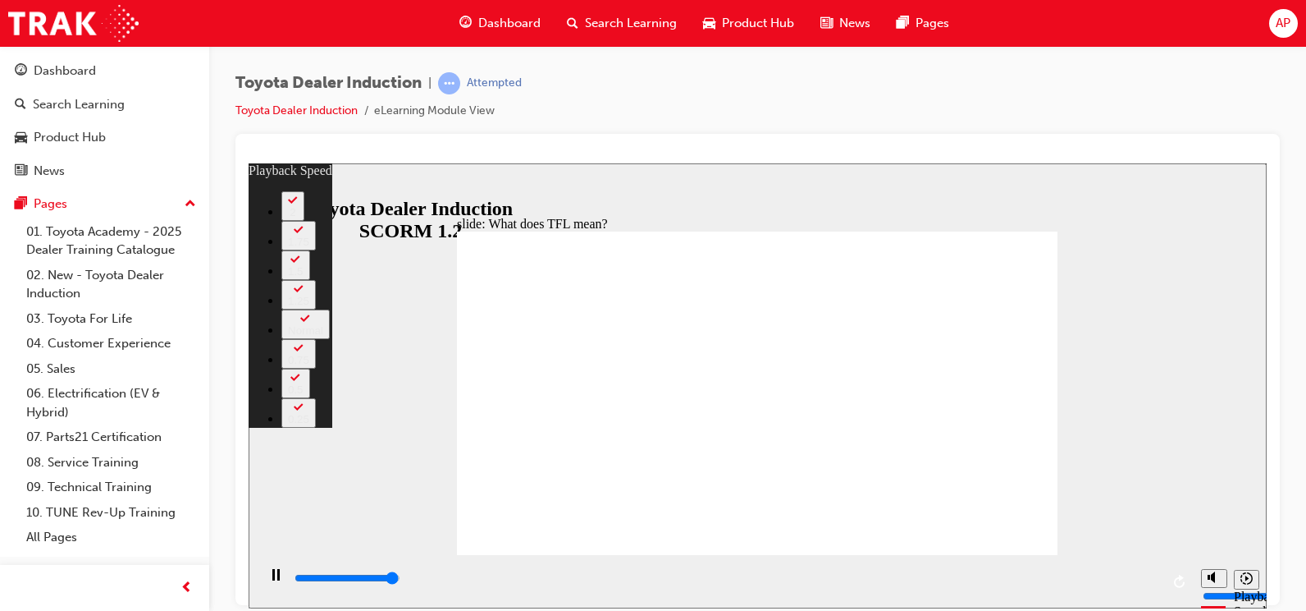
type input "7"
type input "10800"
type input "139"
drag, startPoint x: 1009, startPoint y: 511, endPoint x: 1009, endPoint y: 523, distance: 11.5
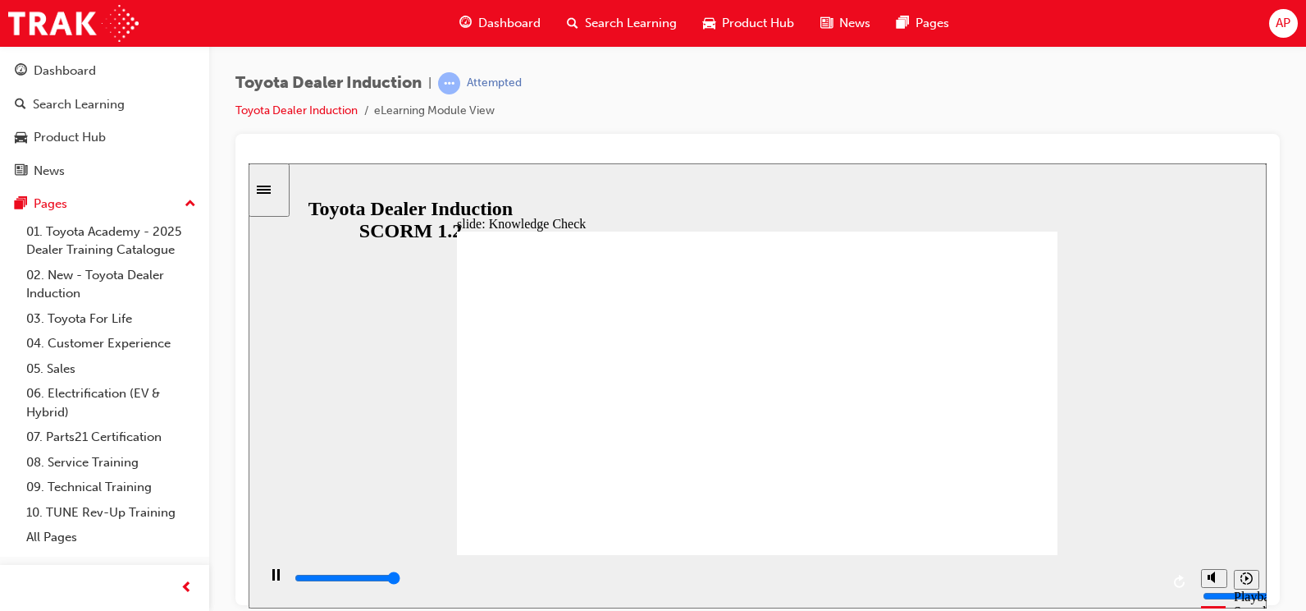
type input "5000"
radio input "true"
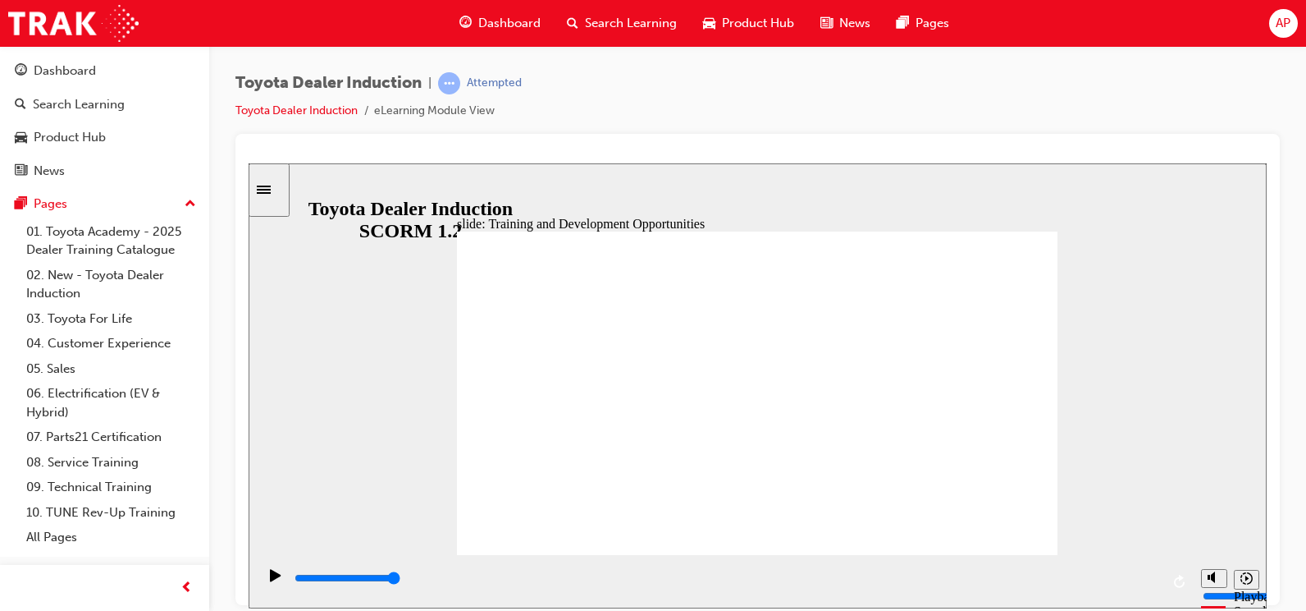
drag, startPoint x: 1025, startPoint y: 294, endPoint x: 1013, endPoint y: 297, distance: 11.9
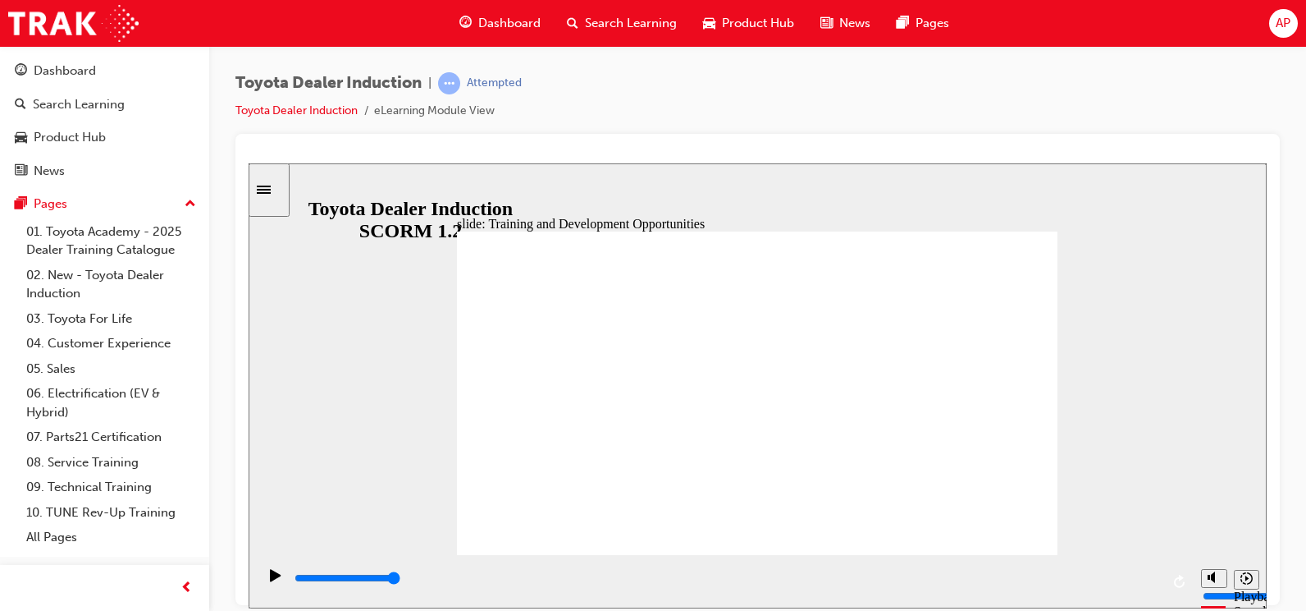
drag, startPoint x: 1025, startPoint y: 301, endPoint x: 1012, endPoint y: 310, distance: 15.9
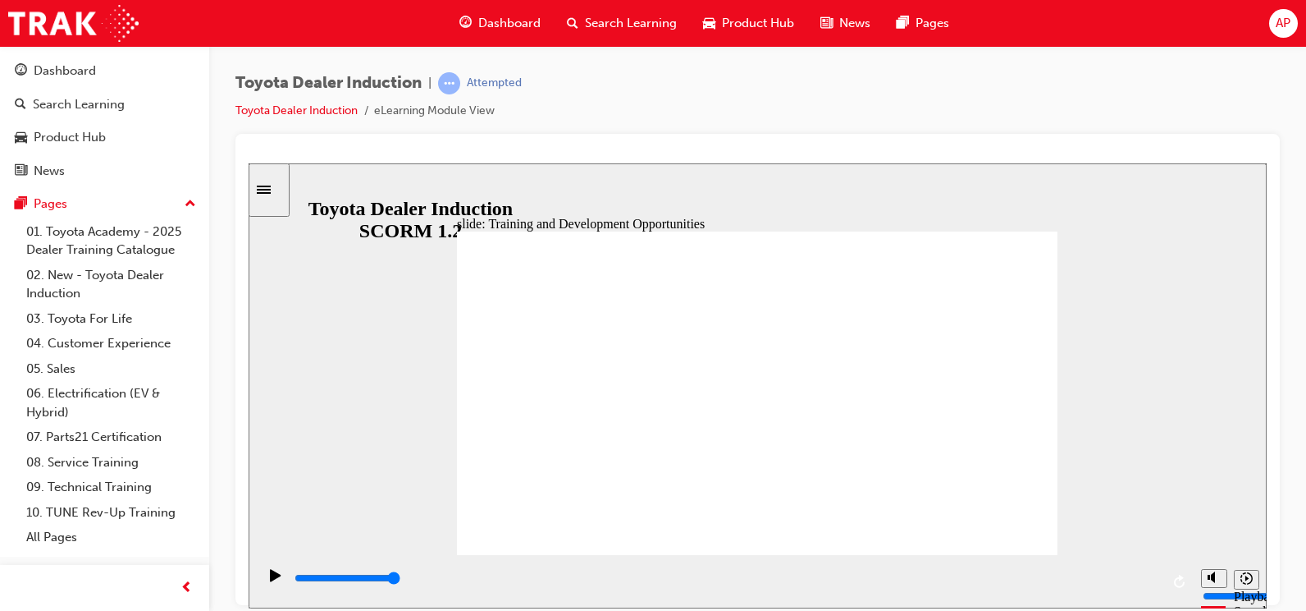
type input "5000"
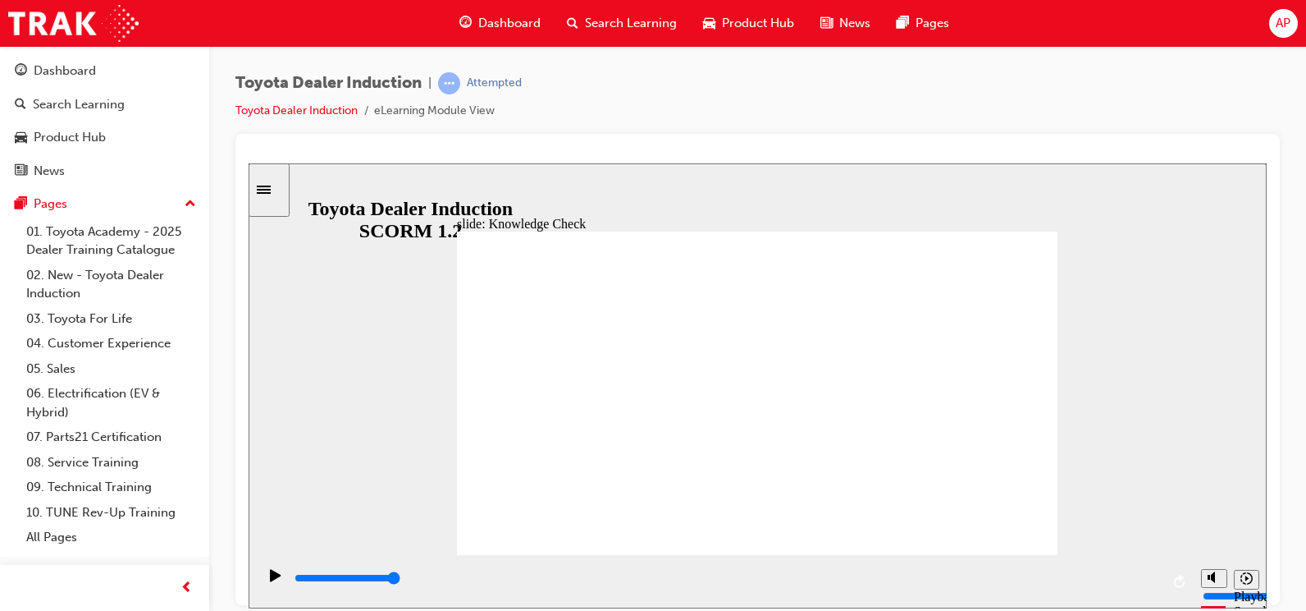
radio input "true"
drag, startPoint x: 677, startPoint y: 411, endPoint x: 1022, endPoint y: 241, distance: 384.2
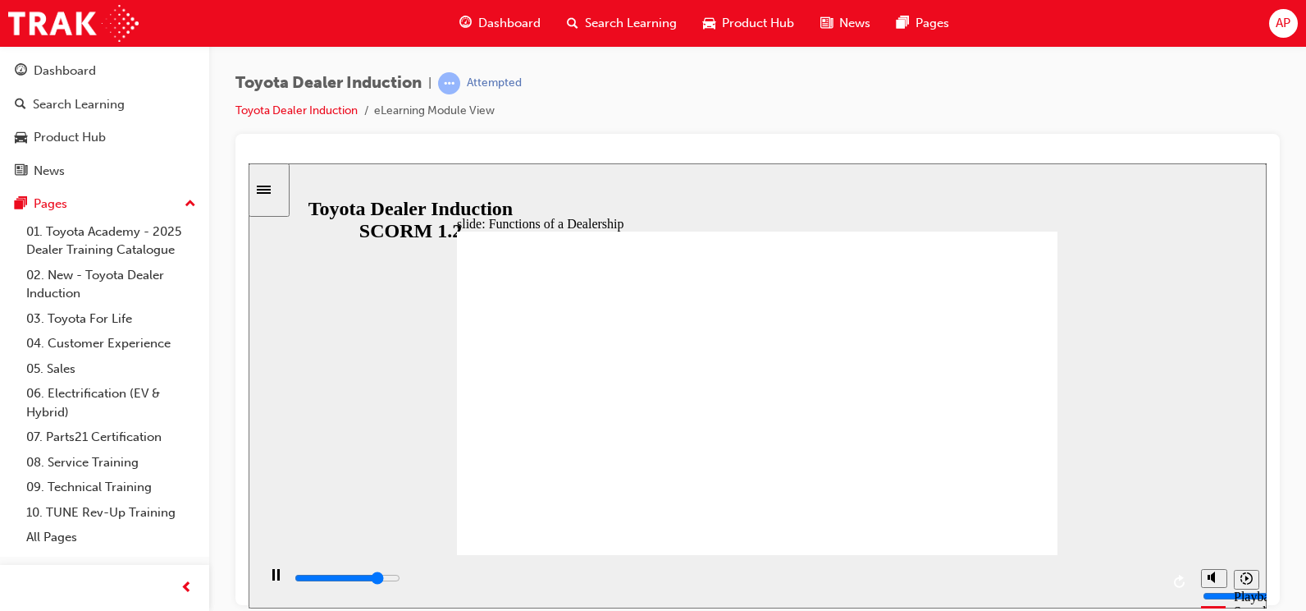
drag, startPoint x: 922, startPoint y: 341, endPoint x: 1208, endPoint y: 483, distance: 319.3
click at [1208, 483] on div "slide: Functions of a Dealership Rectangle 1 Rectangle 2 Functions of a Dealers…" at bounding box center [758, 384] width 1018 height 445
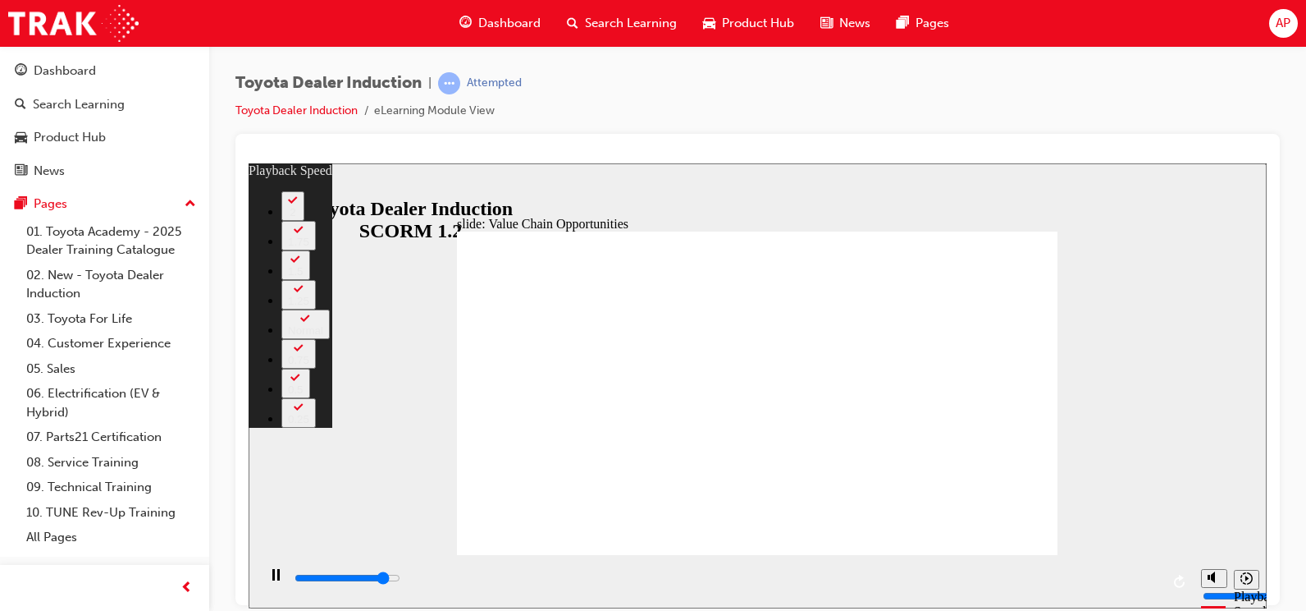
type input "10000"
type input "0"
type input "10300"
type input "0"
type input "10500"
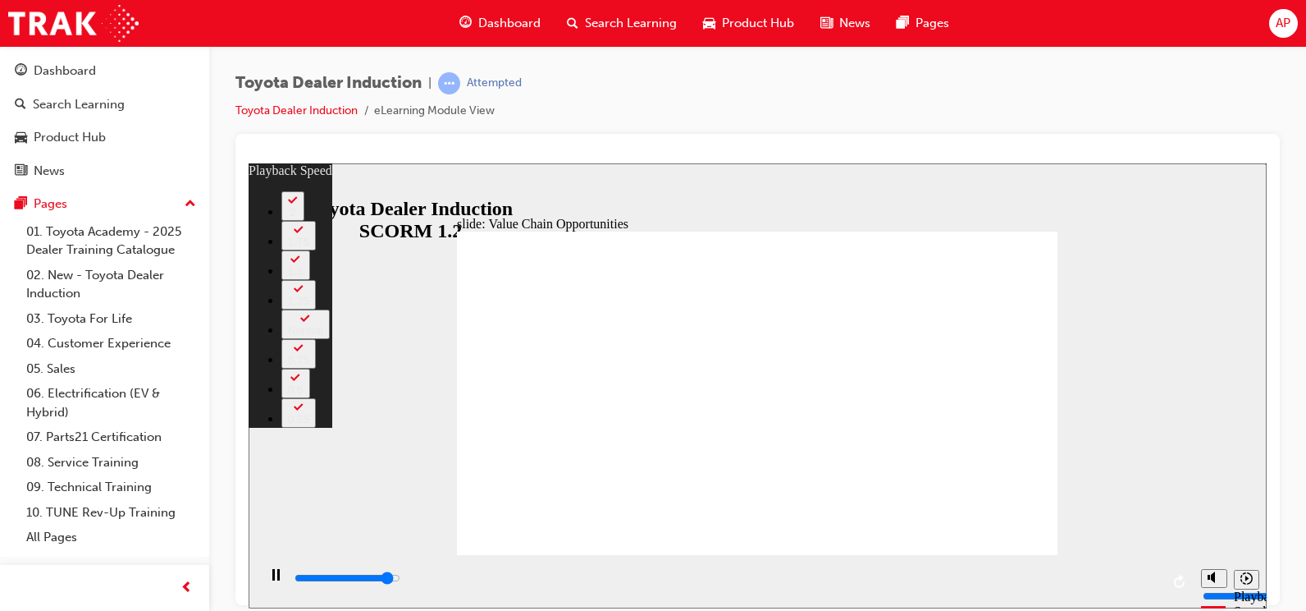
type input "1"
type input "10800"
type input "1"
type input "11100"
type input "1"
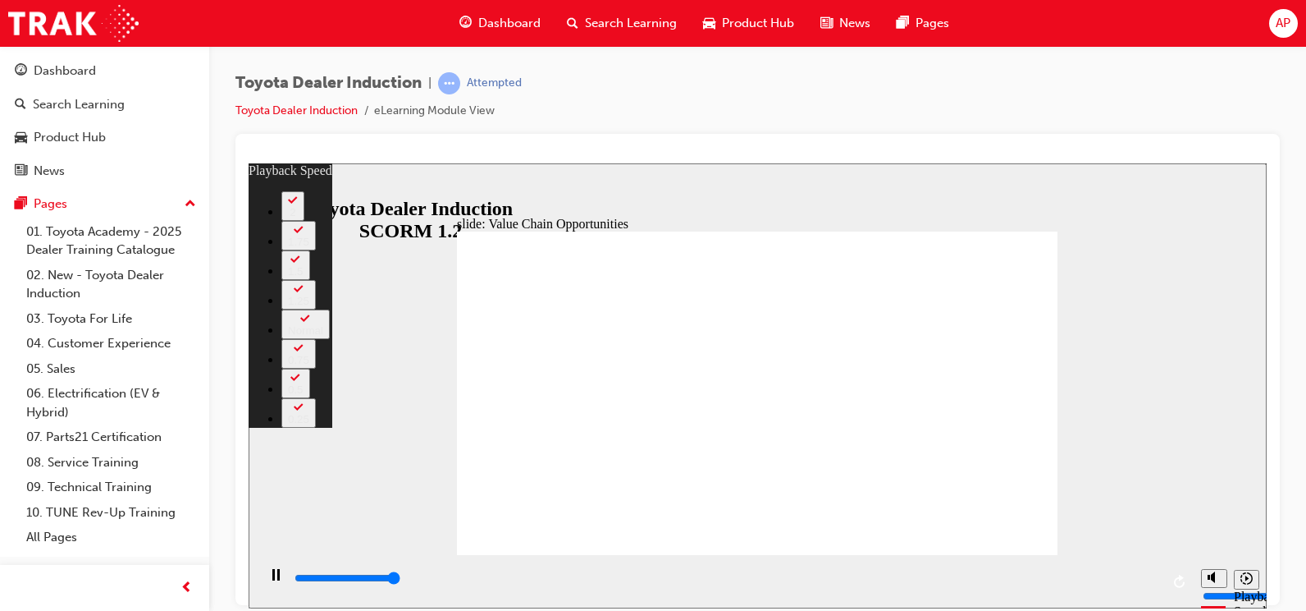
type input "11300"
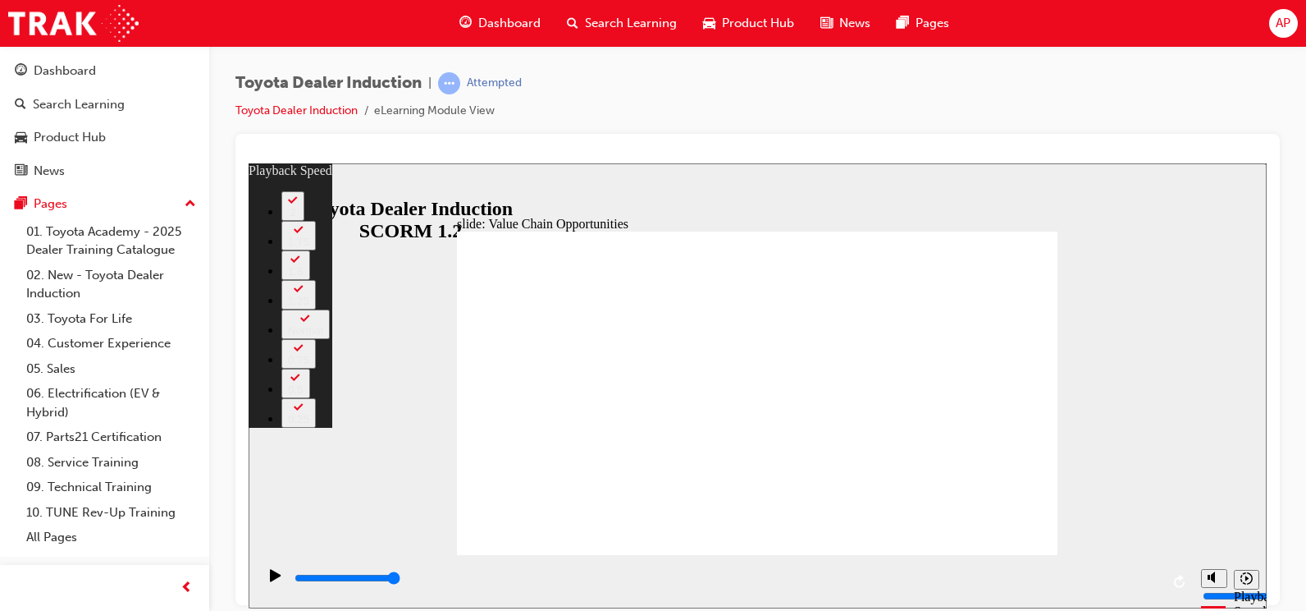
type input "64"
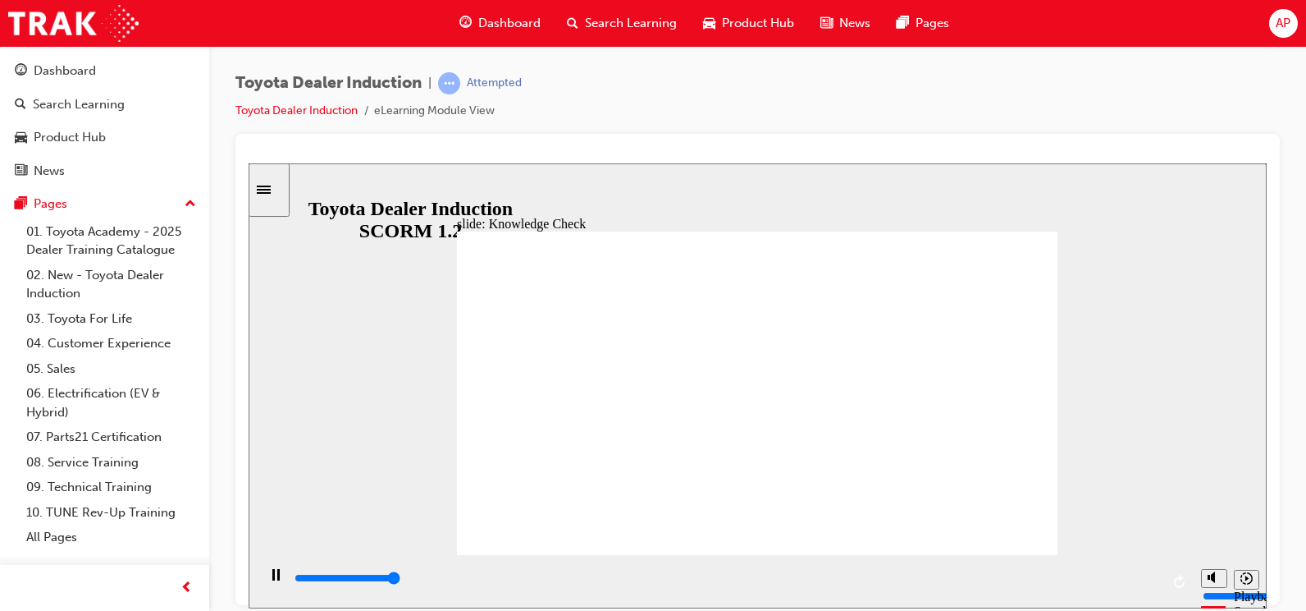
type input "5000"
radio input "true"
type input "5000"
radio input "true"
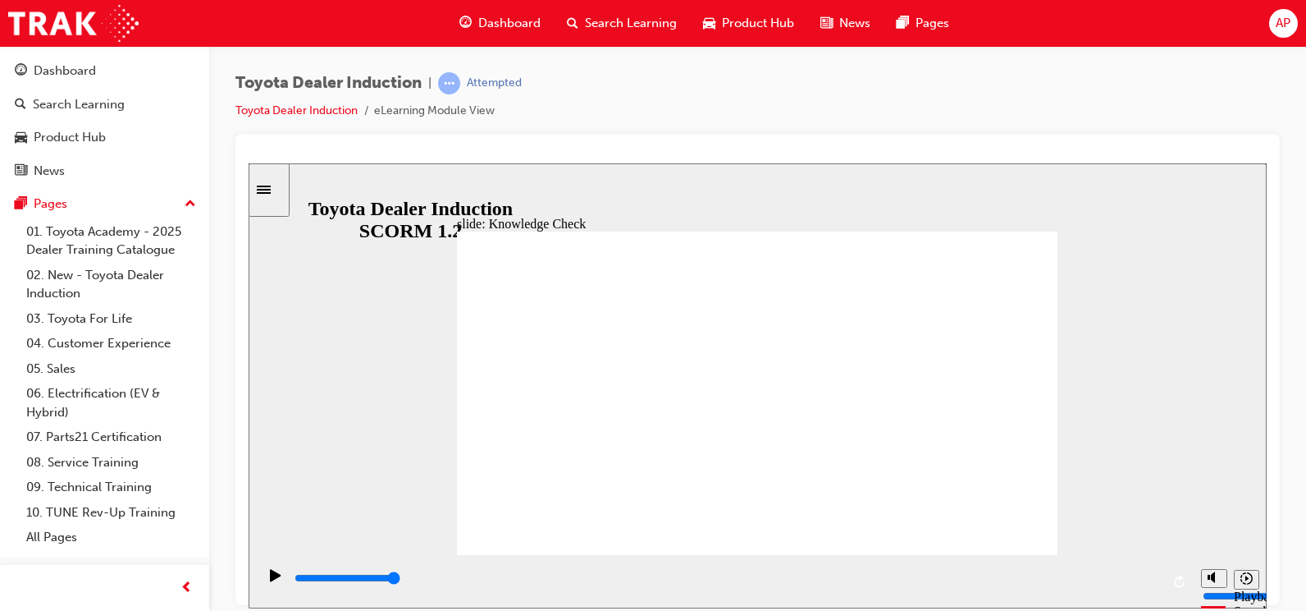
type input "14300"
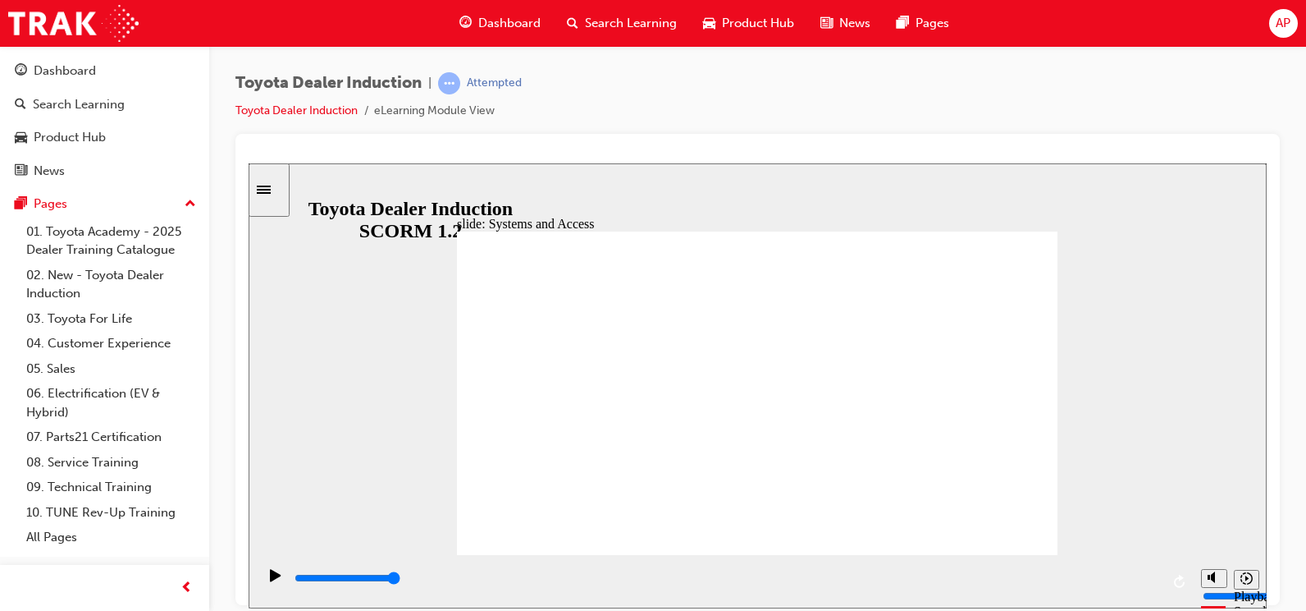
drag, startPoint x: 956, startPoint y: 313, endPoint x: 977, endPoint y: 362, distance: 52.9
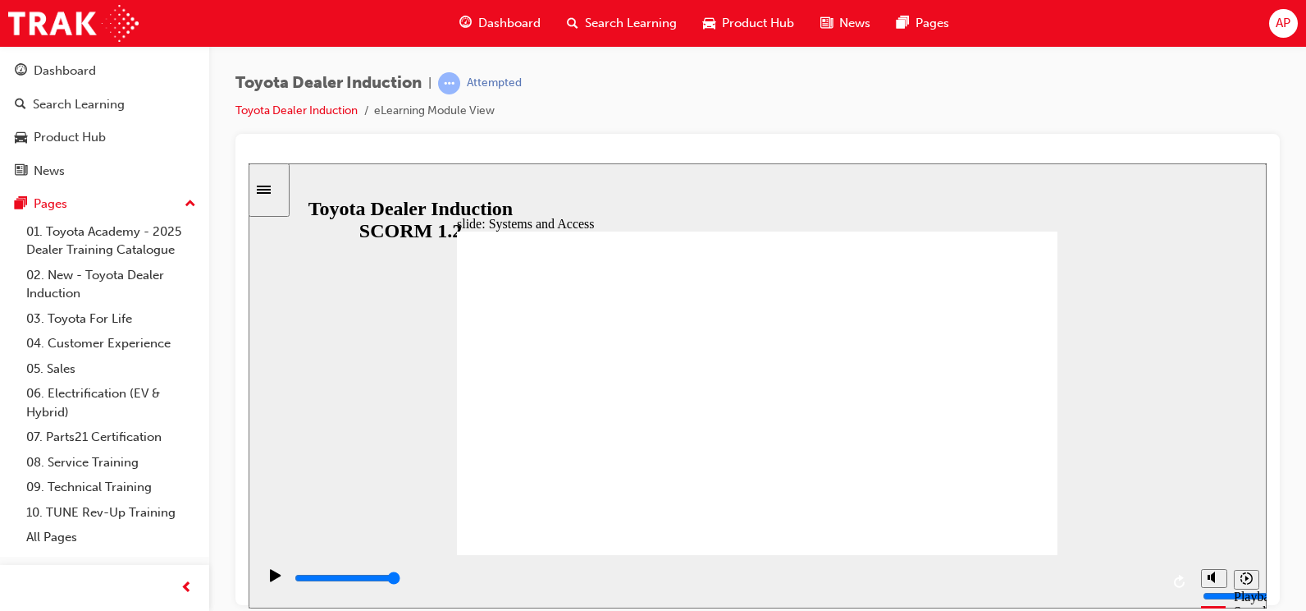
drag, startPoint x: 979, startPoint y: 373, endPoint x: 973, endPoint y: 391, distance: 18.9
drag, startPoint x: 894, startPoint y: 407, endPoint x: 813, endPoint y: 405, distance: 81.3
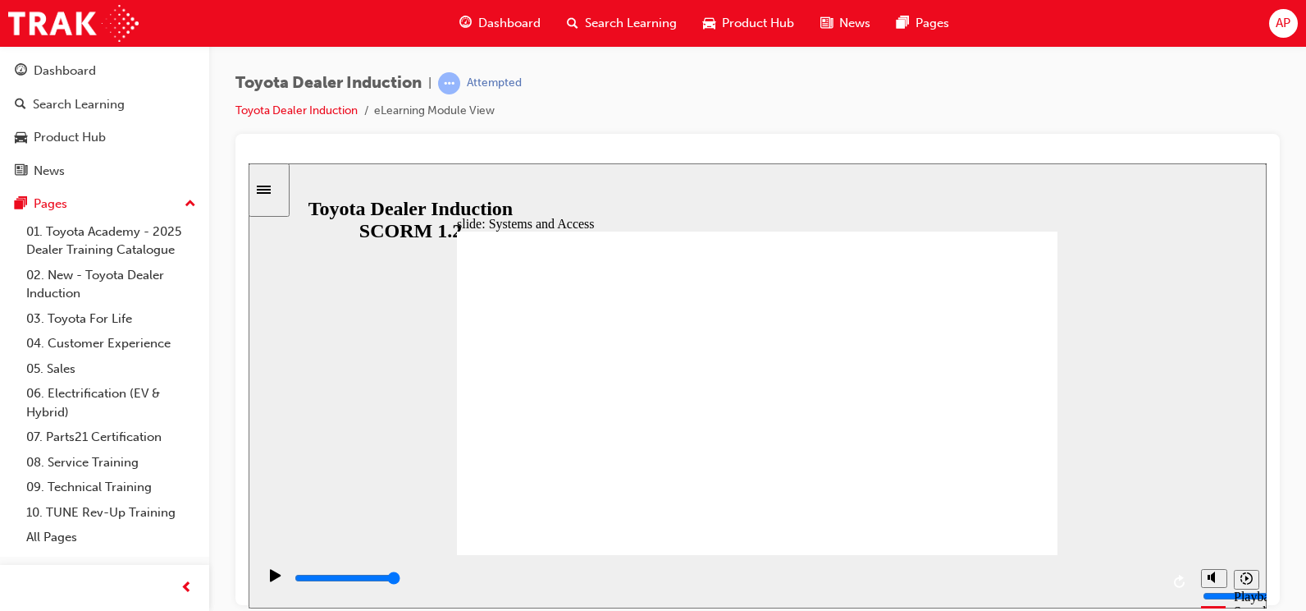
drag, startPoint x: 813, startPoint y: 405, endPoint x: 738, endPoint y: 404, distance: 75.5
drag, startPoint x: 675, startPoint y: 395, endPoint x: 605, endPoint y: 400, distance: 69.9
drag, startPoint x: 605, startPoint y: 400, endPoint x: 594, endPoint y: 414, distance: 17.6
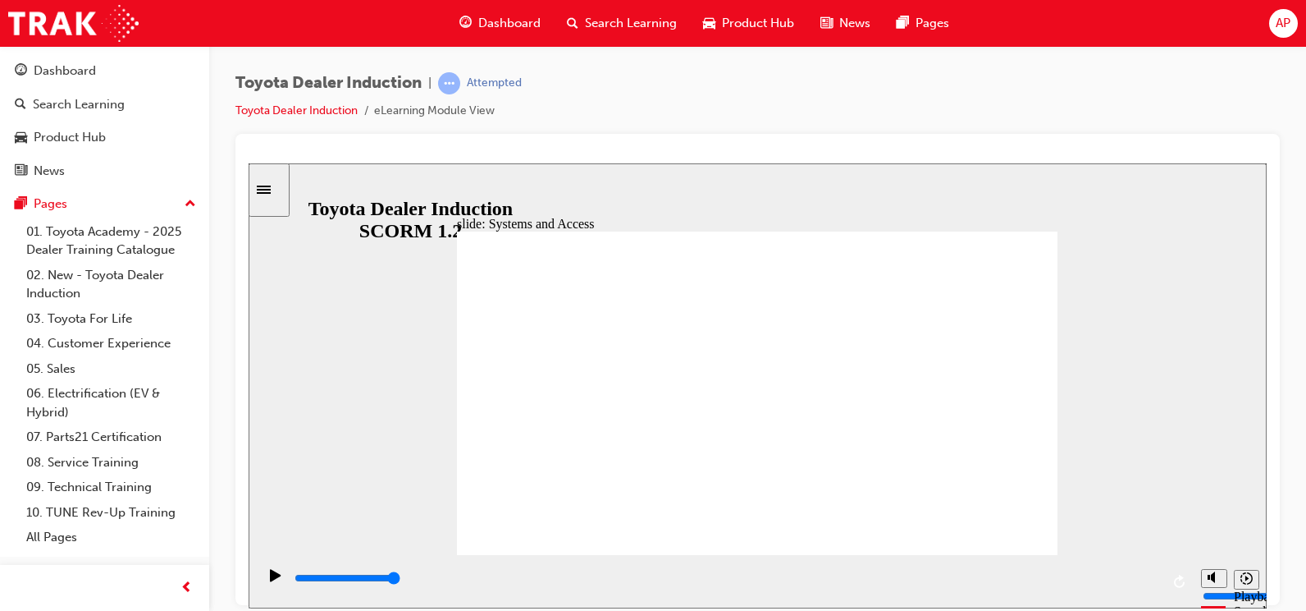
drag, startPoint x: 592, startPoint y: 426, endPoint x: 579, endPoint y: 469, distance: 44.6
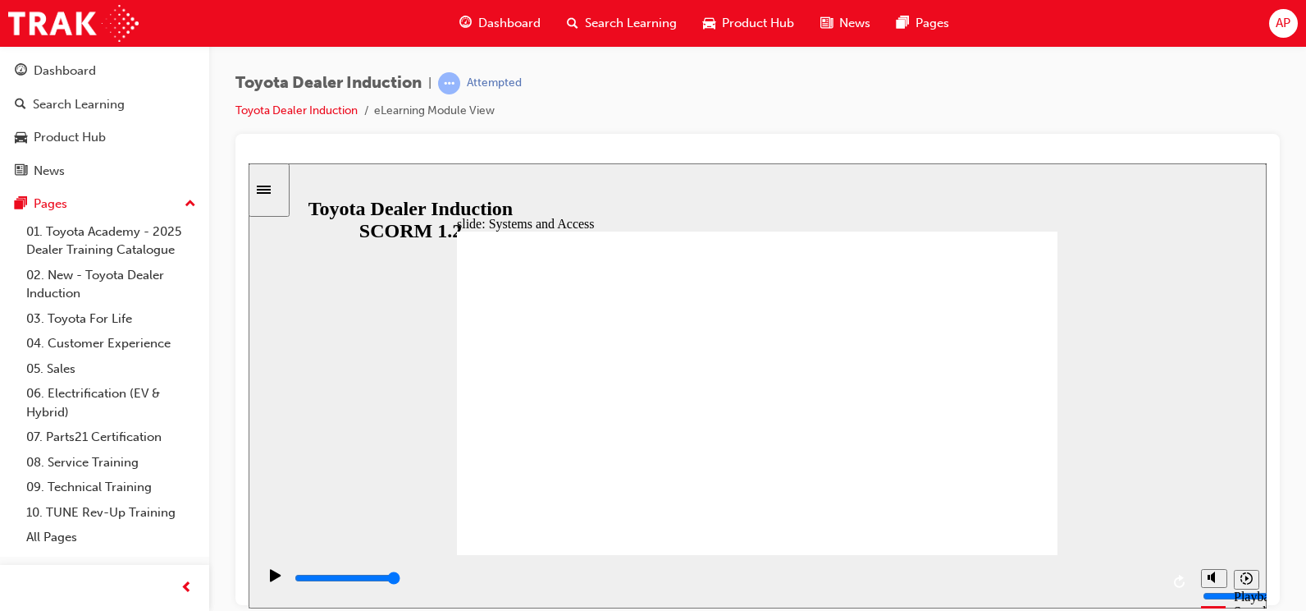
type input "12300"
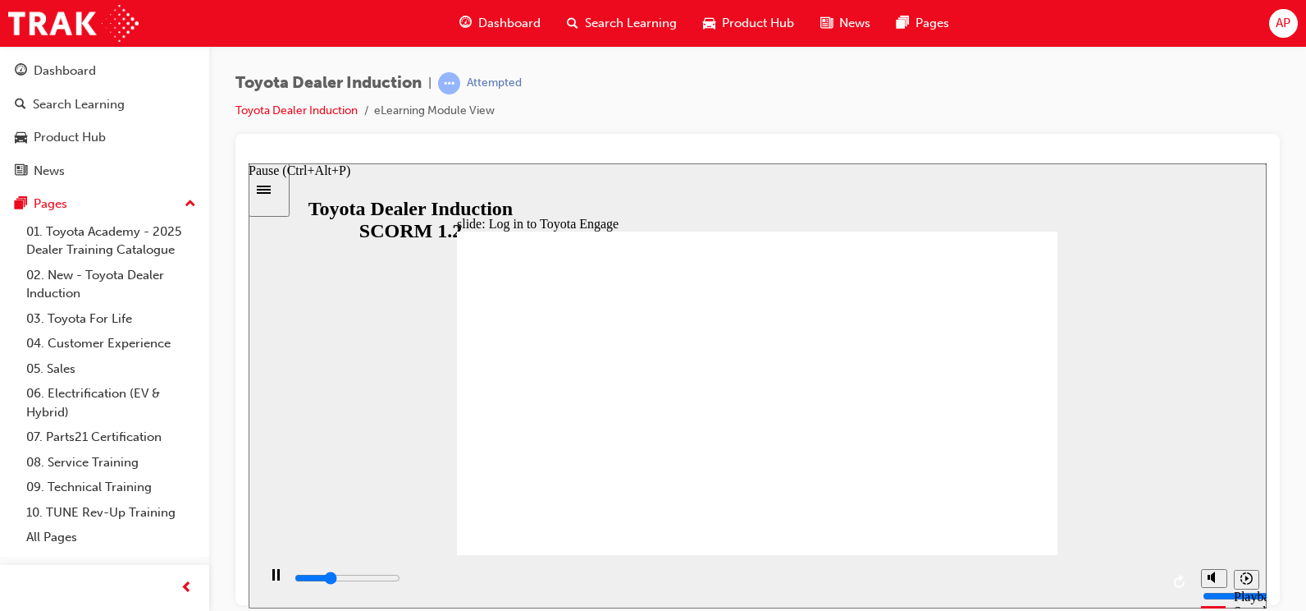
click at [263, 585] on div "Pause (Ctrl+Alt+P)" at bounding box center [276, 582] width 28 height 28
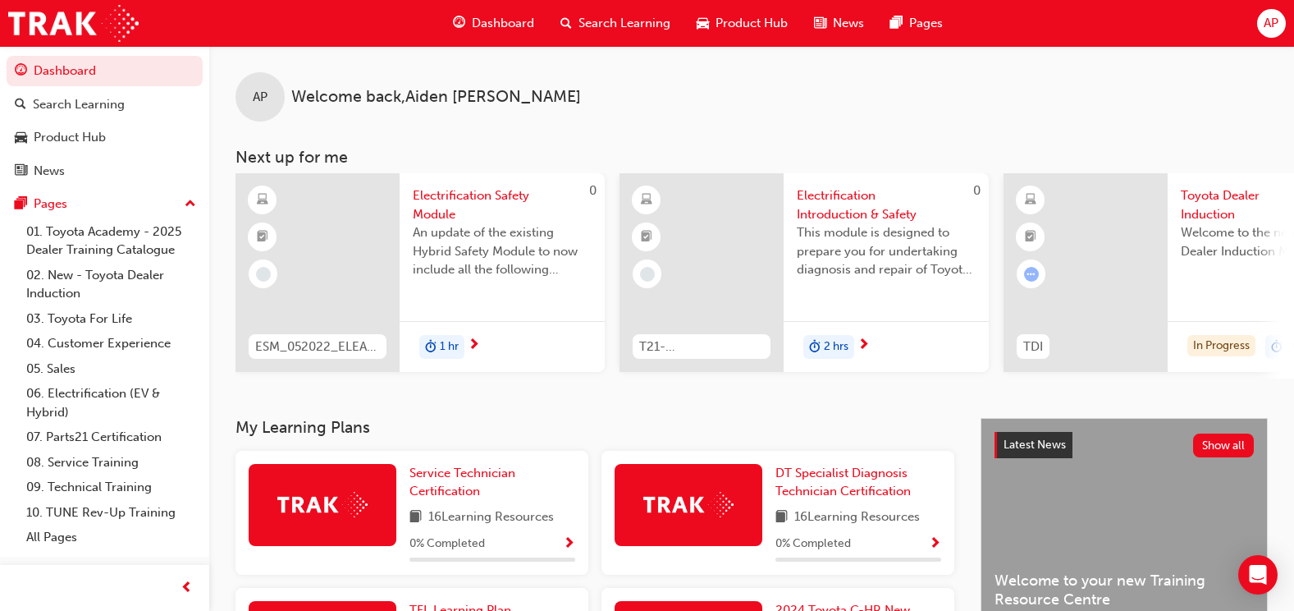
drag, startPoint x: 1192, startPoint y: 149, endPoint x: 1306, endPoint y: 282, distance: 174.6
click at [1061, 153] on h3 "Next up for me" at bounding box center [751, 157] width 1085 height 19
click at [1134, 281] on div at bounding box center [1086, 272] width 164 height 199
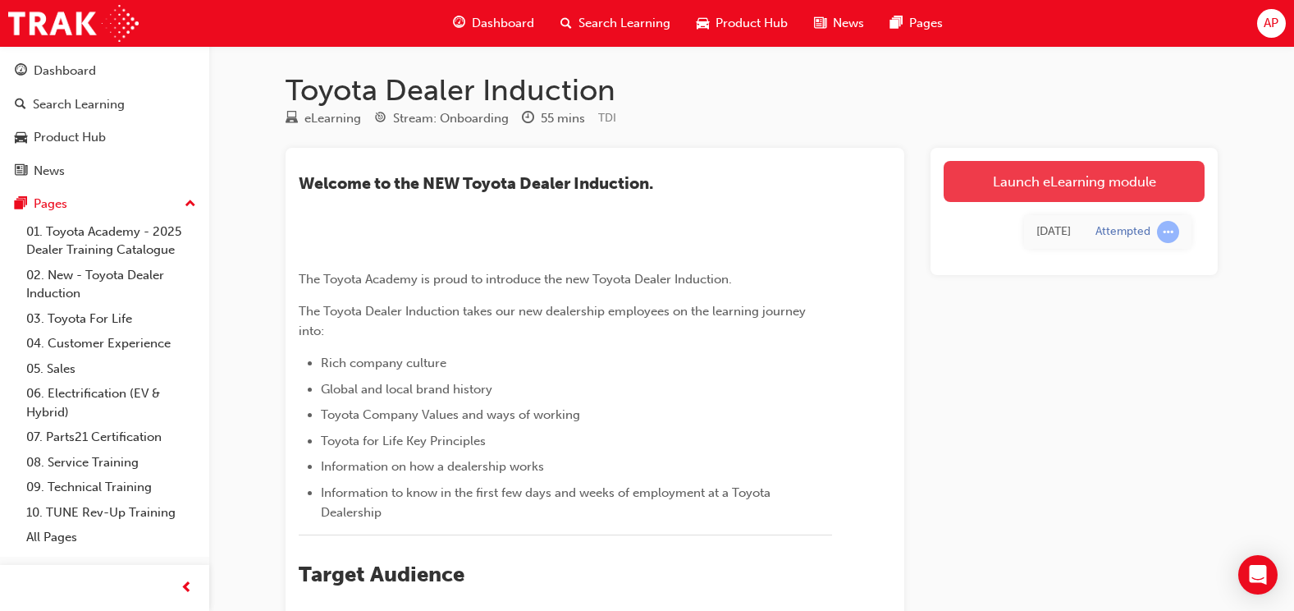
click at [1134, 190] on link "Launch eLearning module" at bounding box center [1074, 181] width 261 height 41
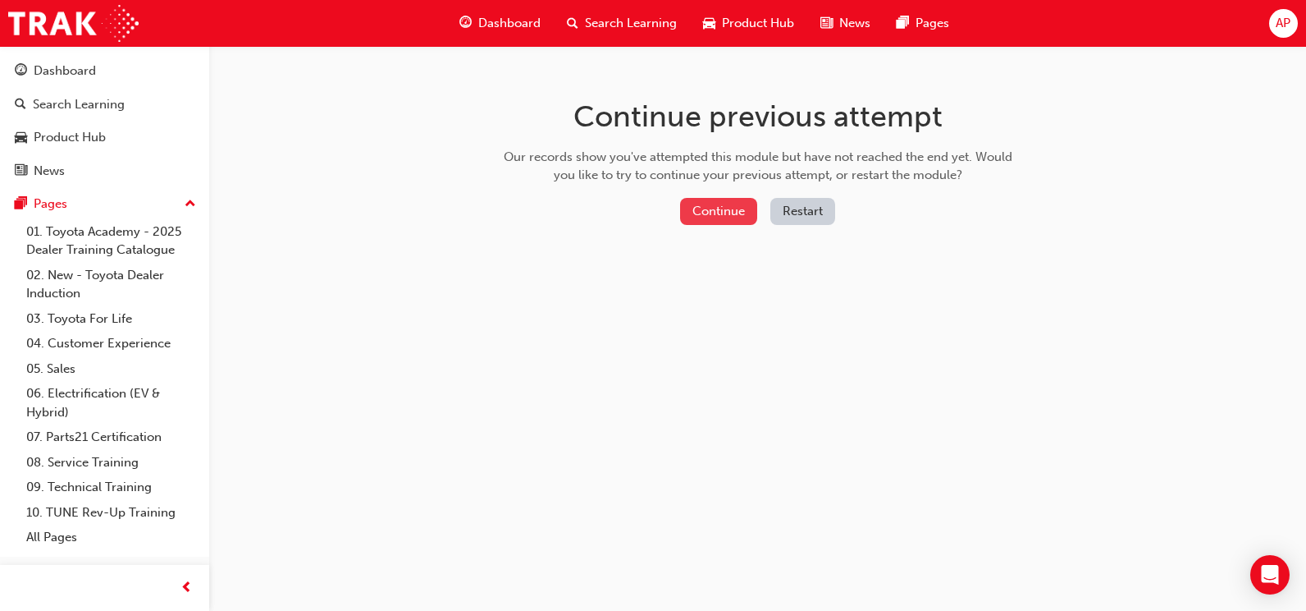
click at [723, 204] on button "Continue" at bounding box center [718, 211] width 77 height 27
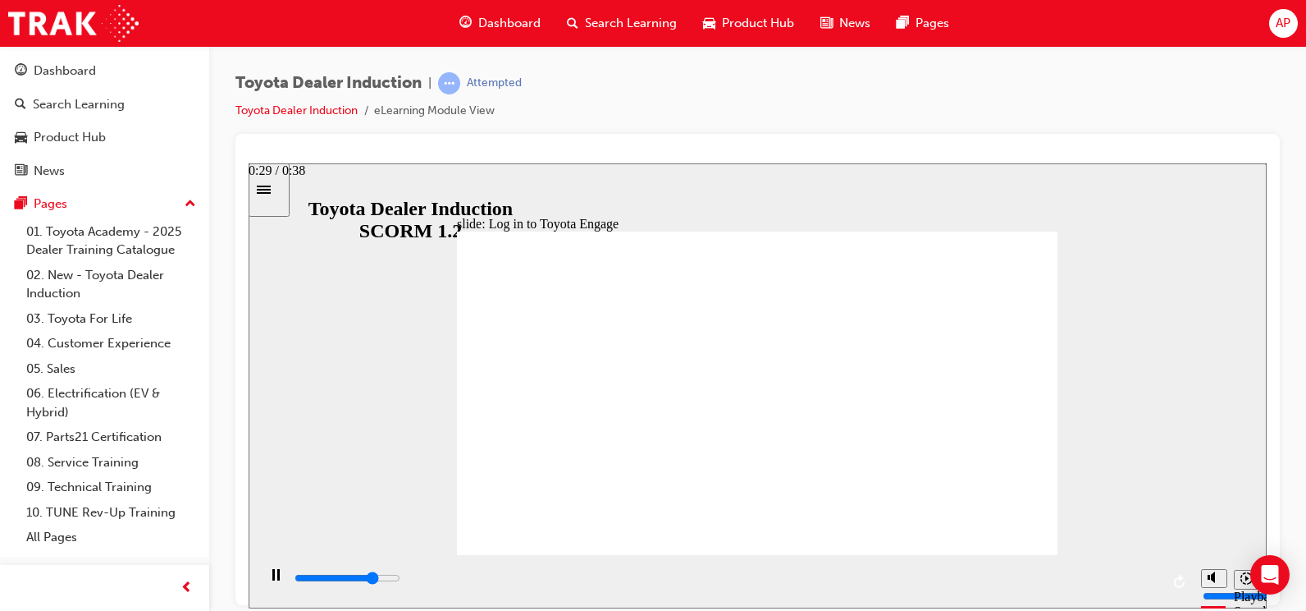
click at [956, 587] on div "playback controls" at bounding box center [726, 578] width 867 height 18
click at [1144, 587] on div "playback controls" at bounding box center [726, 578] width 867 height 18
click at [799, 587] on div "playback controls" at bounding box center [726, 578] width 867 height 18
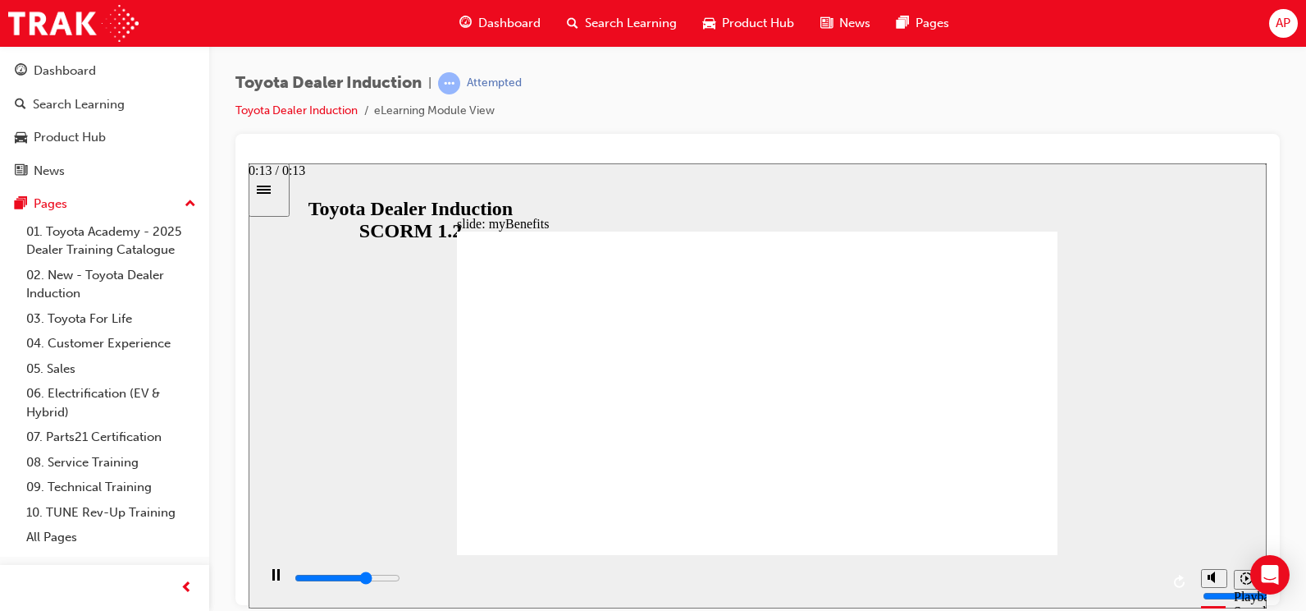
click at [1135, 575] on div "playback controls" at bounding box center [726, 578] width 867 height 18
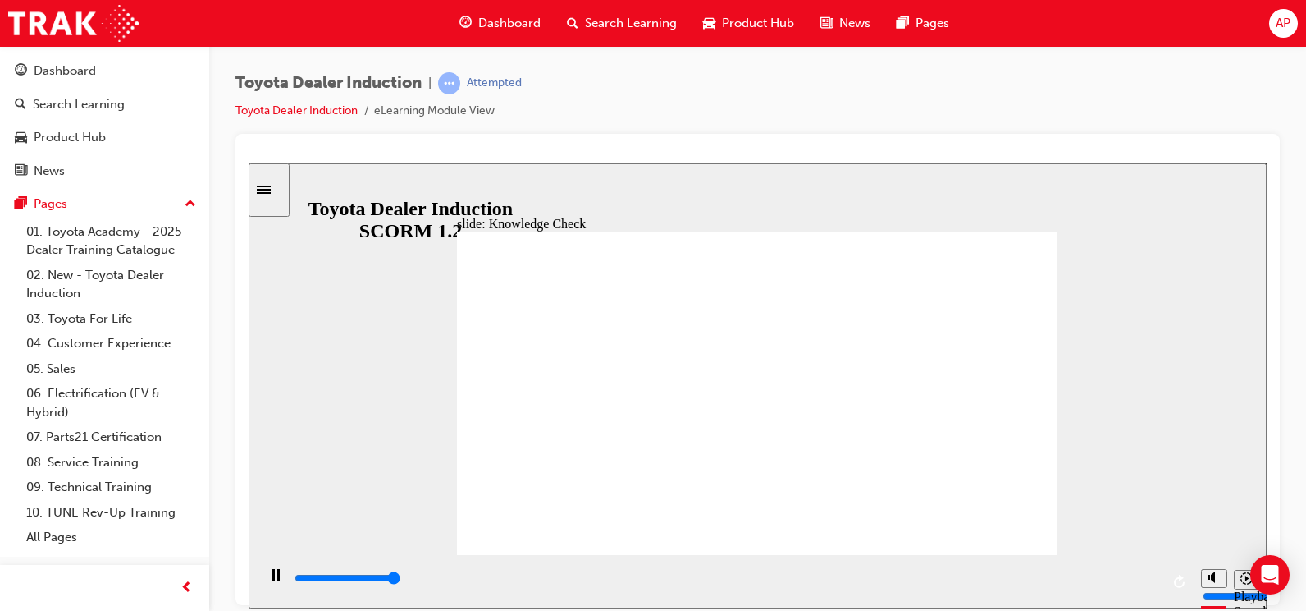
type input "5000"
type input "t"
type input "to"
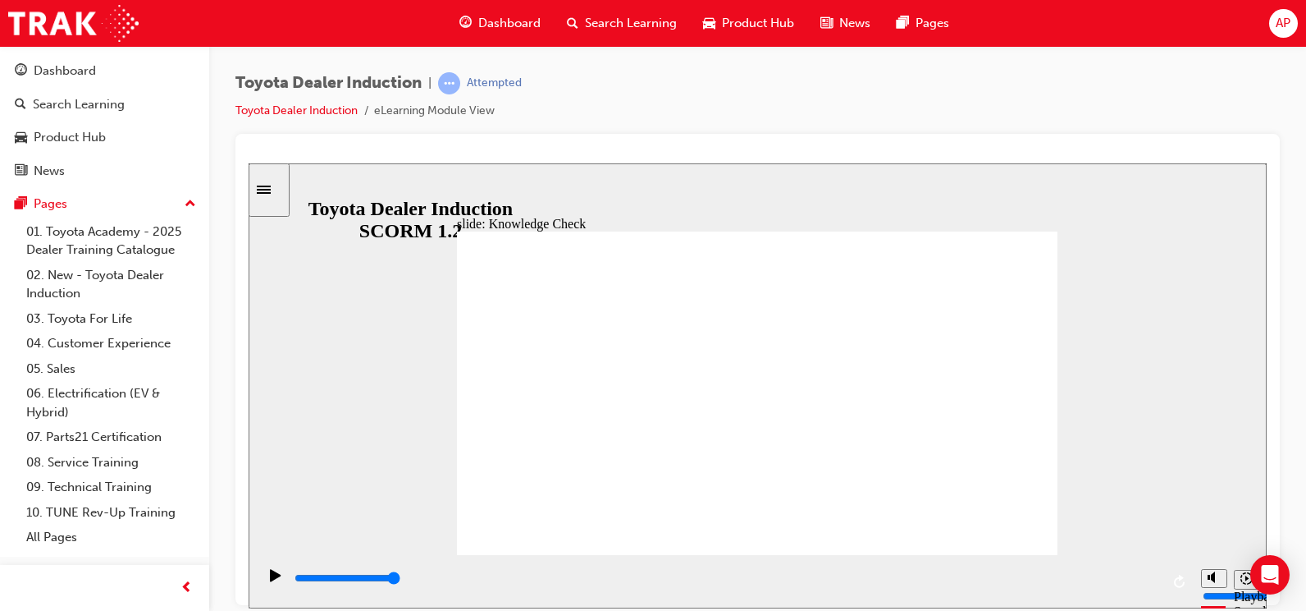
type input "to"
type input "toy"
type input "toyo"
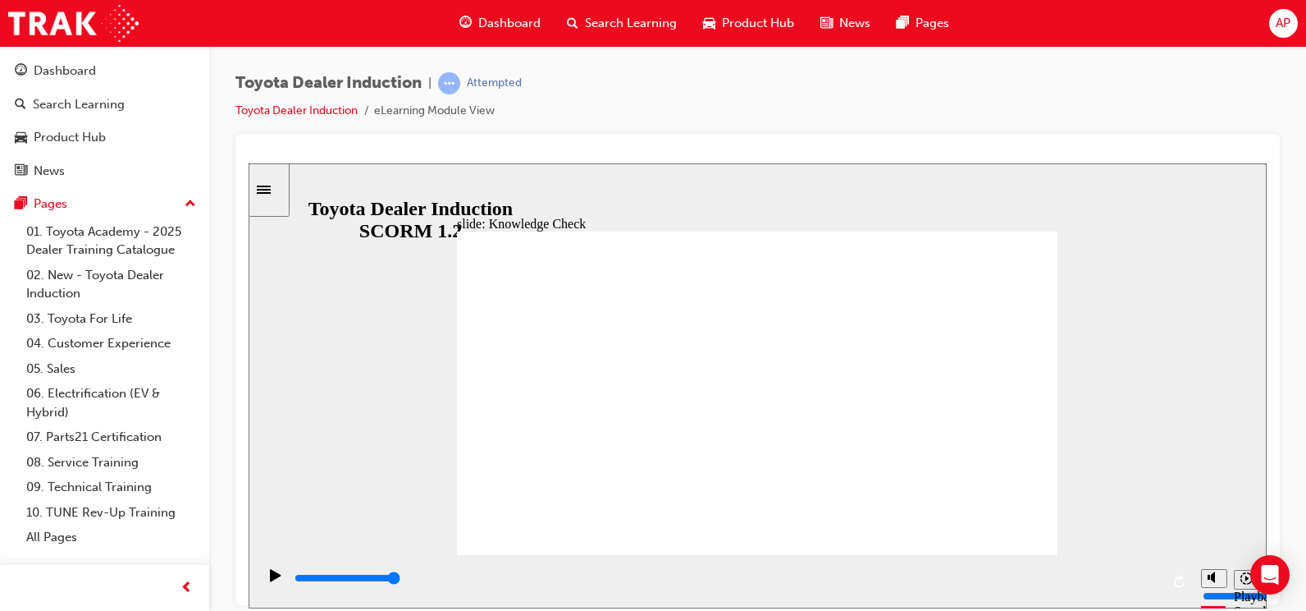
type input "toyot"
type input "toyots"
type input "toyot"
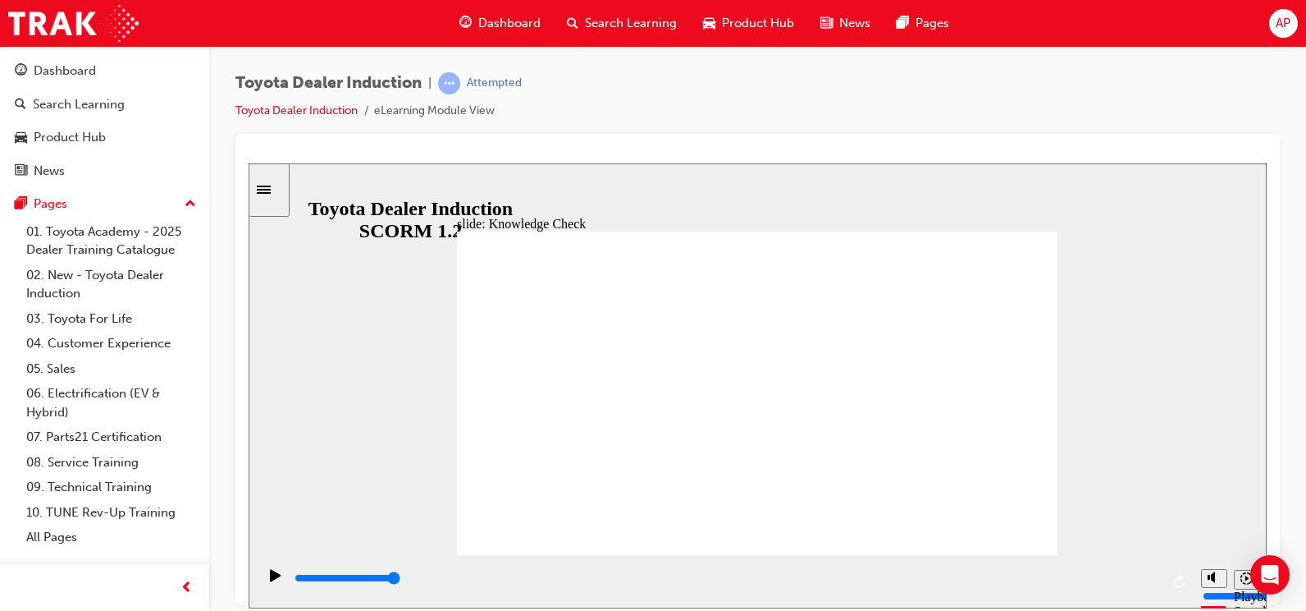
type input "toyot"
type input "toyota"
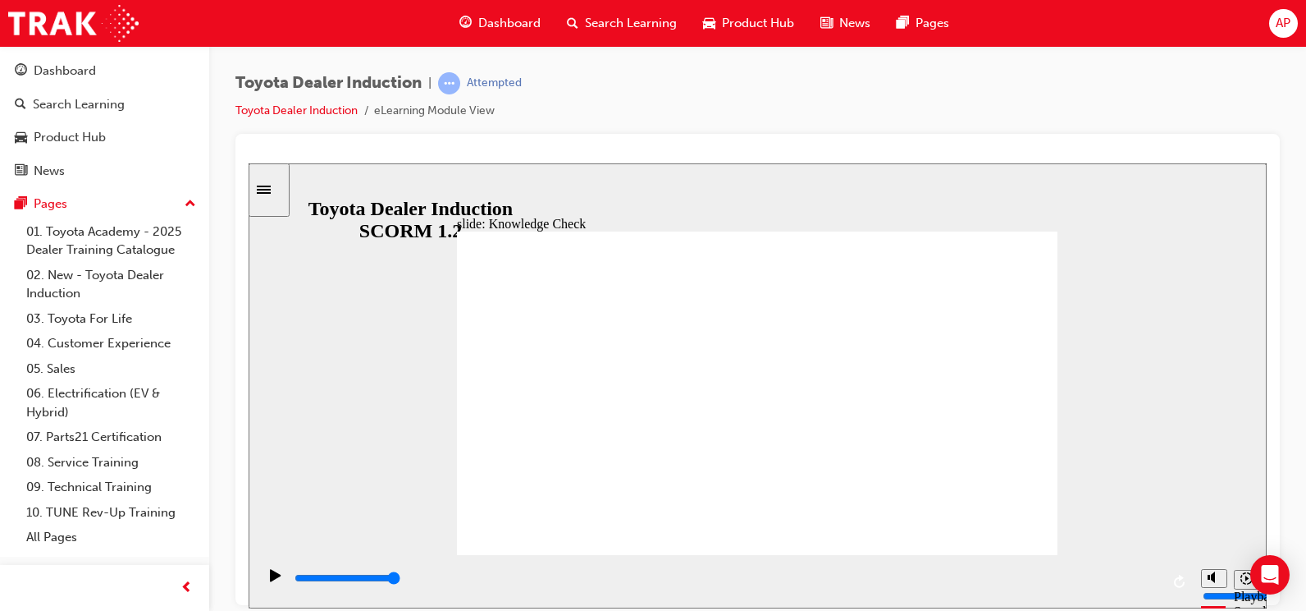
type input "toyota h"
type input "toyota hu"
type input "toyota hub"
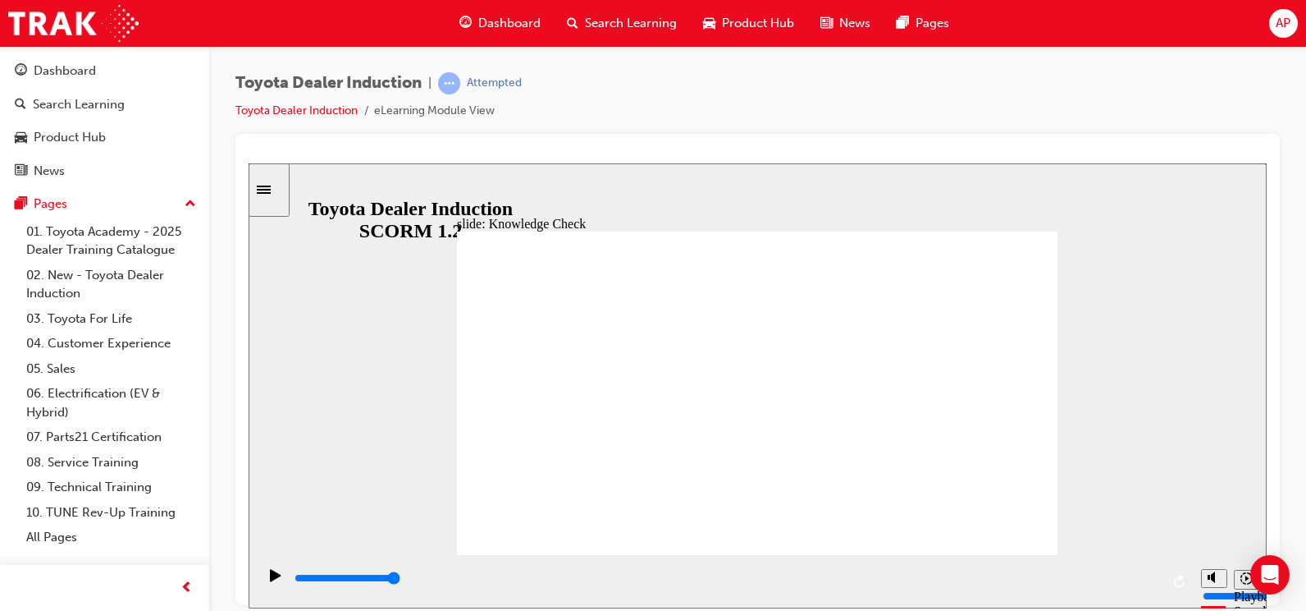
type input "toyota hub"
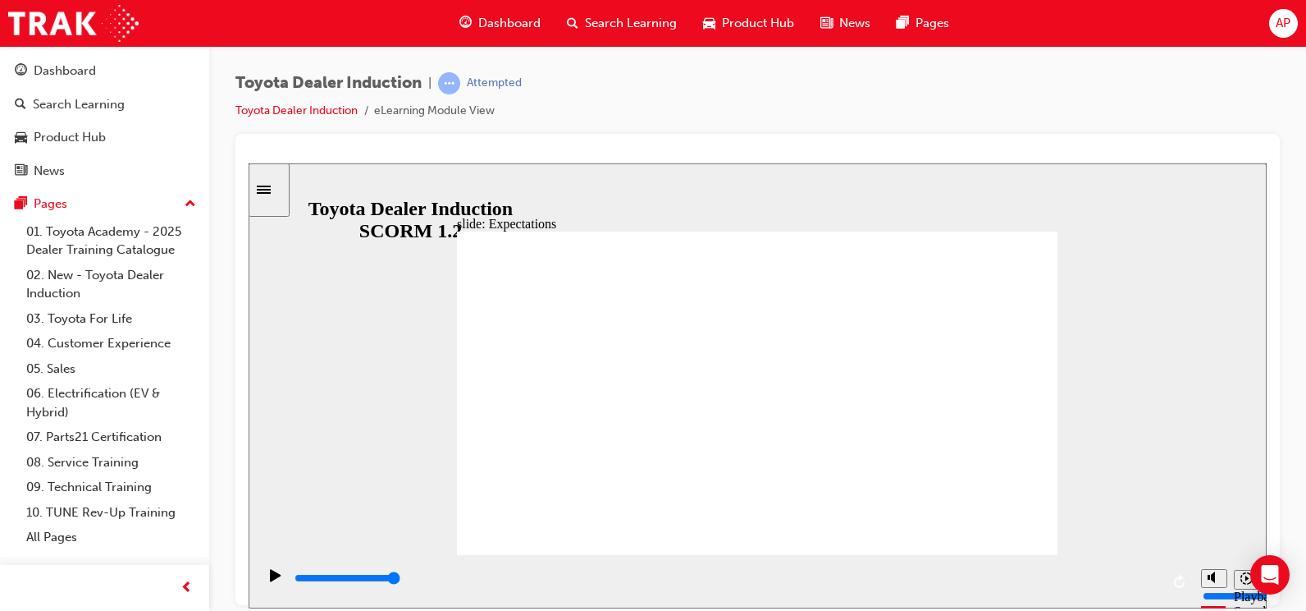
type input "8400"
checkbox input "true"
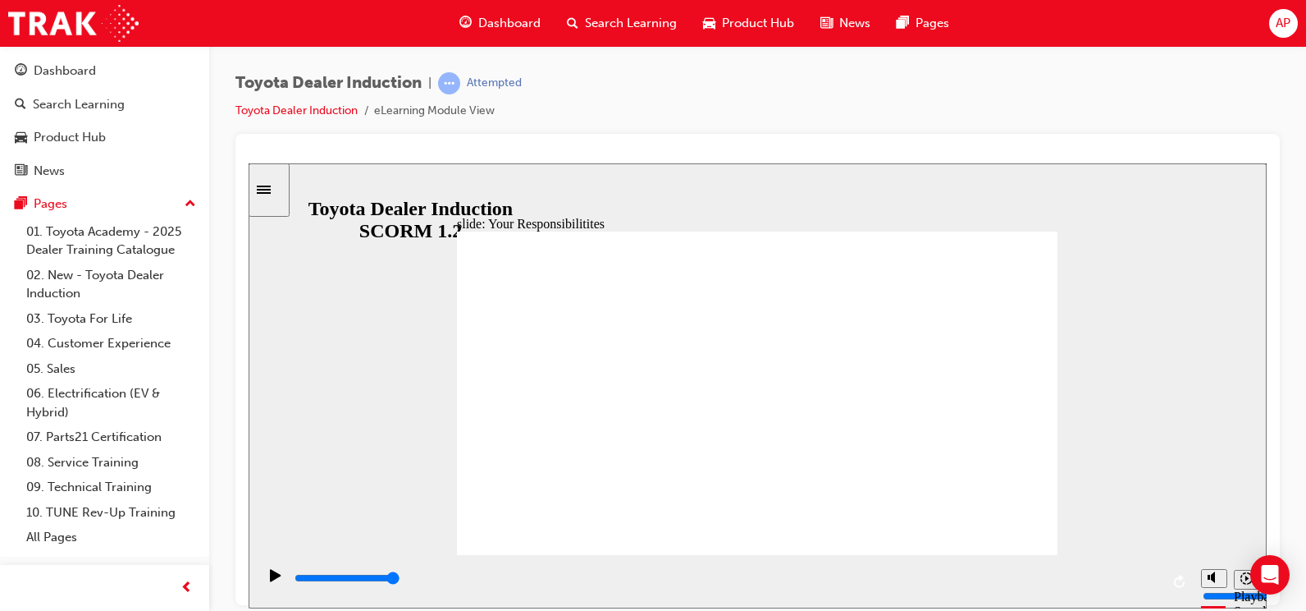
checkbox input "true"
drag, startPoint x: 512, startPoint y: 371, endPoint x: 518, endPoint y: 398, distance: 27.7
checkbox input "false"
checkbox input "true"
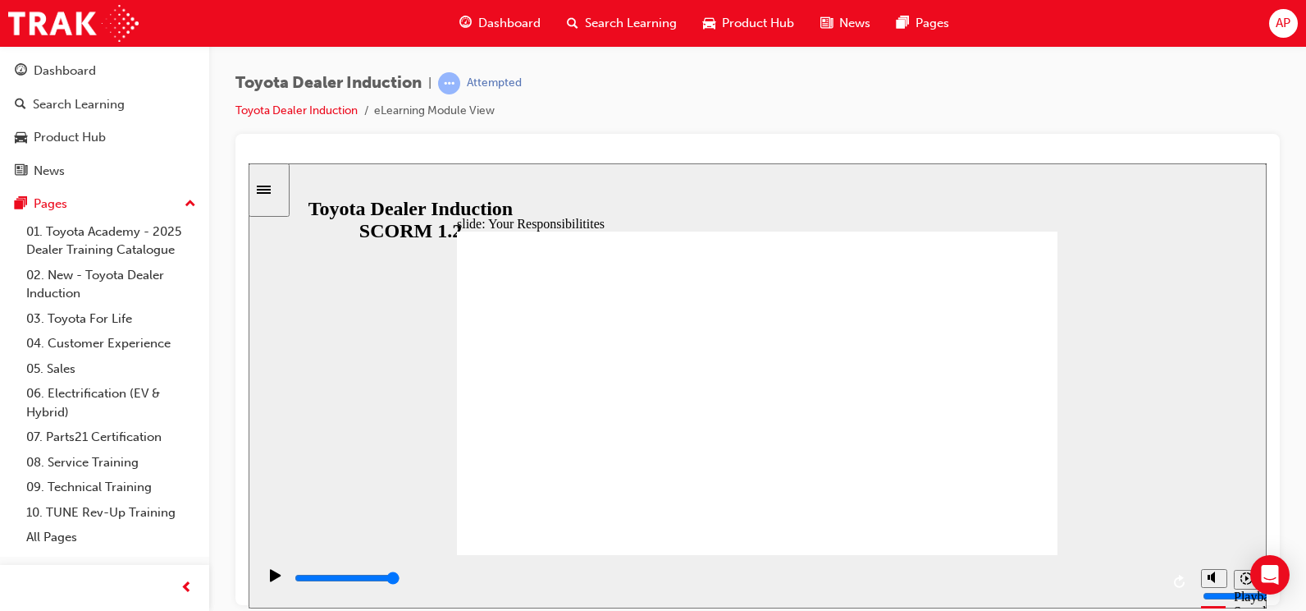
checkbox input "true"
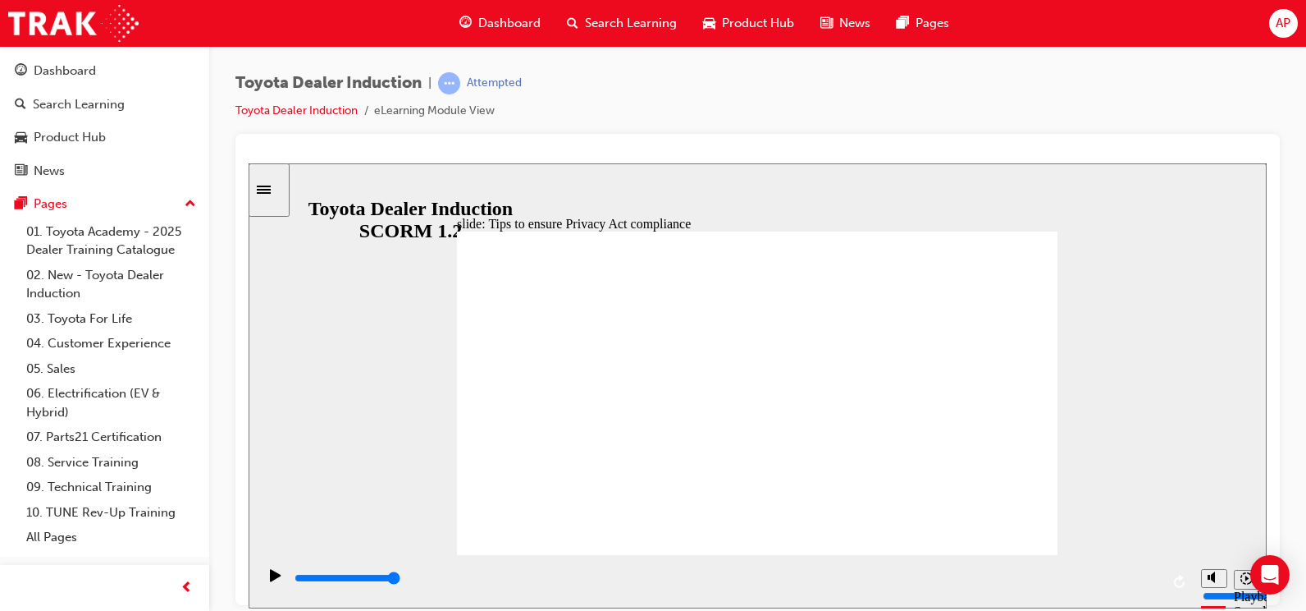
click at [279, 581] on div "Play (Ctrl+Alt+P)" at bounding box center [276, 582] width 28 height 28
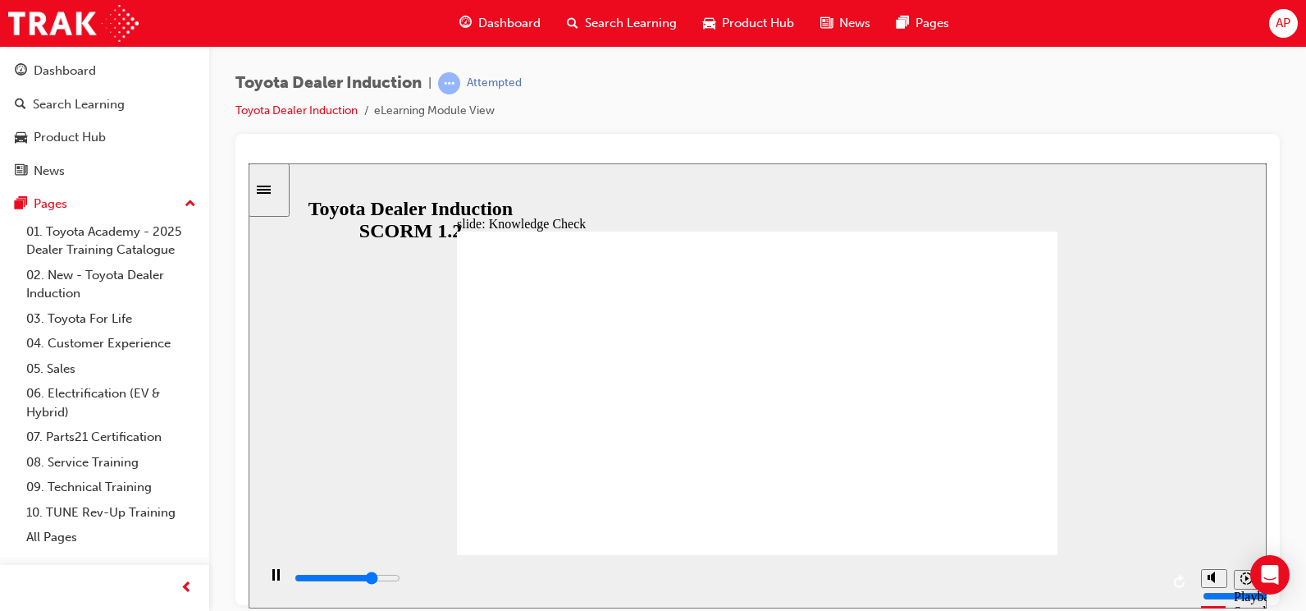
type input "3800"
checkbox input "true"
type input "4400"
checkbox input "true"
type input "4900"
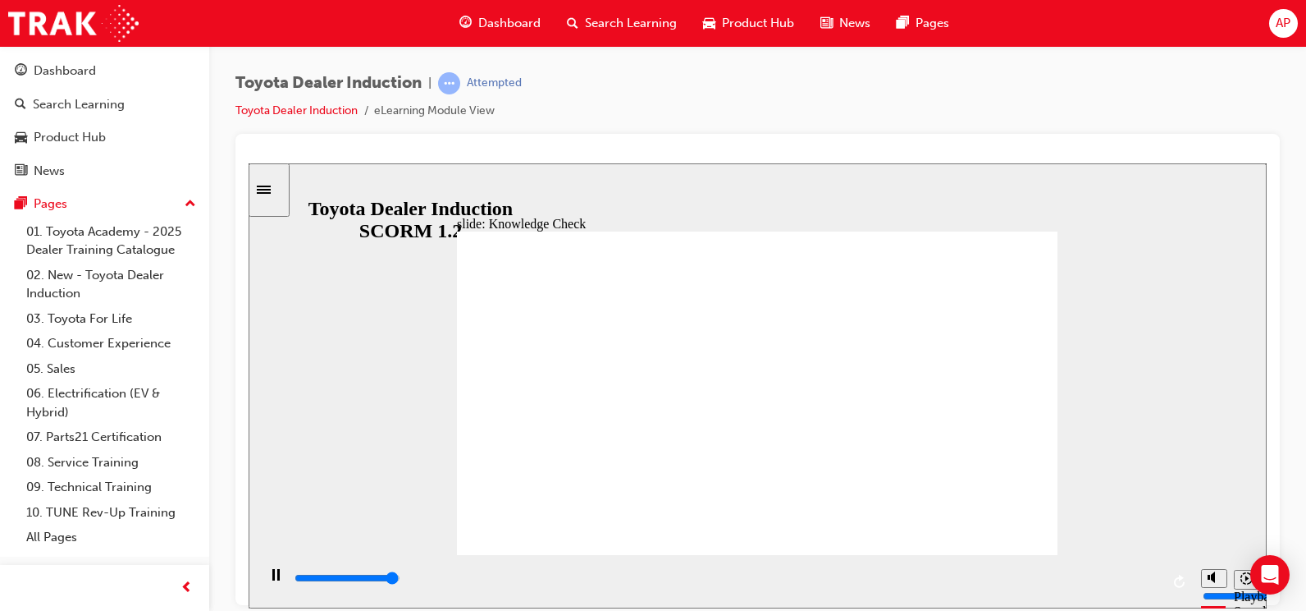
checkbox input "true"
type input "5000"
drag, startPoint x: 619, startPoint y: 430, endPoint x: 616, endPoint y: 447, distance: 17.4
checkbox input "true"
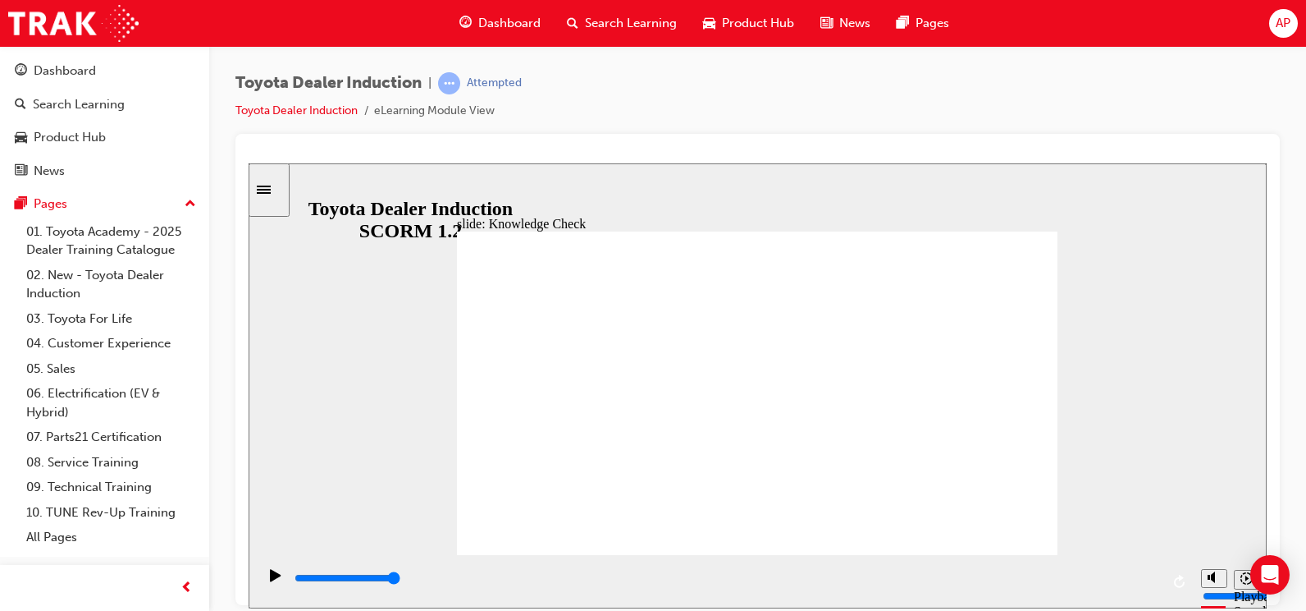
checkbox input "true"
type input "5000"
radio input "true"
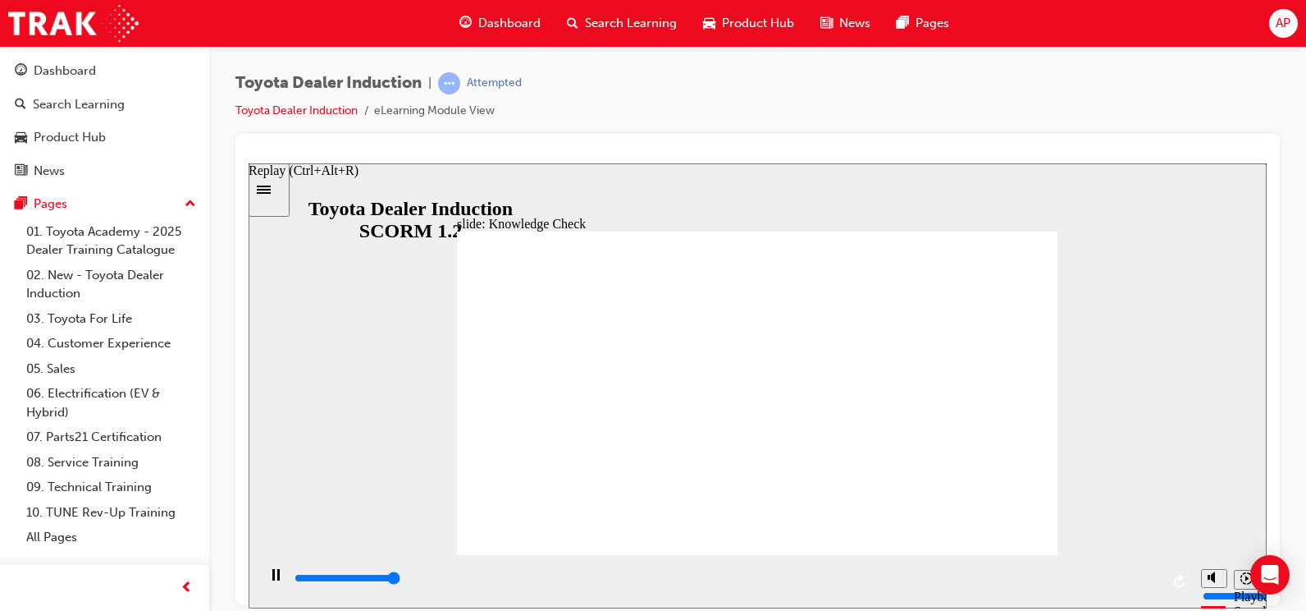
type input "5000"
checkbox input "true"
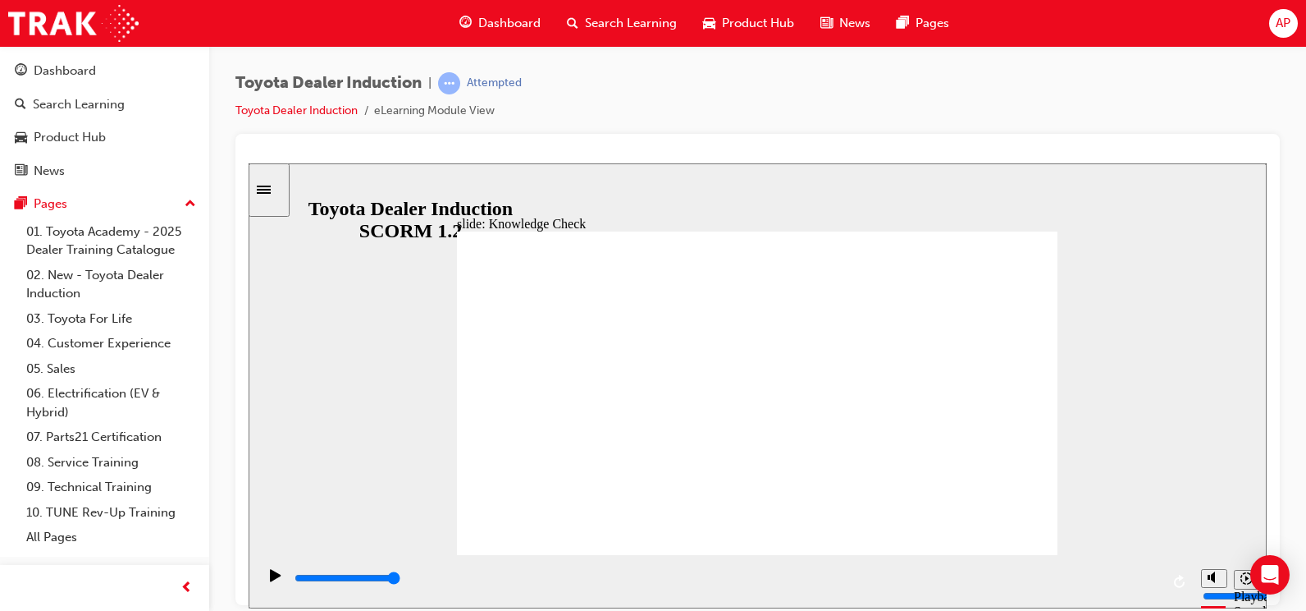
checkbox input "false"
type input "4100"
checkbox input "true"
drag, startPoint x: 620, startPoint y: 367, endPoint x: 615, endPoint y: 396, distance: 29.8
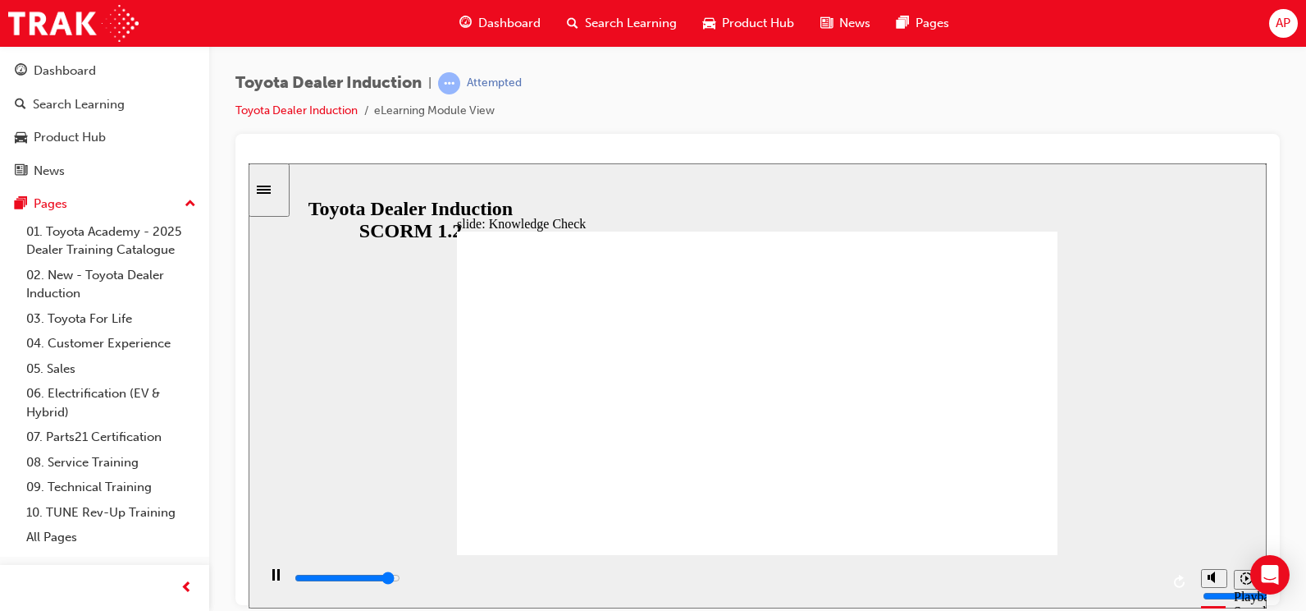
type input "4700"
checkbox input "true"
type input "5000"
checkbox input "true"
drag, startPoint x: 360, startPoint y: 278, endPoint x: 363, endPoint y: 303, distance: 24.7
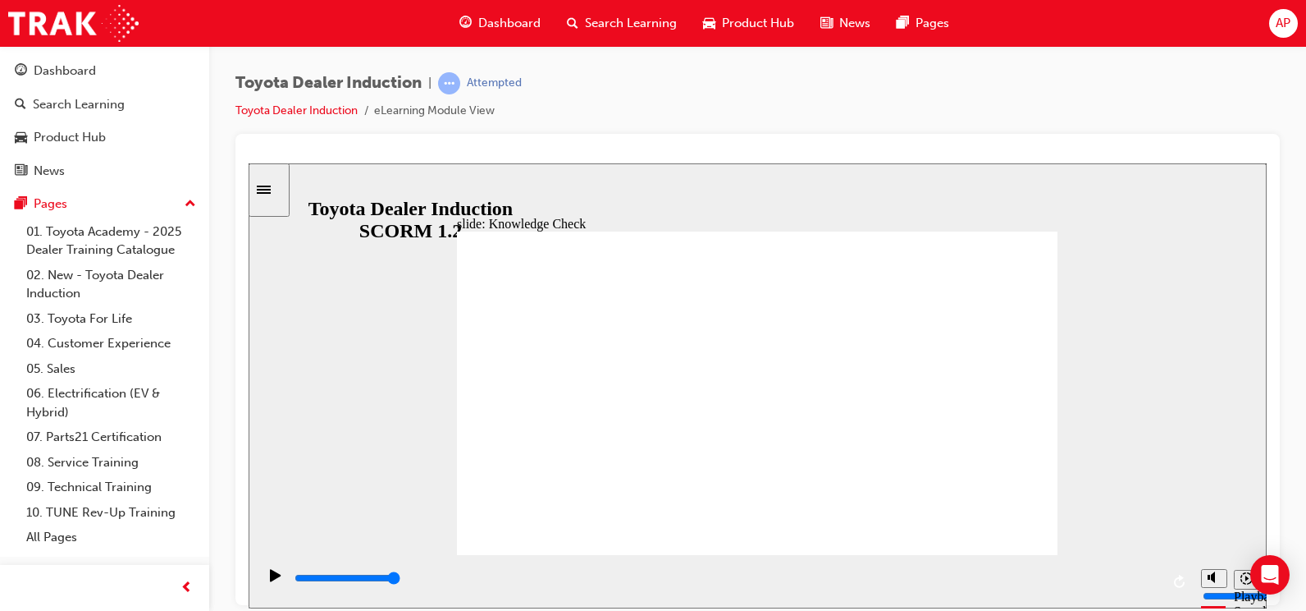
checkbox input "true"
click div "SUBMIT SUBMIT"
click icon
click input "slide progress"
drag, startPoint x: 869, startPoint y: 419, endPoint x: 890, endPoint y: 422, distance: 21.5
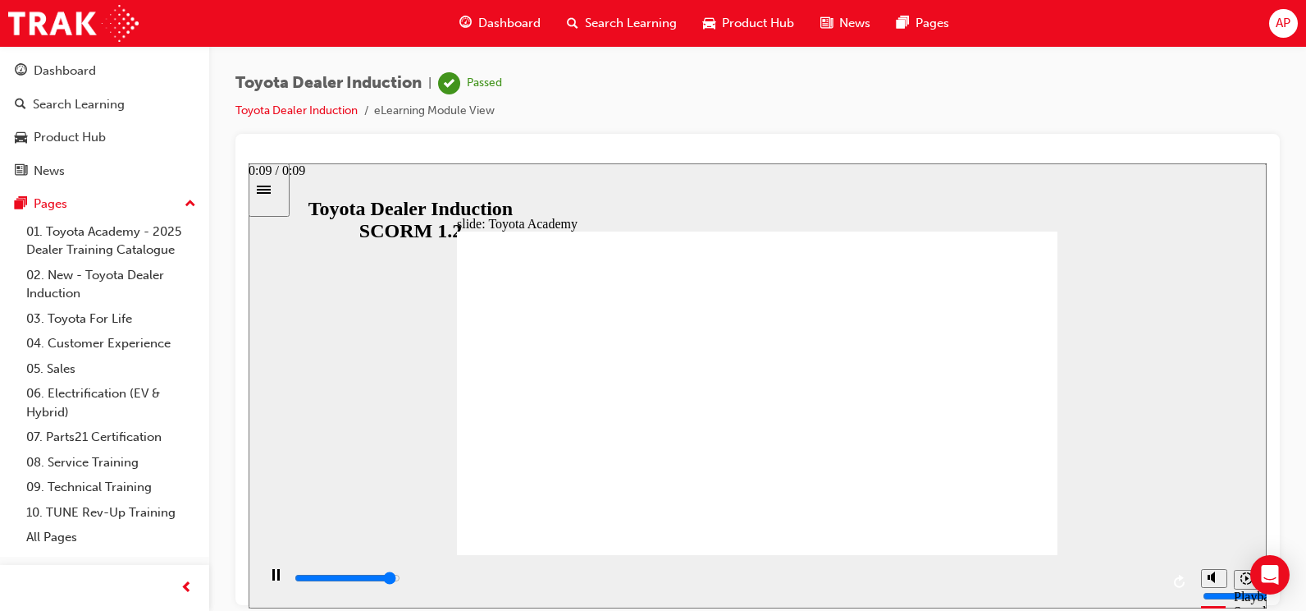
click div "playback controls"
drag, startPoint x: 899, startPoint y: 423, endPoint x: 926, endPoint y: 423, distance: 27.1
click div "playback controls"
type input "9900"
